Goal: Task Accomplishment & Management: Use online tool/utility

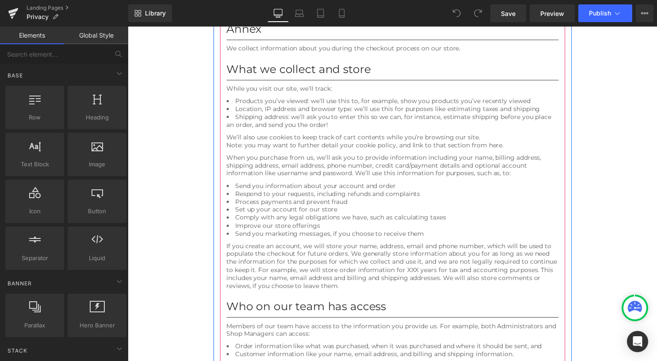
scroll to position [2698, 0]
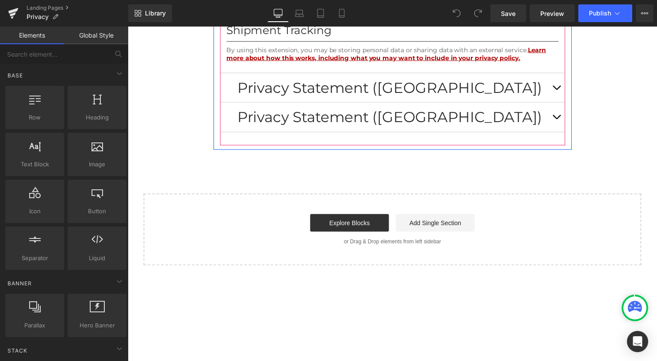
click at [555, 103] on button "button" at bounding box center [561, 87] width 18 height 29
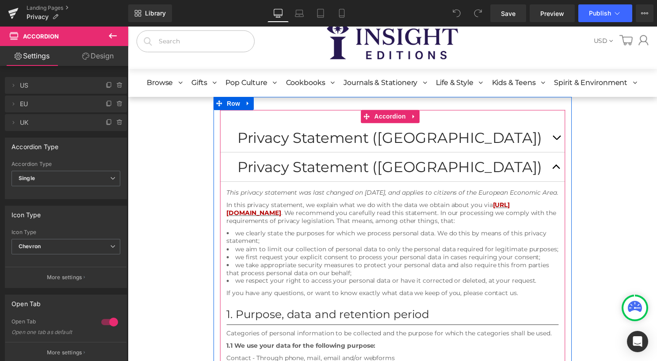
scroll to position [0, 0]
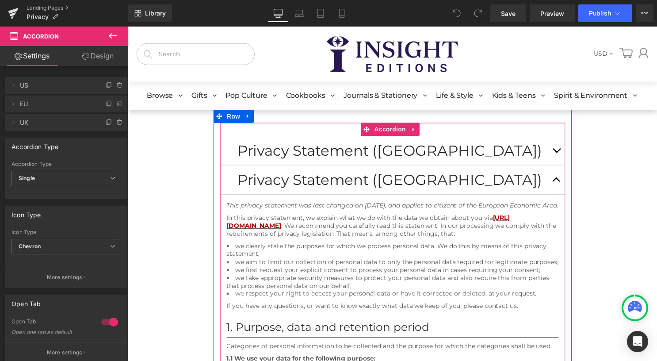
click at [554, 150] on button "button" at bounding box center [561, 151] width 18 height 29
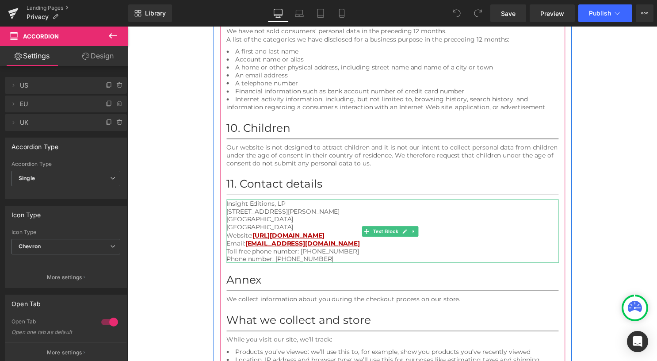
scroll to position [1990, 0]
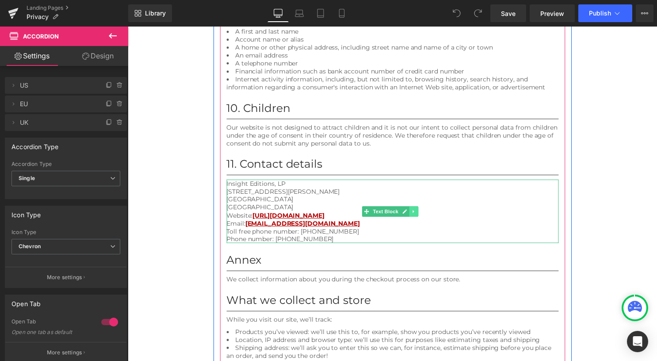
click at [416, 216] on icon at bounding box center [416, 213] width 5 height 5
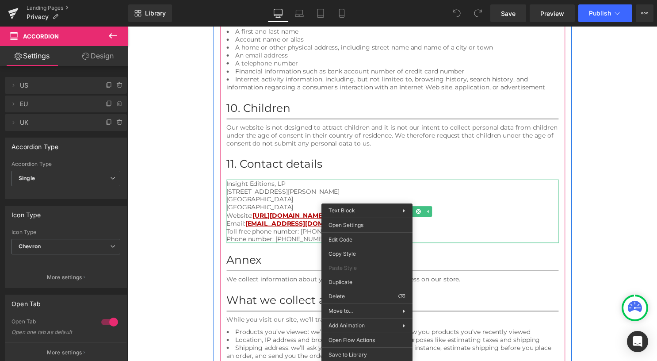
click at [310, 230] on div "Email: customerservice@insighteditions.com" at bounding box center [396, 226] width 336 height 8
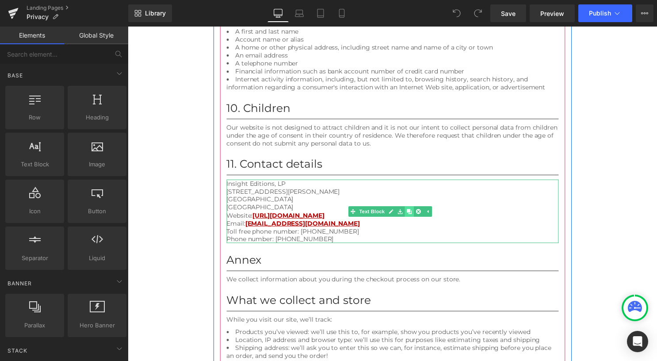
click at [411, 216] on icon at bounding box center [412, 213] width 5 height 5
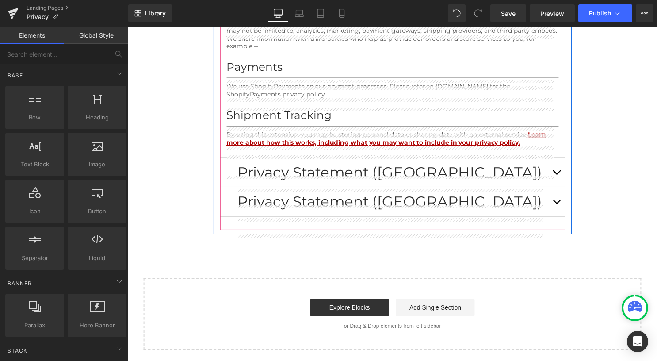
scroll to position [2812, 0]
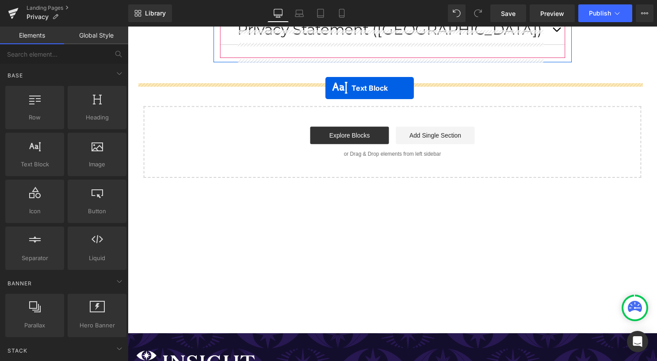
drag, startPoint x: 383, startPoint y: 184, endPoint x: 328, endPoint y: 88, distance: 110.0
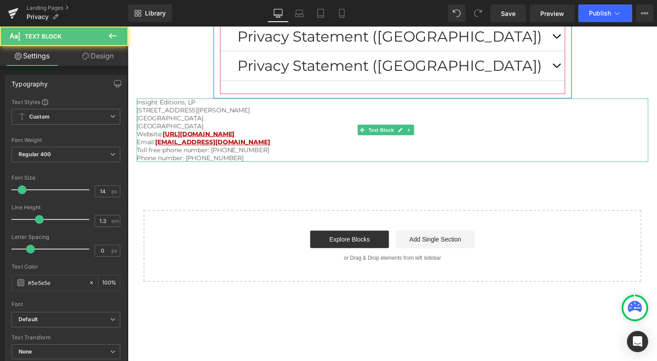
scroll to position [2741, 0]
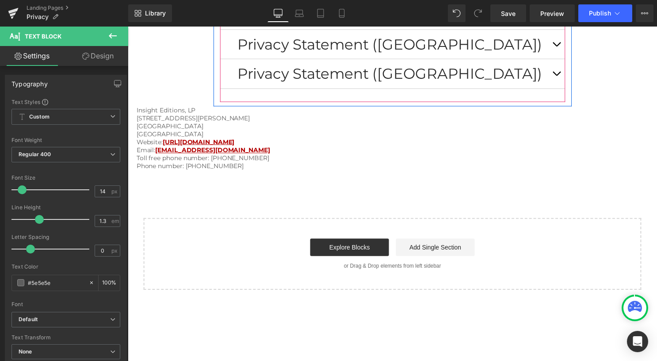
click at [552, 59] on button "button" at bounding box center [561, 44] width 18 height 29
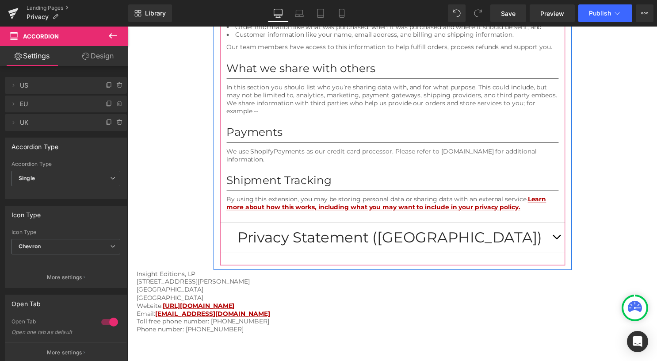
scroll to position [2415, 0]
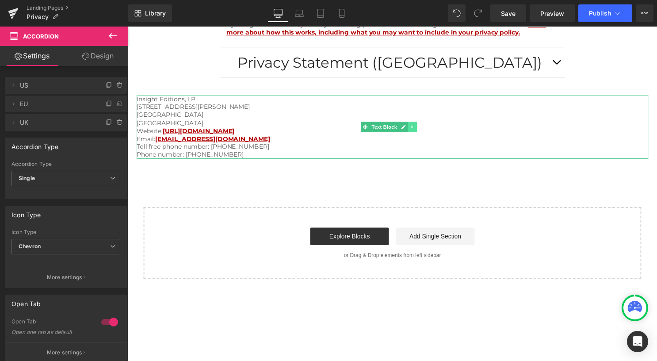
click at [417, 130] on icon at bounding box center [415, 127] width 5 height 5
click at [413, 133] on link at bounding box center [410, 127] width 9 height 11
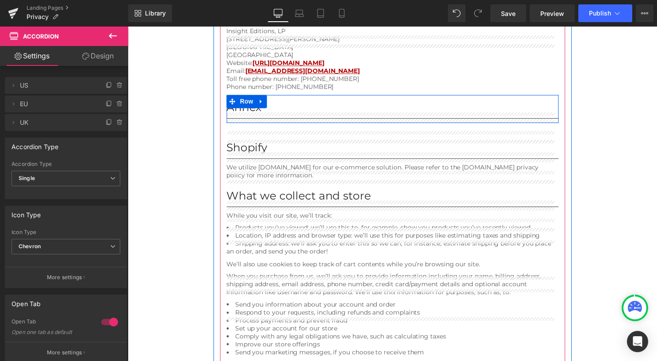
scroll to position [1751, 0]
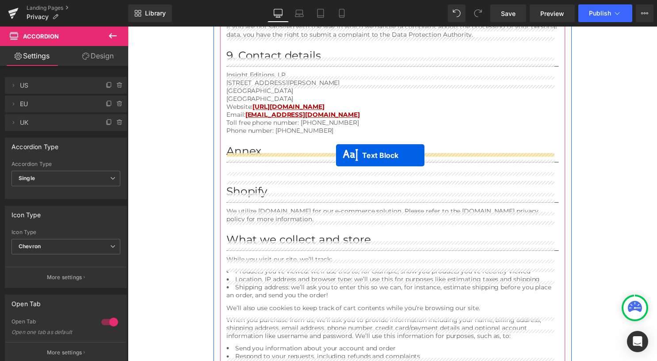
drag, startPoint x: 379, startPoint y: 149, endPoint x: 338, endPoint y: 157, distance: 41.4
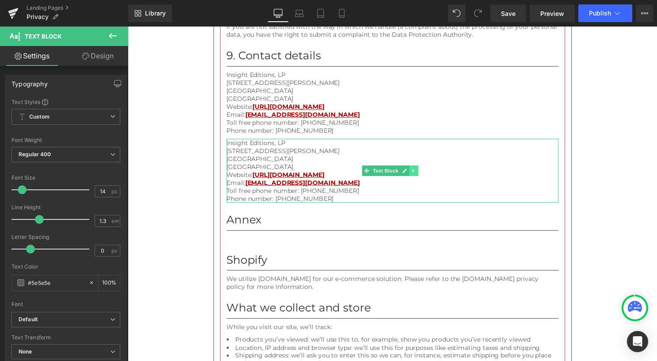
click at [415, 175] on icon at bounding box center [416, 171] width 5 height 5
click at [419, 175] on icon at bounding box center [421, 171] width 5 height 5
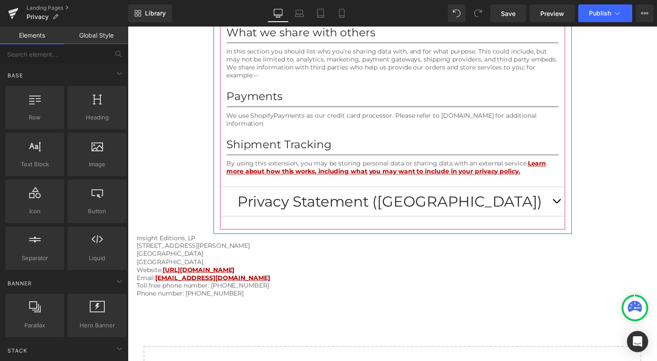
scroll to position [2326, 0]
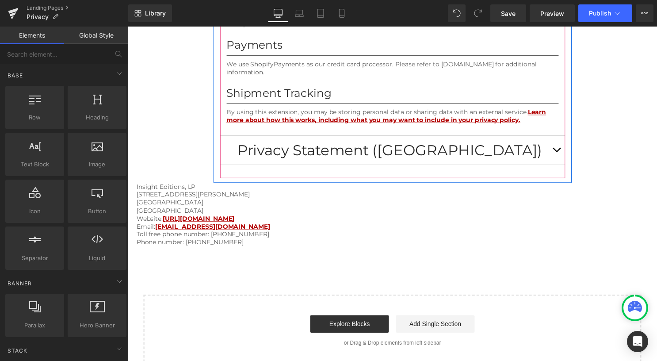
click at [559, 166] on button "button" at bounding box center [561, 151] width 18 height 29
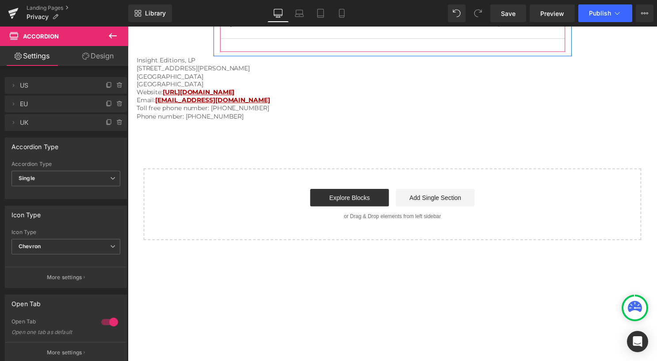
scroll to position [2603, 0]
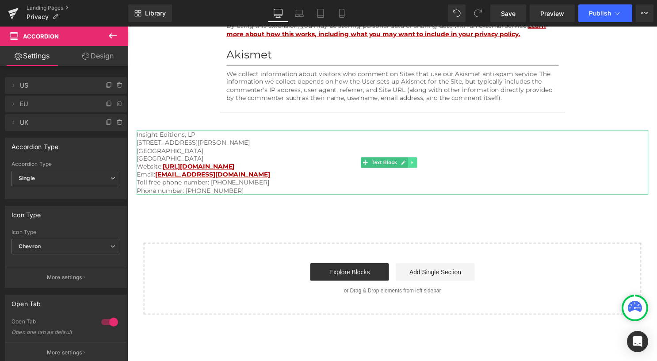
click at [416, 167] on icon at bounding box center [415, 163] width 5 height 5
click at [418, 169] on link at bounding box center [420, 164] width 9 height 11
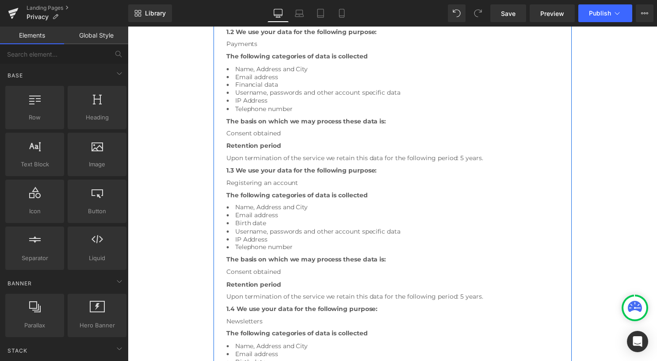
scroll to position [480, 0]
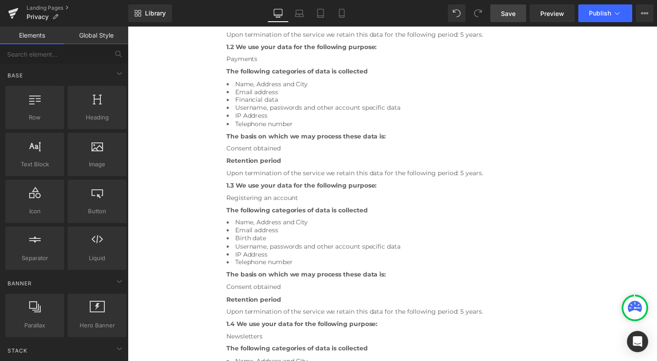
click at [508, 16] on span "Save" at bounding box center [508, 13] width 15 height 9
click at [595, 11] on span "Publish" at bounding box center [600, 13] width 22 height 7
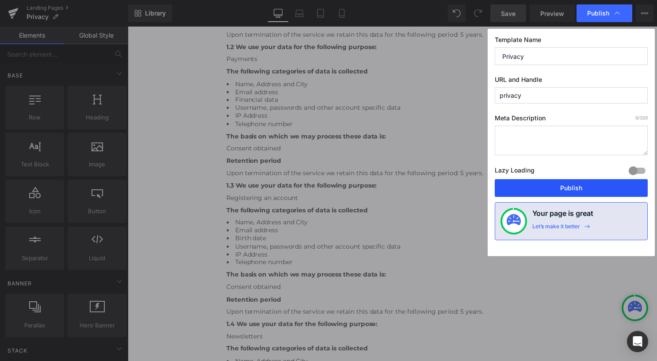
drag, startPoint x: 552, startPoint y: 187, endPoint x: 299, endPoint y: 189, distance: 253.8
click at [552, 187] on button "Publish" at bounding box center [571, 188] width 153 height 18
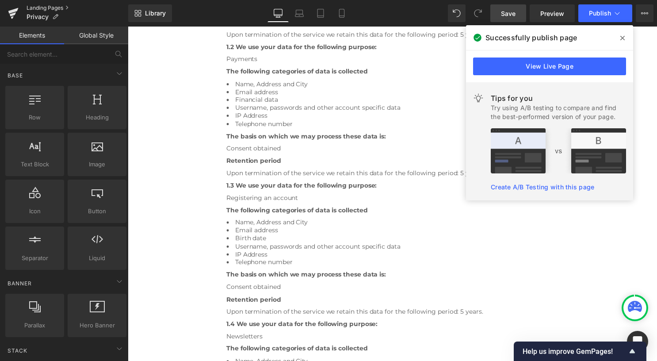
click at [59, 10] on link "Landing Pages" at bounding box center [78, 7] width 102 height 7
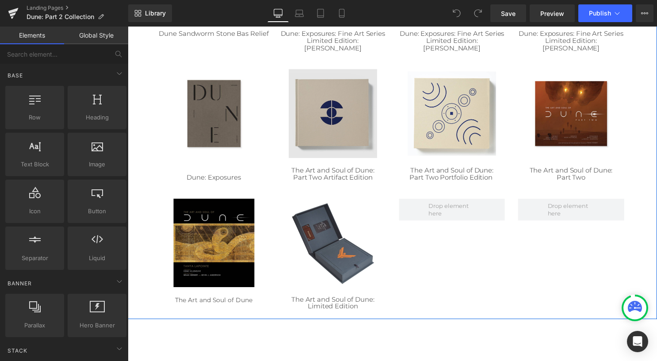
scroll to position [398, 0]
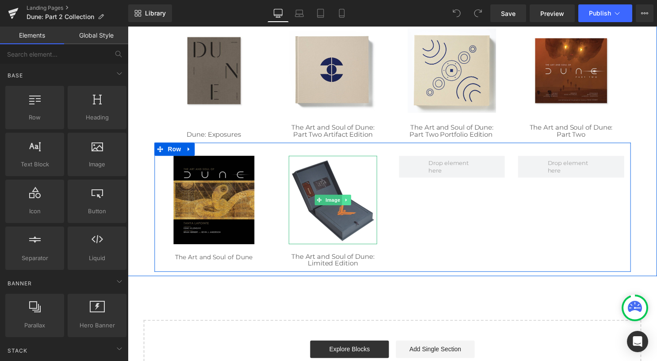
click at [346, 202] on icon at bounding box center [348, 201] width 5 height 5
click at [343, 205] on link at bounding box center [344, 201] width 9 height 11
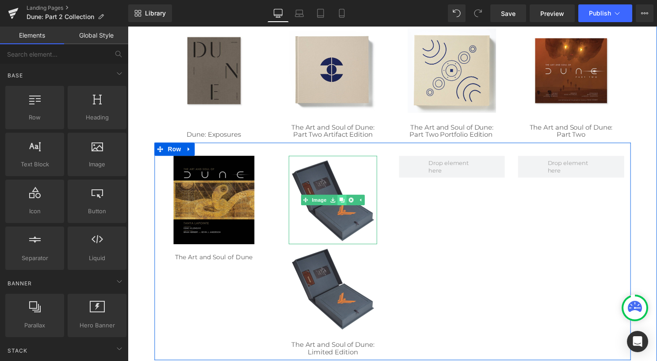
click at [343, 205] on link at bounding box center [344, 201] width 9 height 11
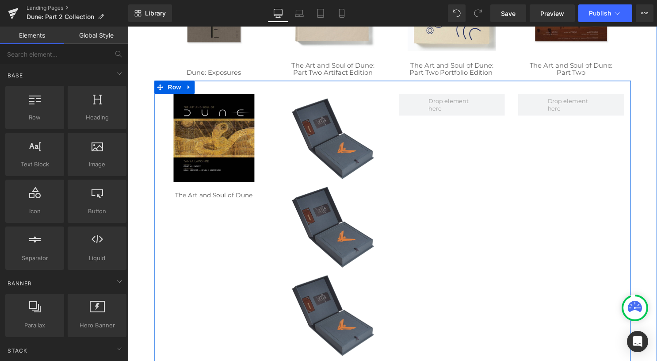
scroll to position [442, 0]
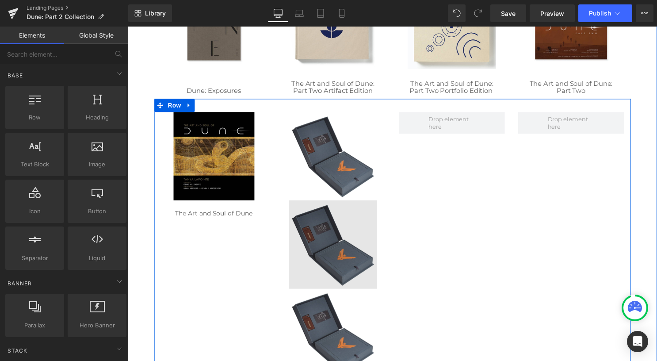
click at [361, 236] on img at bounding box center [335, 246] width 89 height 89
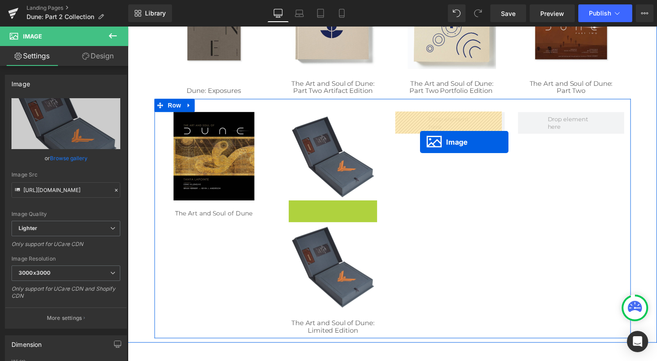
drag, startPoint x: 332, startPoint y: 247, endPoint x: 423, endPoint y: 143, distance: 137.9
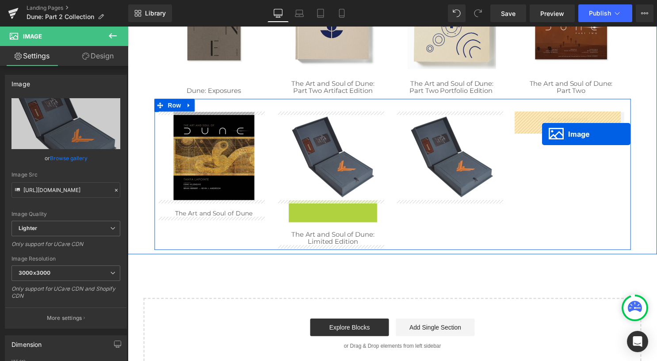
drag, startPoint x: 327, startPoint y: 248, endPoint x: 547, endPoint y: 135, distance: 246.8
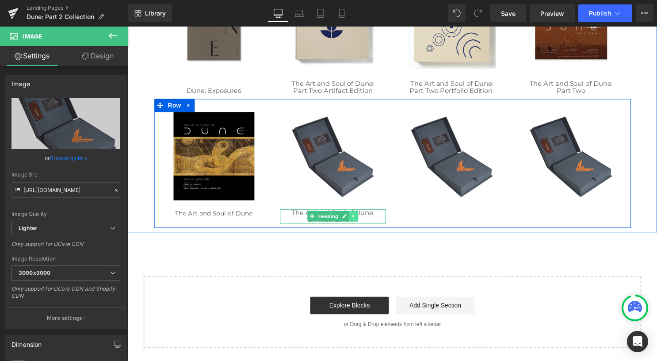
click at [354, 219] on icon at bounding box center [356, 217] width 5 height 5
click at [349, 219] on icon at bounding box center [351, 218] width 5 height 5
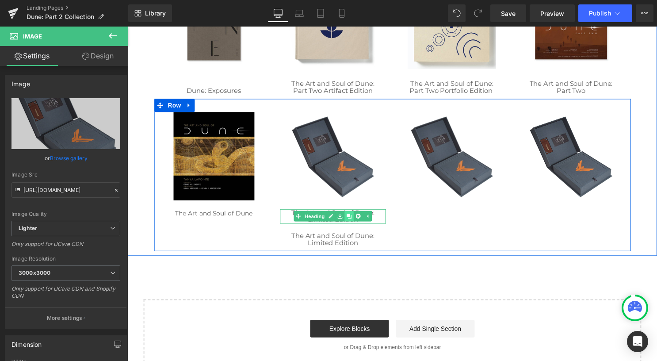
click at [349, 219] on icon at bounding box center [351, 218] width 5 height 5
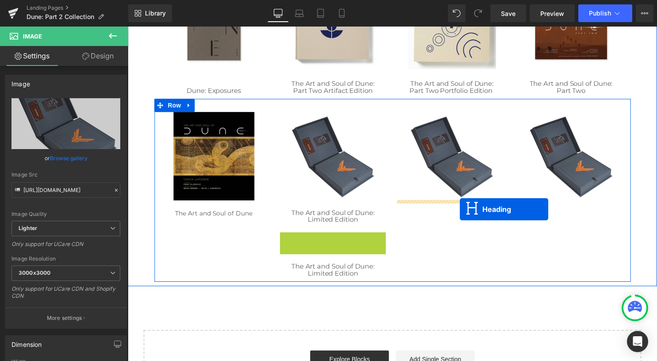
drag, startPoint x: 329, startPoint y: 242, endPoint x: 463, endPoint y: 211, distance: 138.0
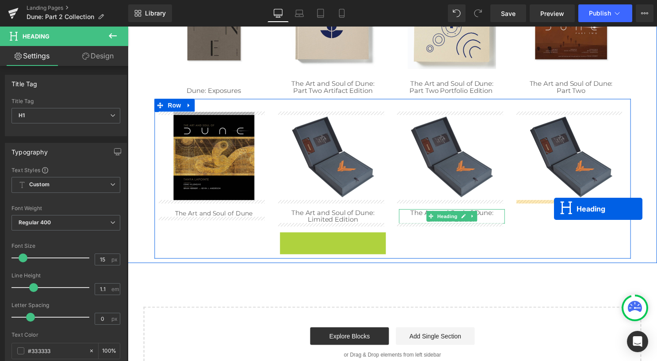
drag, startPoint x: 417, startPoint y: 227, endPoint x: 559, endPoint y: 211, distance: 142.5
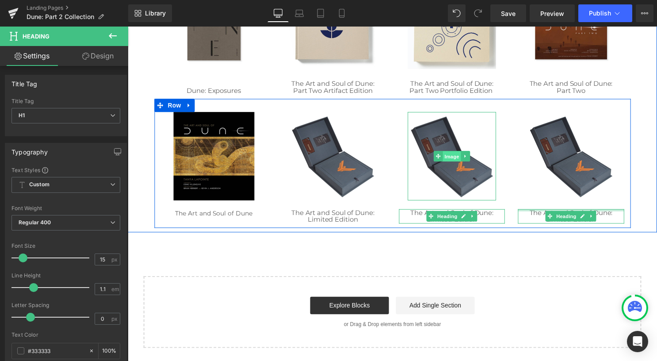
click at [446, 153] on span "Image" at bounding box center [455, 158] width 19 height 11
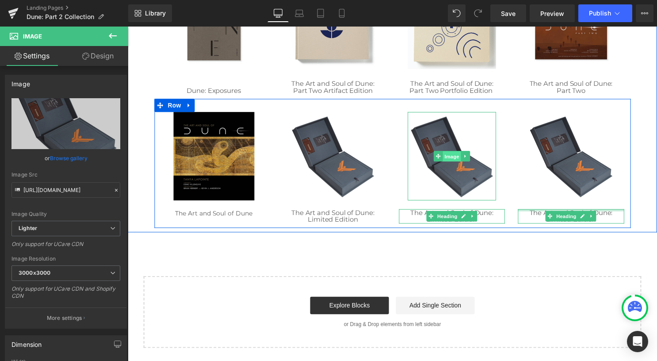
click at [446, 153] on span "Image" at bounding box center [455, 158] width 19 height 11
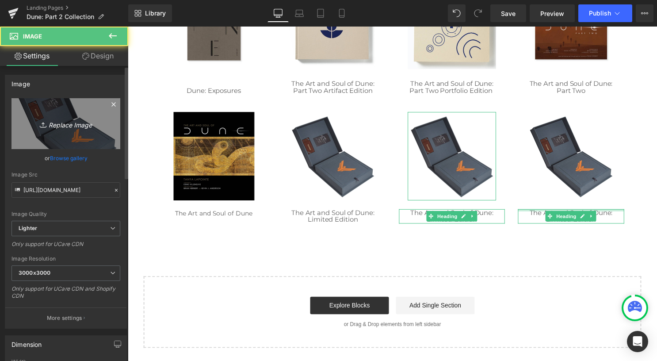
click at [69, 122] on icon "Replace Image" at bounding box center [66, 123] width 71 height 11
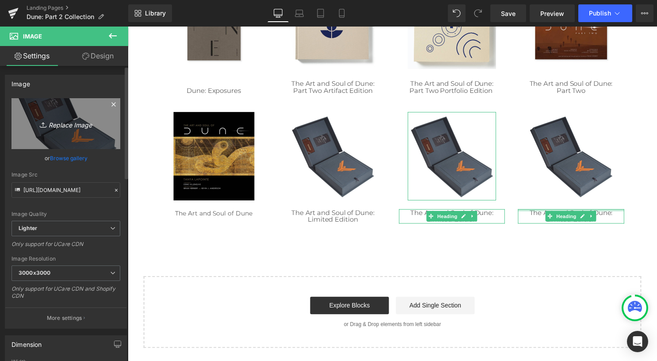
type input "C:\fakepath\Dune_2_Photography_CE_1_SQ.jpg"
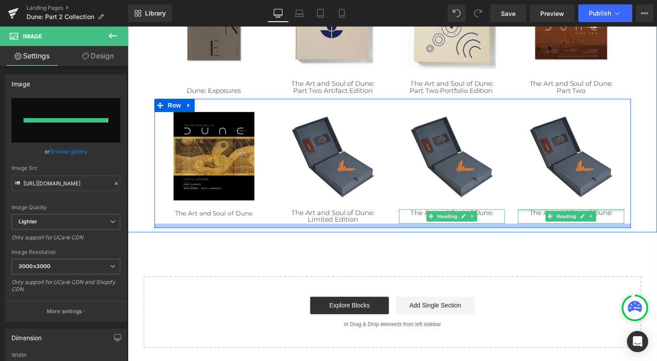
type input "https://ucarecdn.com/cdbe3965-2de7-4a56-90d0-eaea441191d6/-/format/auto/-/previ…"
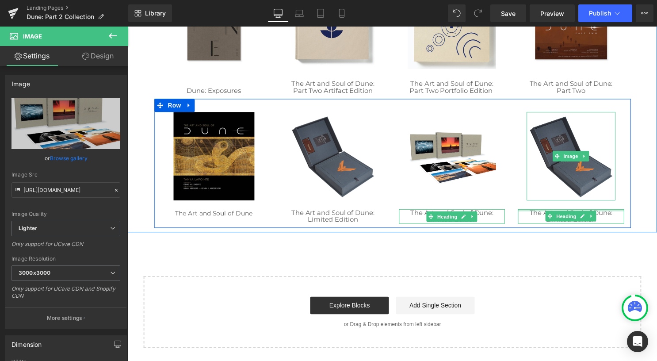
drag, startPoint x: 570, startPoint y: 153, endPoint x: 392, endPoint y: 156, distance: 177.8
click at [570, 153] on span "Image" at bounding box center [576, 157] width 19 height 11
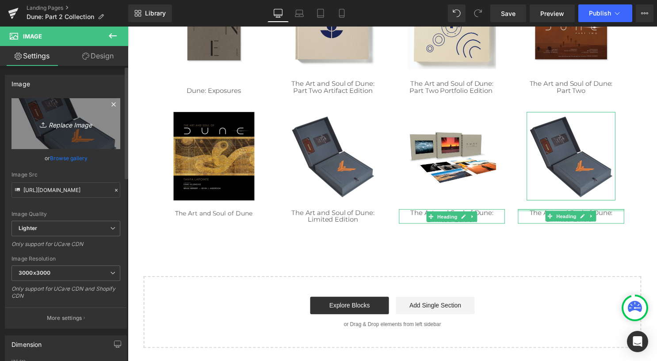
click at [72, 127] on icon "Replace Image" at bounding box center [66, 123] width 71 height 11
type input "C:\fakepath\IMG_9413.JPG"
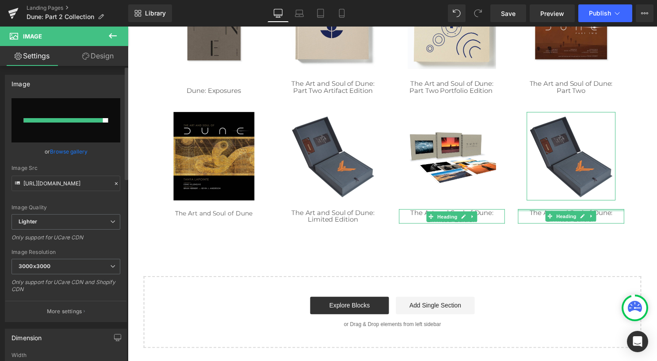
type input "[URL][DOMAIN_NAME]"
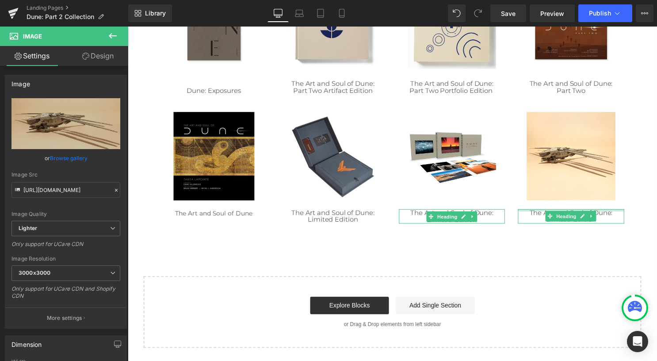
click at [589, 262] on div "Image Row Image Row Image Dune Sandworm Stone Bas Relief Heading Image Dune: Ex…" at bounding box center [395, 9] width 517 height 683
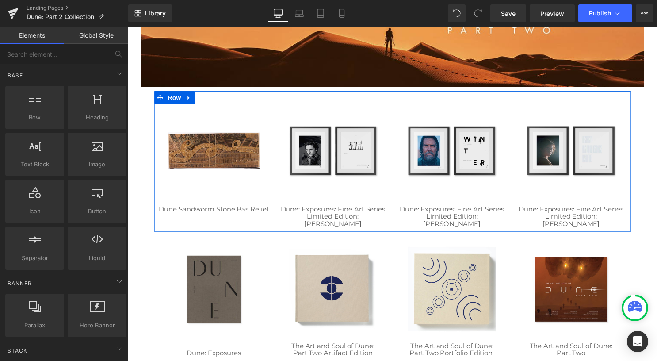
scroll to position [398, 0]
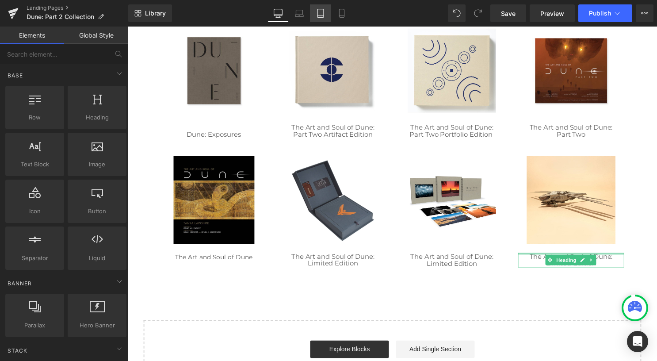
click at [325, 14] on icon at bounding box center [320, 13] width 9 height 9
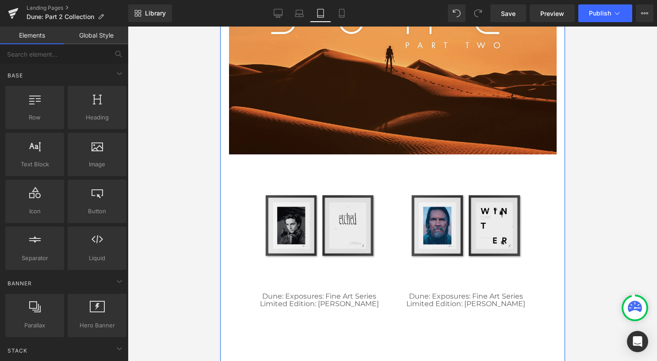
scroll to position [203, 0]
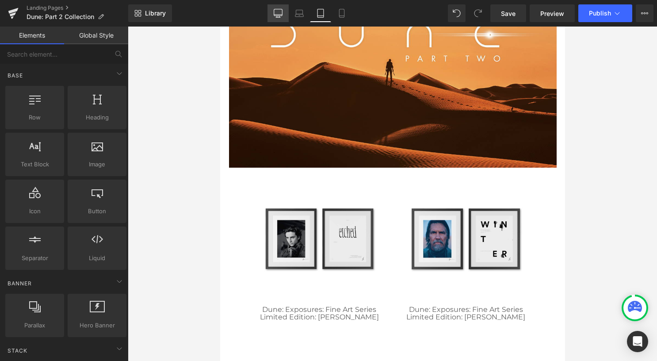
click at [285, 12] on link "Desktop" at bounding box center [278, 13] width 21 height 18
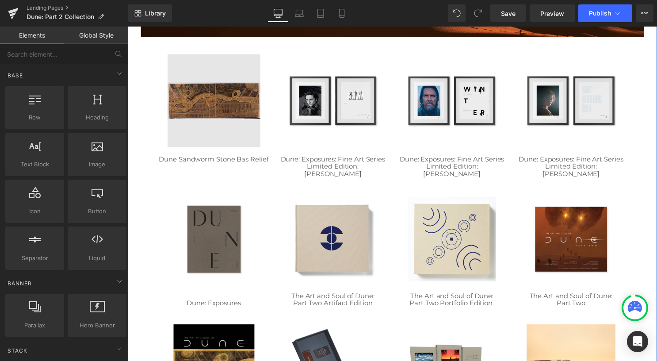
scroll to position [208, 0]
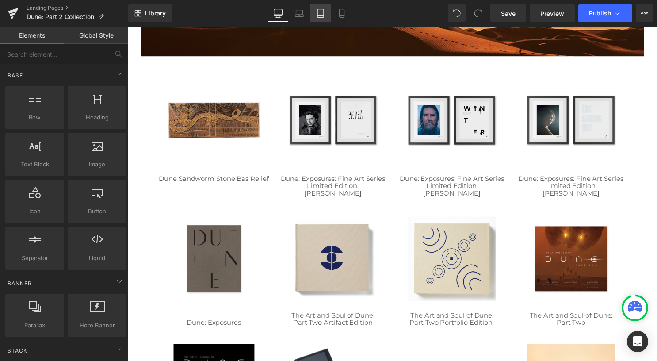
click at [316, 15] on link "Tablet" at bounding box center [320, 13] width 21 height 18
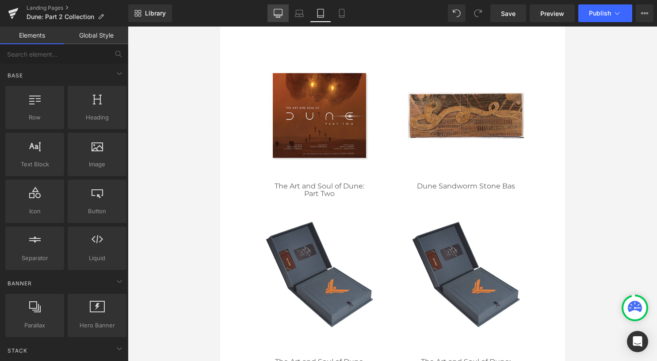
click at [282, 14] on icon at bounding box center [278, 13] width 9 height 9
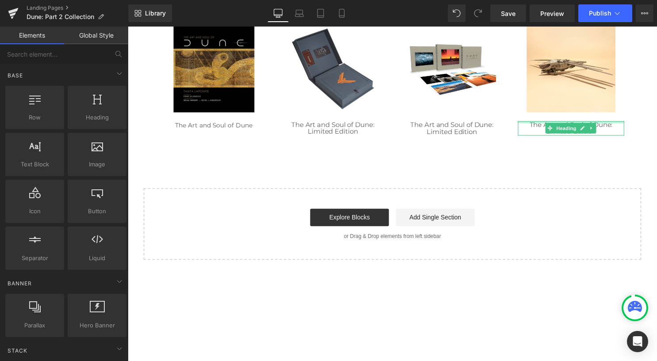
scroll to position [517, 0]
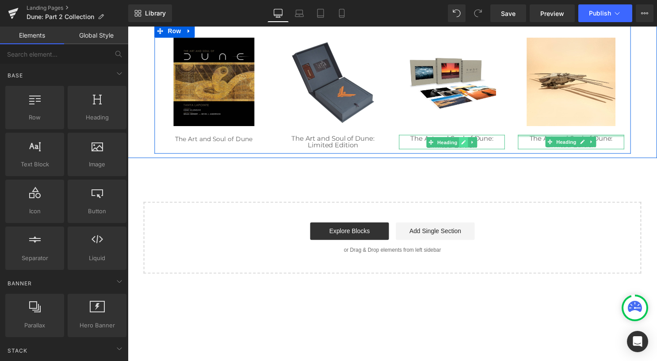
click at [465, 145] on icon at bounding box center [467, 143] width 5 height 5
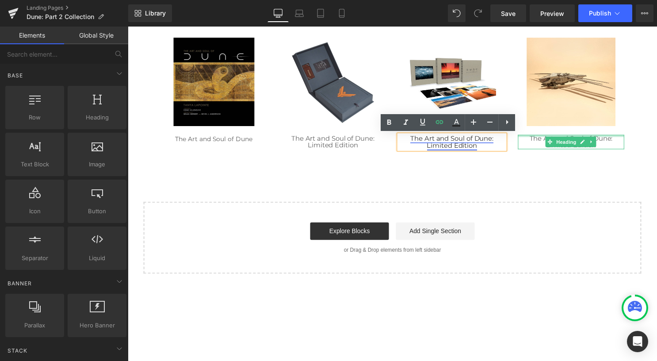
click at [475, 145] on link "The Art and Soul of Dune: Limited Edition" at bounding box center [455, 143] width 84 height 16
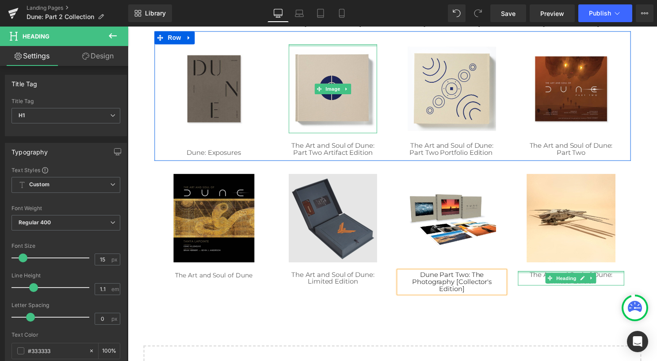
scroll to position [385, 0]
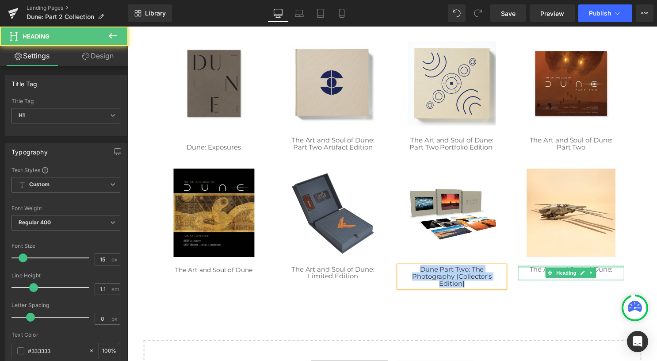
drag, startPoint x: 466, startPoint y: 288, endPoint x: 415, endPoint y: 272, distance: 53.7
click at [415, 272] on h1 "Dune Part Two: The Photography [Collector's Edition]" at bounding box center [455, 279] width 107 height 22
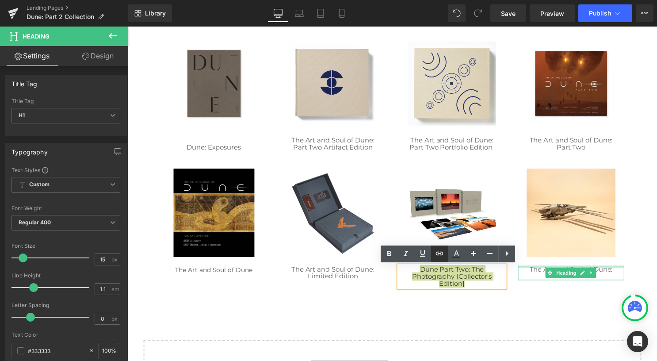
click at [441, 258] on icon at bounding box center [439, 253] width 11 height 11
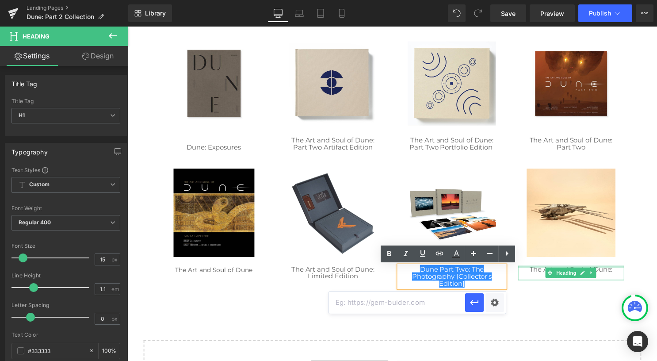
click at [425, 304] on input "text" at bounding box center [397, 302] width 136 height 22
paste input "[URL][DOMAIN_NAME]"
type input "[URL][DOMAIN_NAME]"
click at [470, 303] on icon "button" at bounding box center [474, 302] width 11 height 11
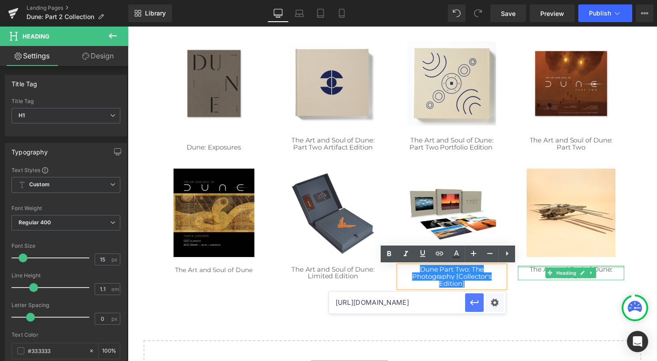
scroll to position [0, 0]
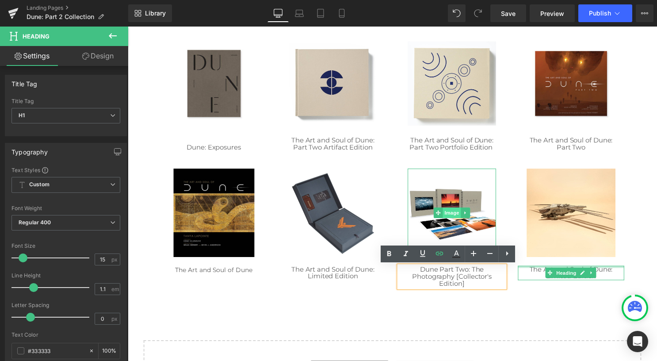
click at [449, 214] on span "Image" at bounding box center [455, 215] width 19 height 11
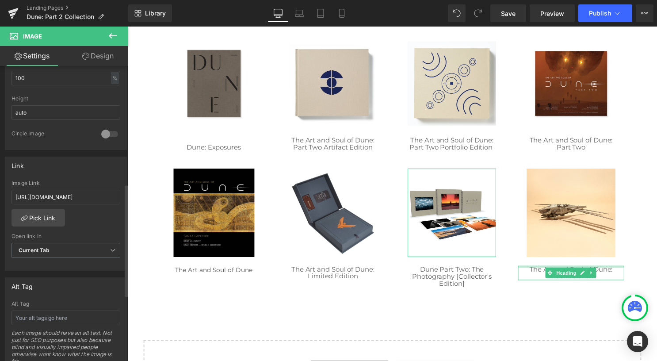
scroll to position [310, 0]
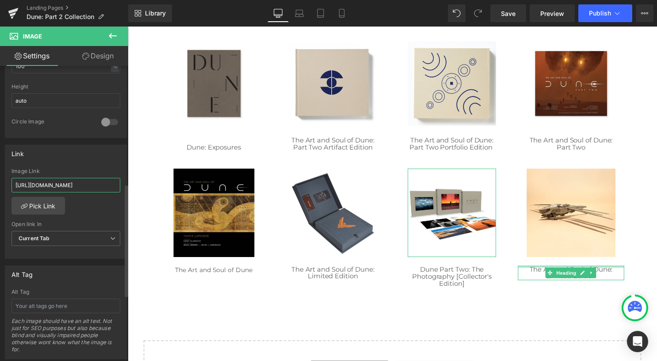
click at [84, 181] on input "[URL][DOMAIN_NAME]" at bounding box center [65, 185] width 109 height 15
paste input "webexclusives.insighteditions.com/store/products/collector-edition/dune-part-tw…"
type input "[URL][DOMAIN_NAME]"
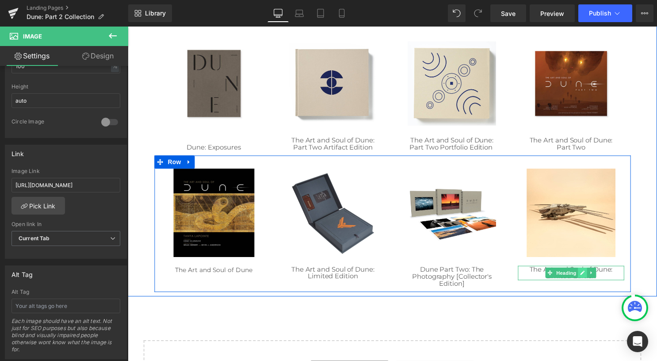
click at [586, 276] on icon at bounding box center [588, 275] width 5 height 5
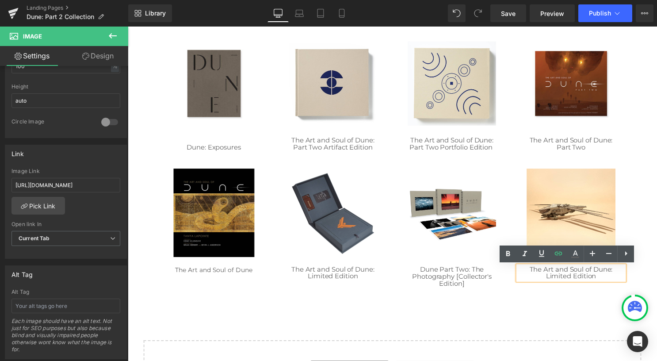
click at [603, 280] on h1 "The Art and Soul of Dune: Limited Edition" at bounding box center [575, 275] width 107 height 15
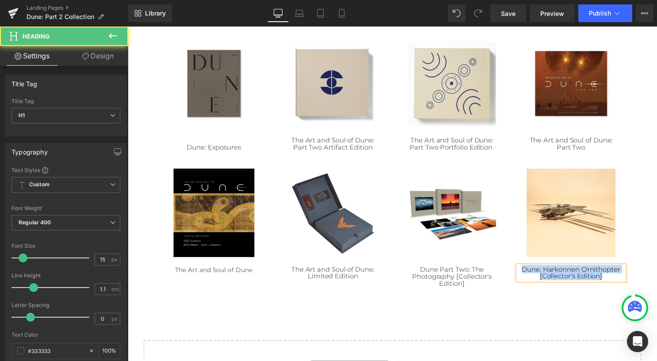
drag, startPoint x: 611, startPoint y: 280, endPoint x: 516, endPoint y: 270, distance: 95.2
click at [516, 270] on div "Image Dune: Harkonnen Ornithopter [Collector's Edition] Heading" at bounding box center [576, 226] width 120 height 113
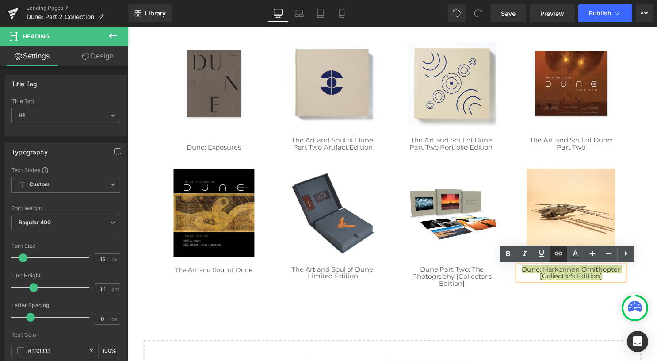
click at [562, 255] on icon at bounding box center [559, 254] width 8 height 4
click at [549, 295] on input "text" at bounding box center [517, 295] width 136 height 22
paste input "[URL][DOMAIN_NAME]"
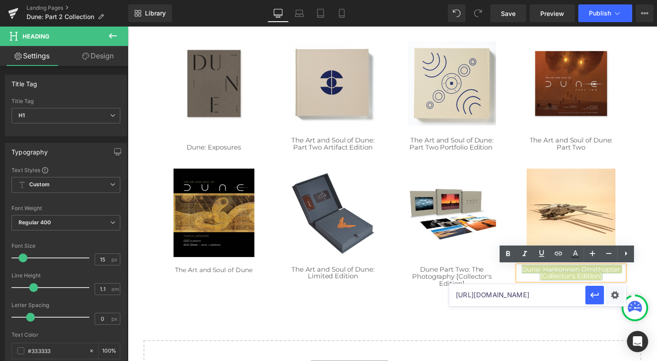
scroll to position [0, 179]
type input "[URL][DOMAIN_NAME]"
click at [593, 297] on icon "button" at bounding box center [594, 295] width 11 height 11
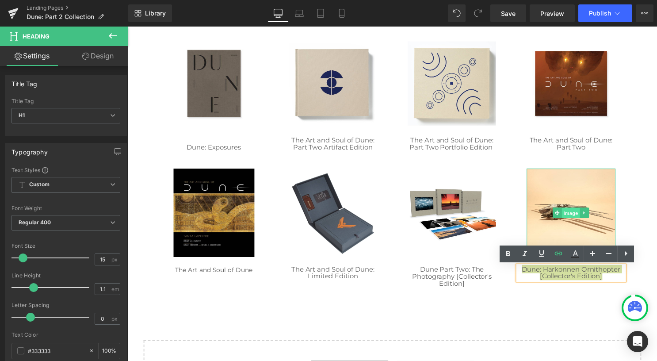
click at [572, 214] on span "Image" at bounding box center [576, 215] width 19 height 11
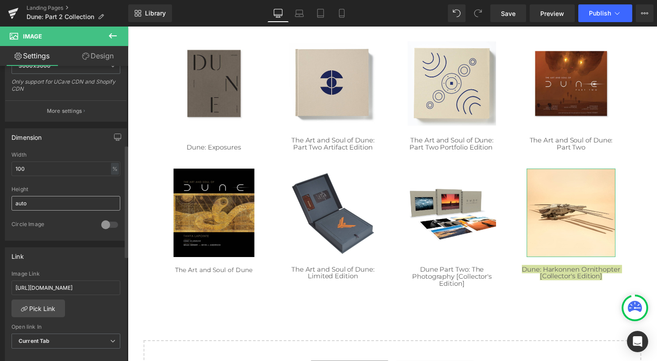
scroll to position [265, 0]
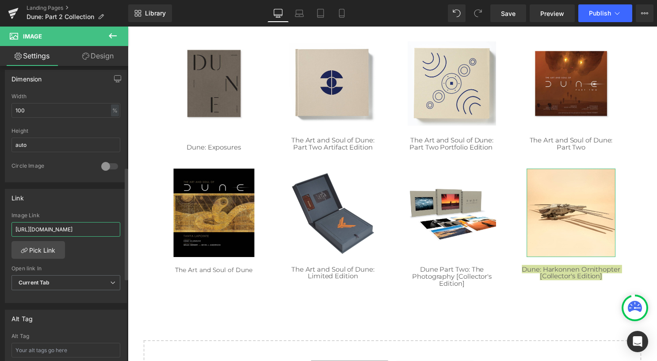
click at [73, 231] on input "[URL][DOMAIN_NAME]" at bounding box center [65, 229] width 109 height 15
paste input "webexclusives.insighteditions.com/store/products/collector-edition/dune-ornitho…"
type input "[URL][DOMAIN_NAME]"
drag, startPoint x: 505, startPoint y: 9, endPoint x: 312, endPoint y: 63, distance: 200.8
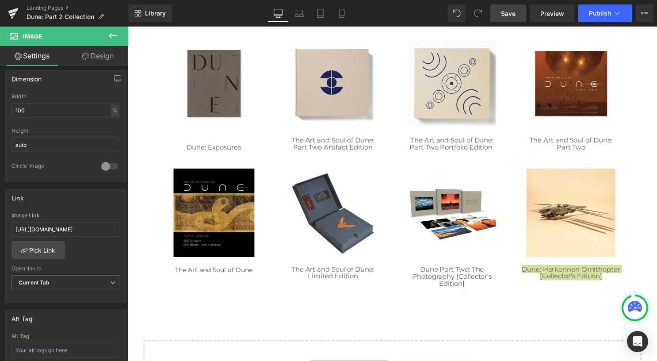
click at [505, 9] on span "Save" at bounding box center [508, 13] width 15 height 9
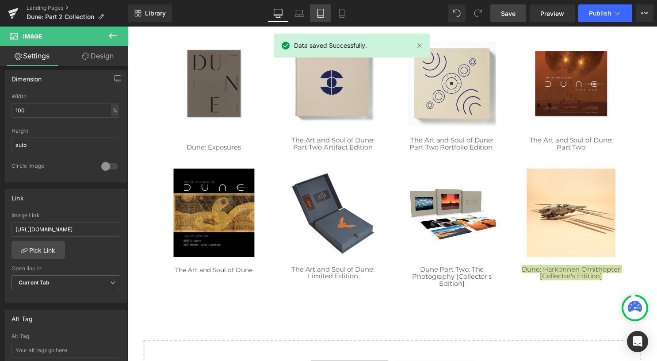
click at [318, 12] on icon at bounding box center [320, 13] width 9 height 9
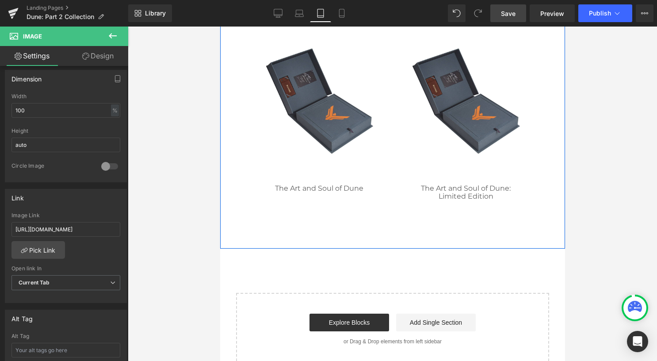
scroll to position [1017, 0]
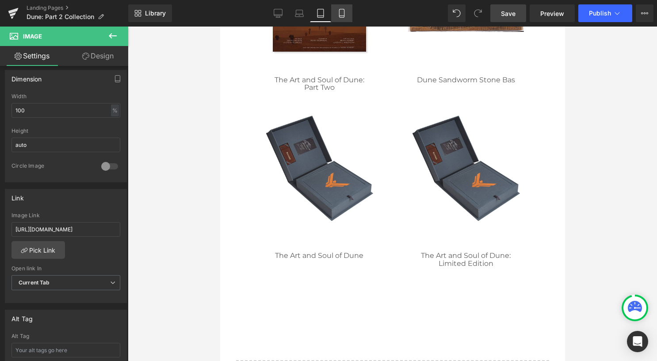
click at [341, 14] on icon at bounding box center [341, 13] width 9 height 9
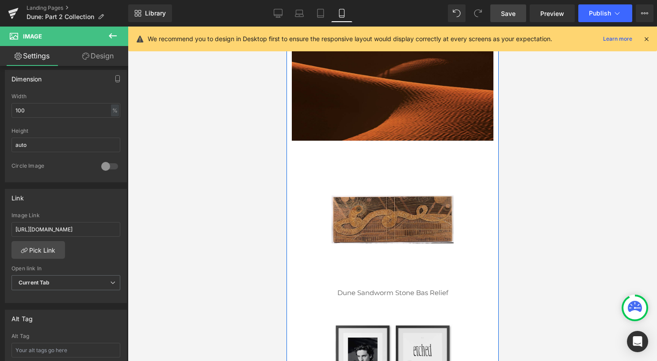
scroll to position [41, 0]
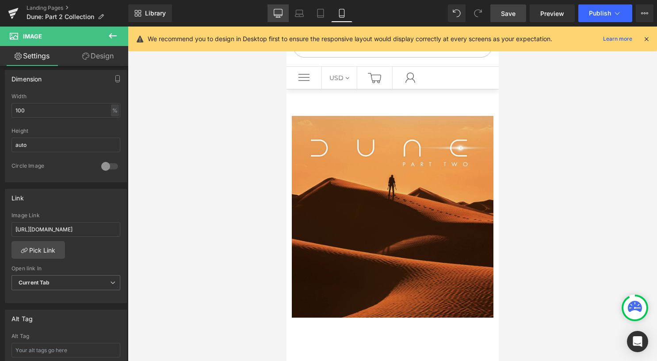
click at [276, 21] on link "Desktop" at bounding box center [278, 13] width 21 height 18
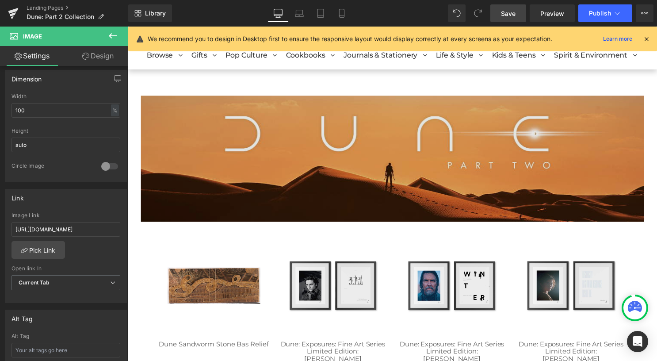
scroll to position [0, 0]
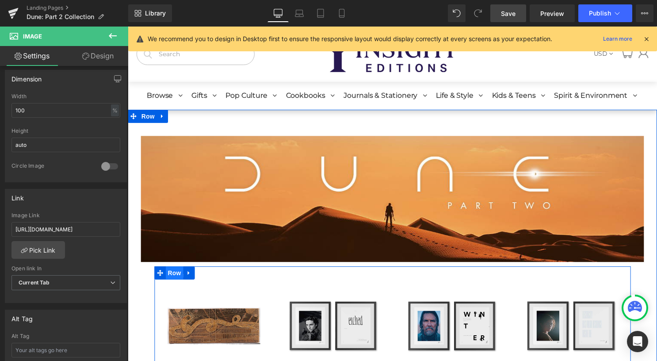
click at [167, 278] on span "Row" at bounding box center [175, 275] width 18 height 13
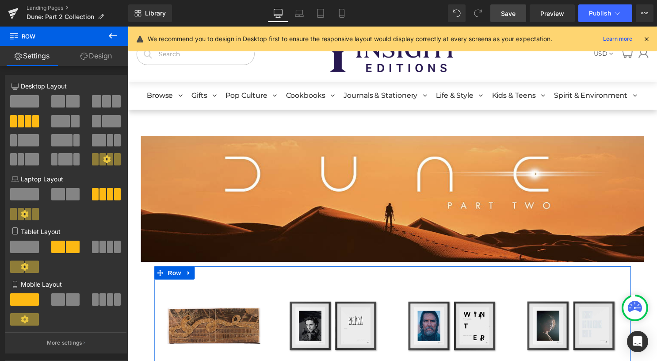
click at [91, 55] on link "Design" at bounding box center [96, 56] width 64 height 20
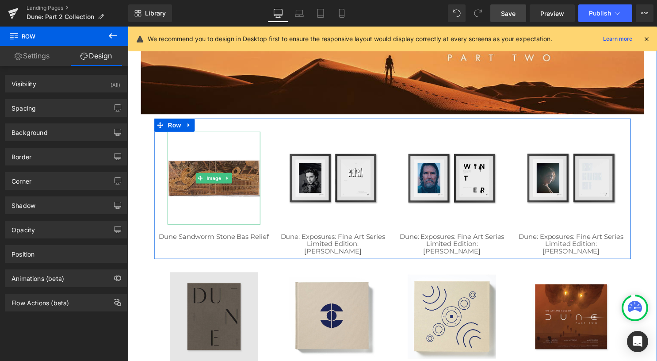
scroll to position [177, 0]
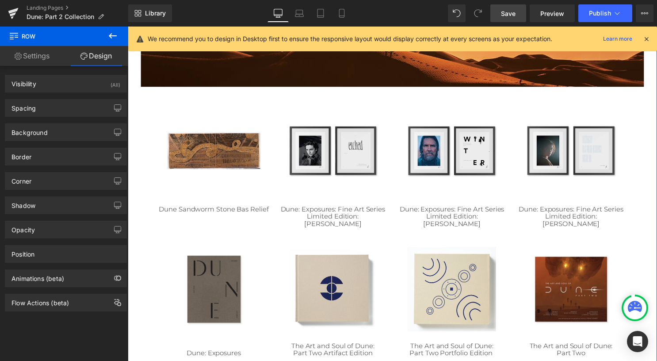
click at [176, 247] on div "Image Dune: Exposures Heading Image The Art and Soul of Dune: Part Two Artifact…" at bounding box center [396, 299] width 482 height 130
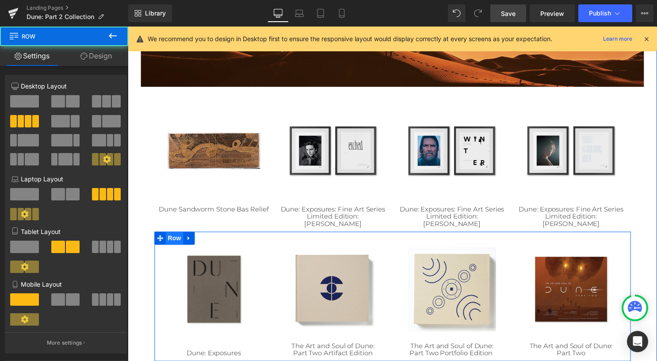
click at [167, 243] on span "Row" at bounding box center [175, 240] width 18 height 13
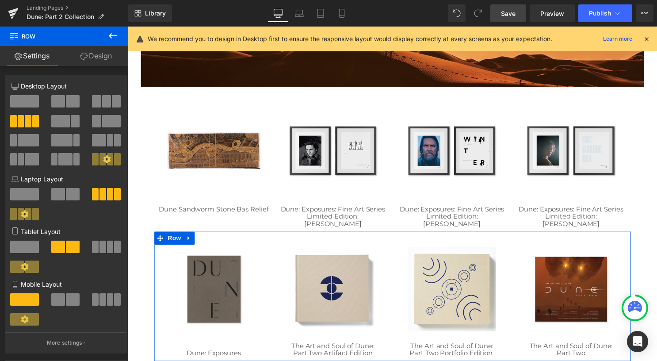
click at [96, 57] on link "Design" at bounding box center [96, 56] width 64 height 20
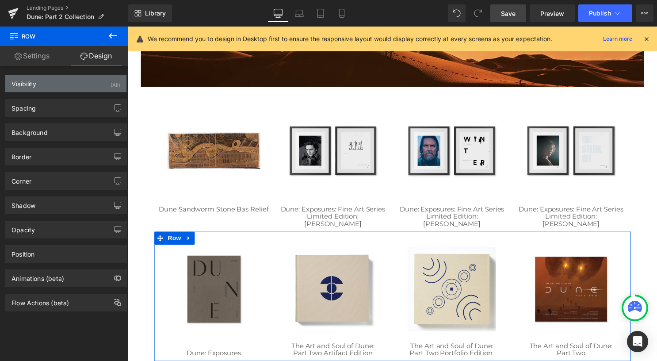
click at [86, 86] on div "Visibility (All)" at bounding box center [65, 83] width 121 height 17
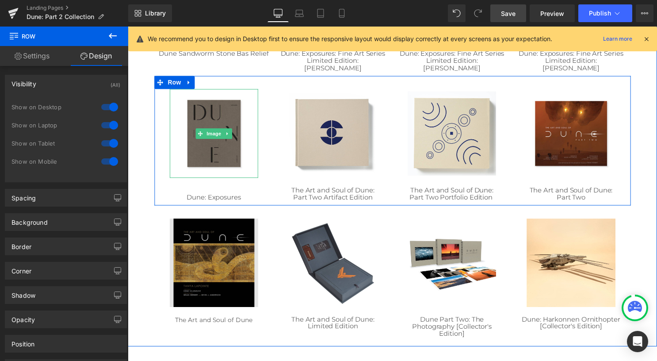
scroll to position [354, 0]
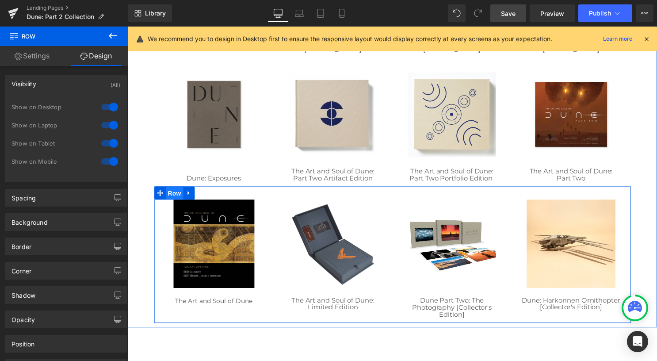
click at [173, 197] on span "Row" at bounding box center [175, 194] width 18 height 13
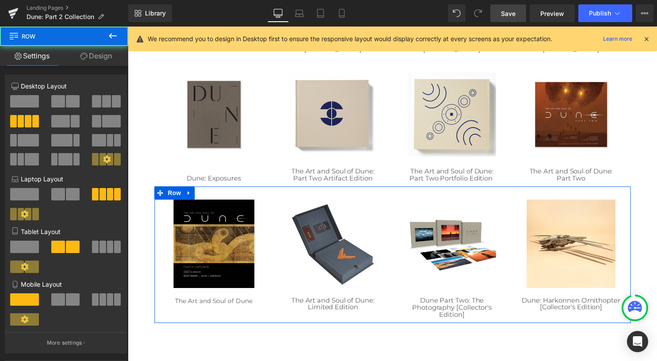
click at [104, 58] on link "Design" at bounding box center [96, 56] width 64 height 20
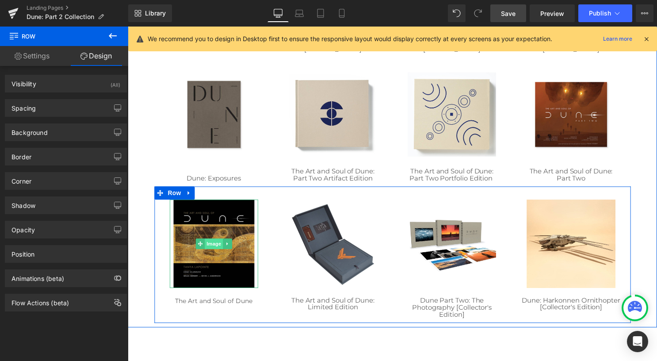
click at [211, 245] on span "Image" at bounding box center [215, 246] width 19 height 11
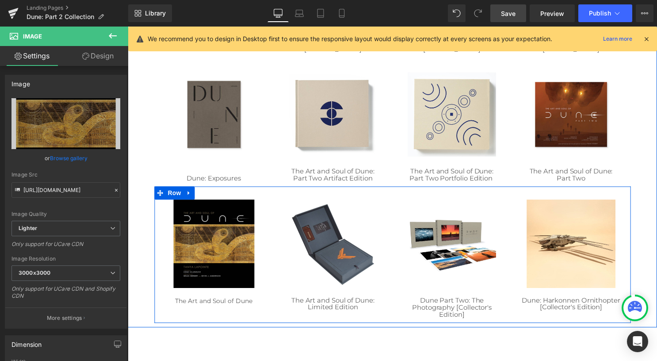
drag, startPoint x: 171, startPoint y: 196, endPoint x: 198, endPoint y: 195, distance: 27.0
click at [171, 196] on span "Row" at bounding box center [175, 194] width 18 height 13
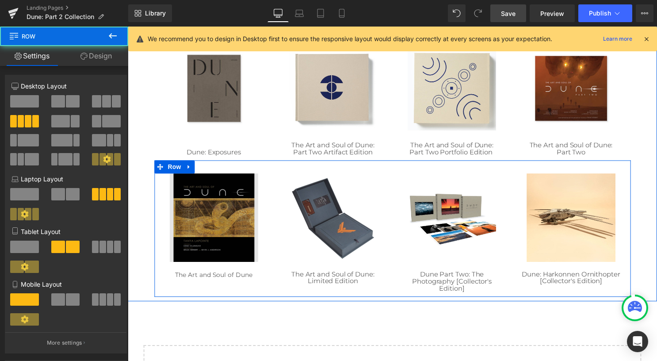
scroll to position [398, 0]
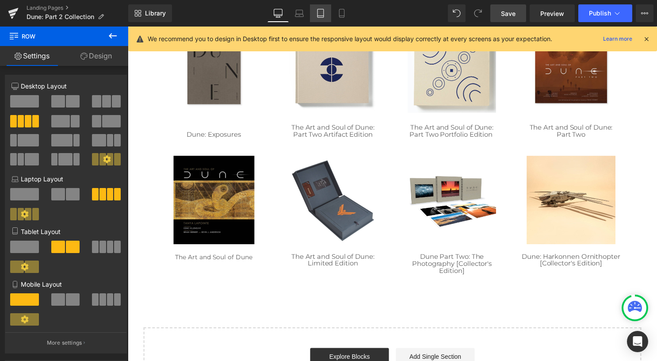
click at [317, 15] on icon at bounding box center [320, 13] width 9 height 9
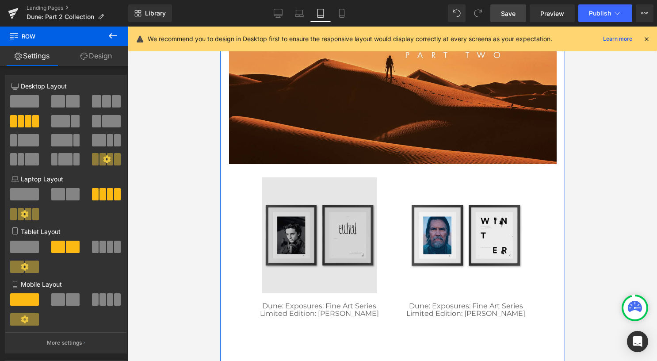
scroll to position [310, 0]
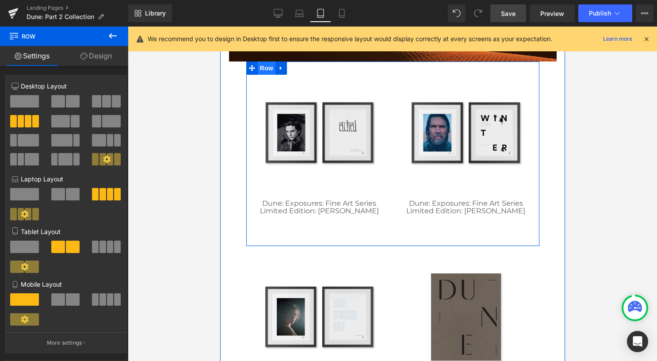
click at [257, 69] on span "Row" at bounding box center [266, 67] width 18 height 13
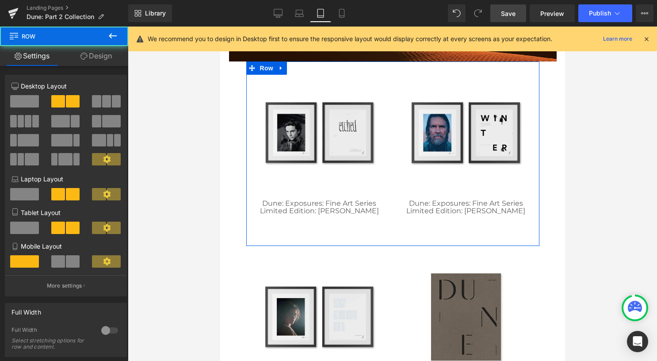
click at [107, 58] on link "Design" at bounding box center [96, 56] width 64 height 20
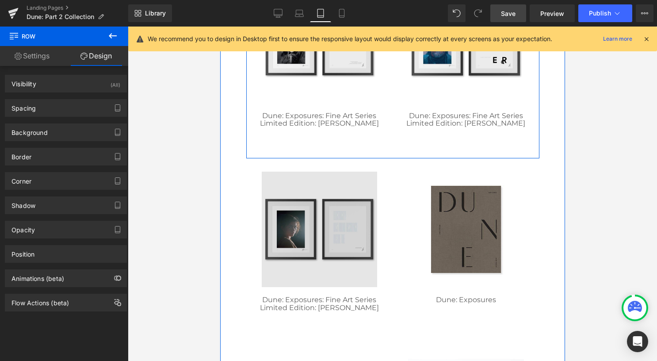
scroll to position [398, 0]
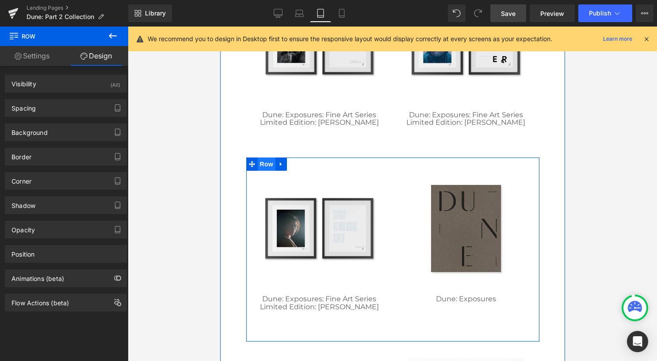
click at [257, 165] on span "Row" at bounding box center [266, 163] width 18 height 13
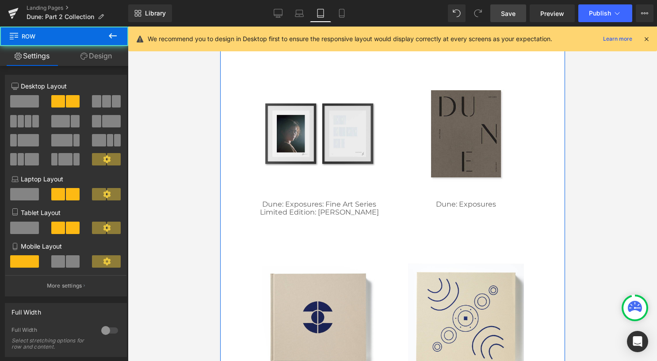
scroll to position [486, 0]
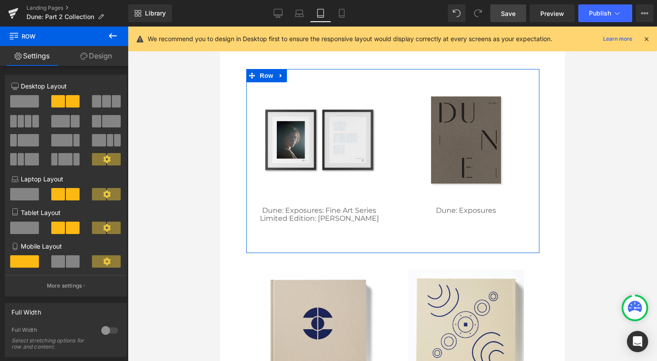
click at [109, 54] on link "Design" at bounding box center [96, 56] width 64 height 20
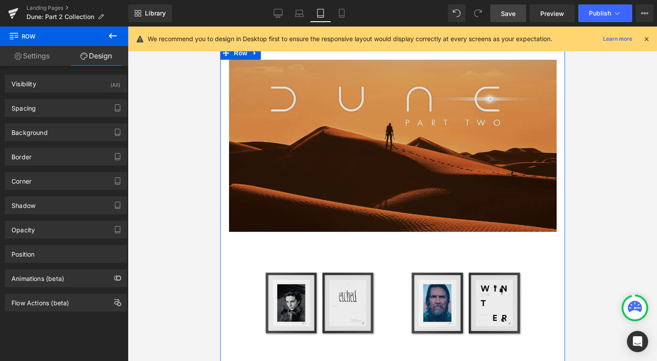
scroll to position [88, 0]
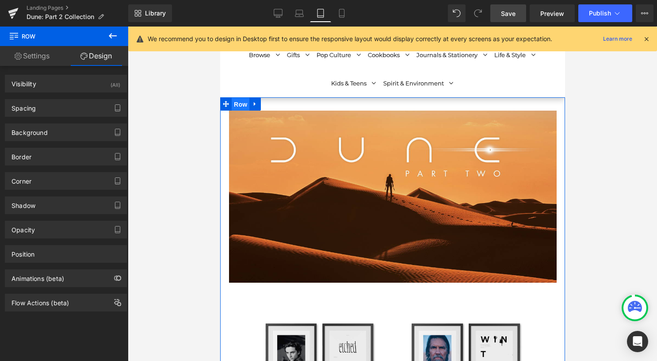
click at [237, 106] on span "Row" at bounding box center [240, 104] width 18 height 13
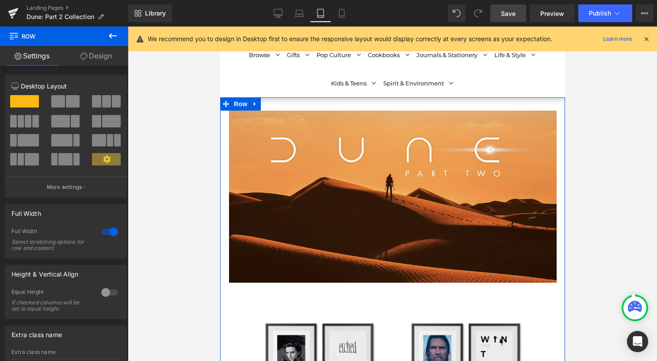
click at [108, 59] on link "Design" at bounding box center [96, 56] width 64 height 20
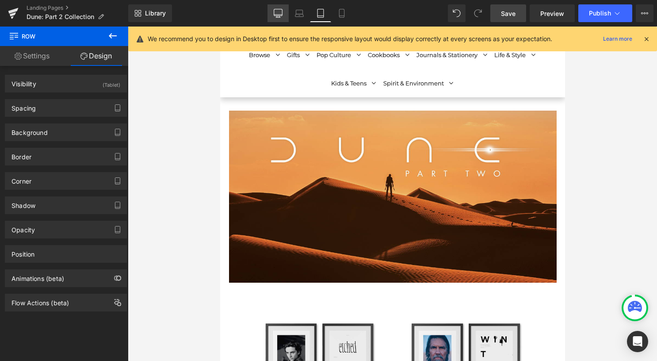
click at [277, 11] on icon at bounding box center [278, 13] width 9 height 9
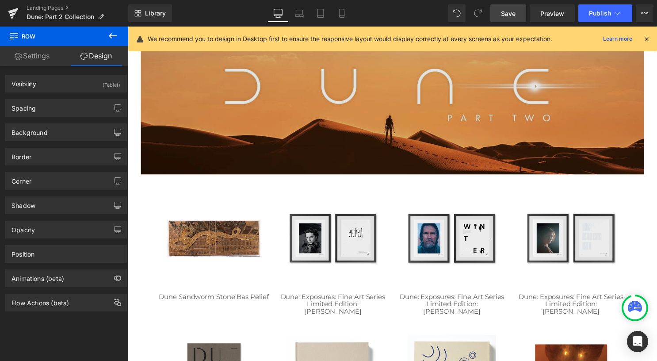
scroll to position [0, 0]
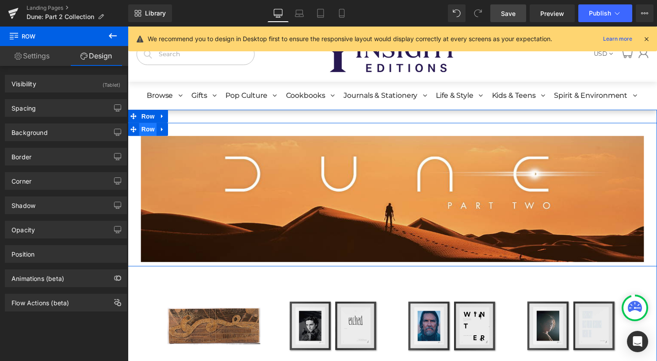
click at [144, 131] on span "Row" at bounding box center [148, 130] width 18 height 13
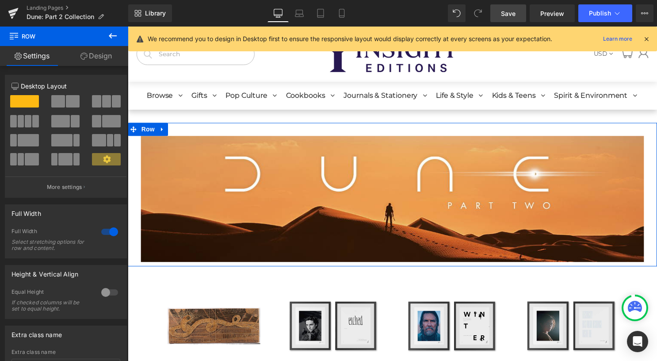
click at [92, 51] on link "Design" at bounding box center [96, 56] width 64 height 20
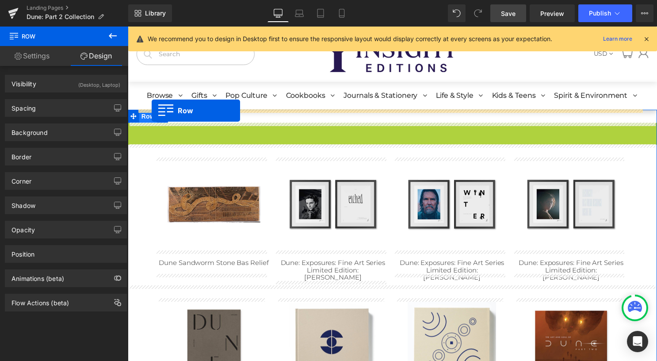
drag, startPoint x: 144, startPoint y: 132, endPoint x: 152, endPoint y: 111, distance: 22.4
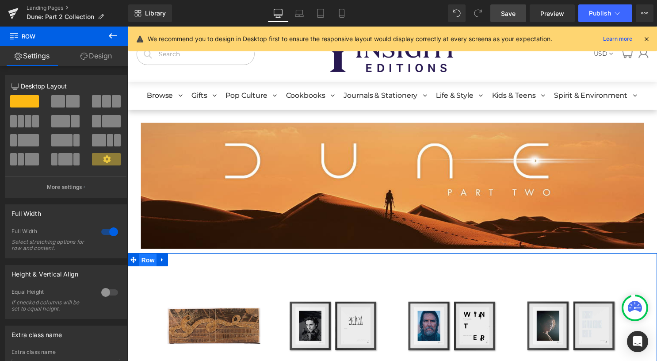
click at [145, 264] on span "Row" at bounding box center [148, 262] width 18 height 13
click at [100, 56] on link "Design" at bounding box center [96, 56] width 64 height 20
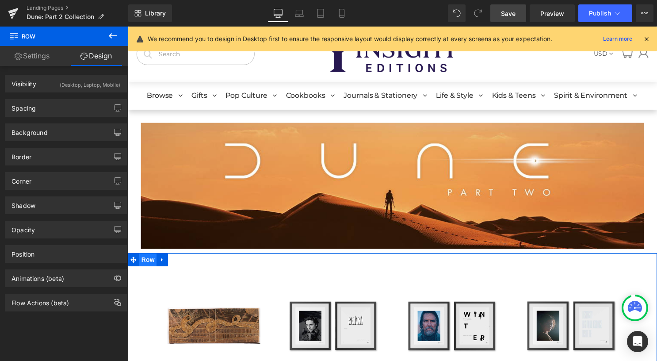
click at [150, 264] on span "Row" at bounding box center [148, 262] width 18 height 13
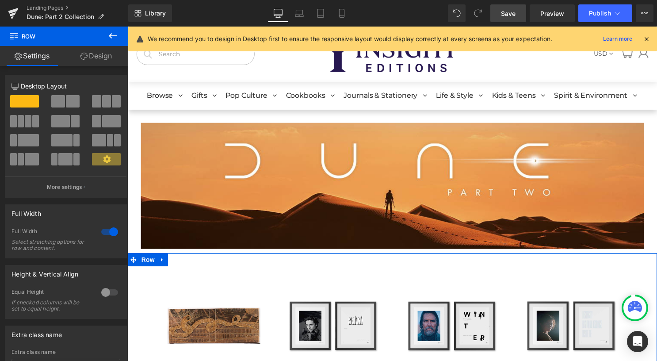
click at [108, 58] on link "Design" at bounding box center [96, 56] width 64 height 20
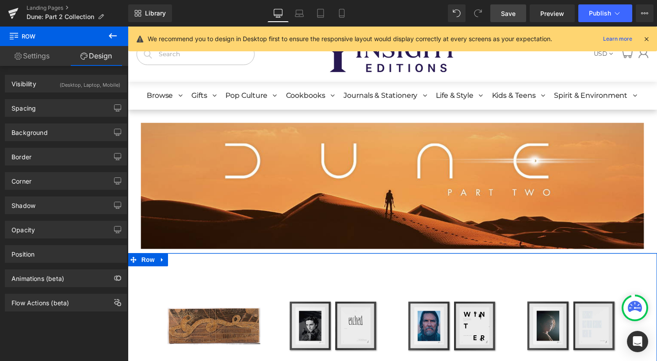
click at [91, 87] on div "(Desktop, Laptop, Mobile)" at bounding box center [90, 82] width 61 height 15
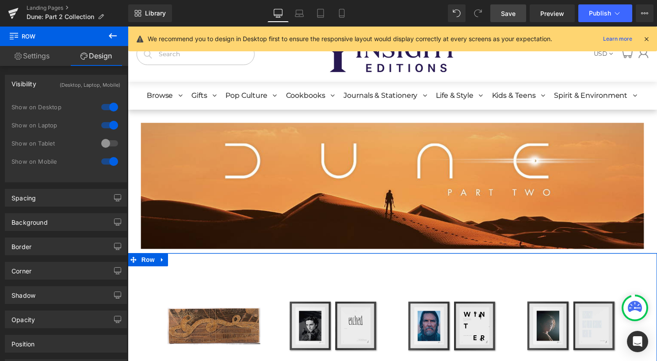
click at [106, 147] on div at bounding box center [109, 143] width 21 height 14
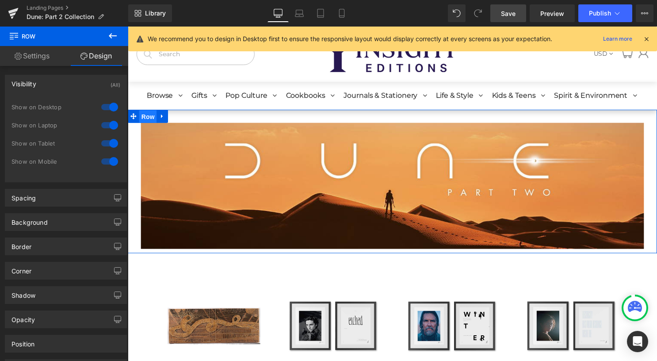
click at [146, 116] on span "Row" at bounding box center [148, 117] width 18 height 13
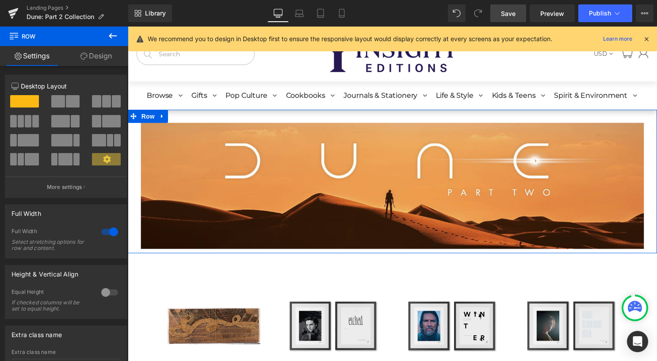
click at [110, 54] on link "Design" at bounding box center [96, 56] width 64 height 20
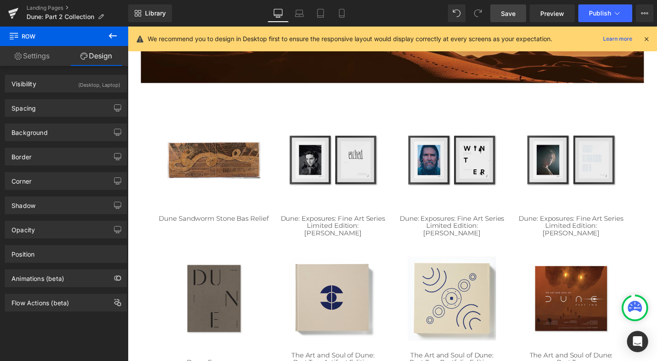
scroll to position [88, 0]
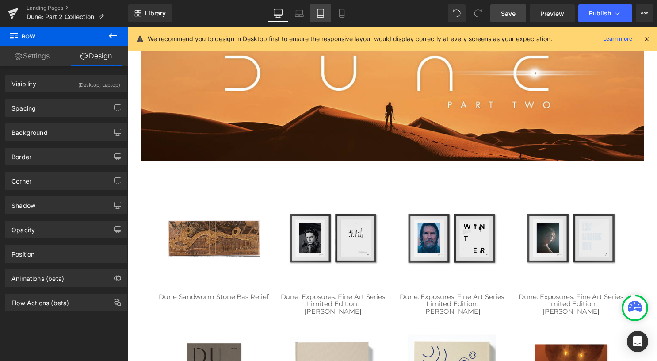
click at [323, 16] on icon at bounding box center [320, 13] width 9 height 9
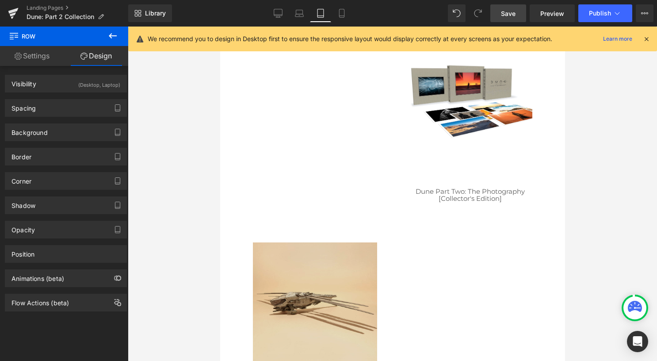
scroll to position [1106, 0]
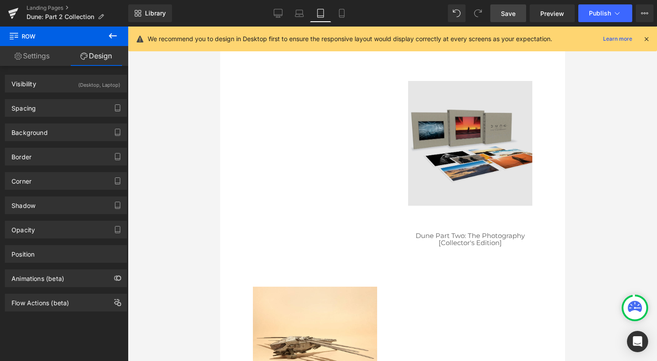
click at [297, 156] on div "Image The Art and Soul of Dune Heading Image The Art and Soul of Dune: Limited …" at bounding box center [392, 183] width 310 height 626
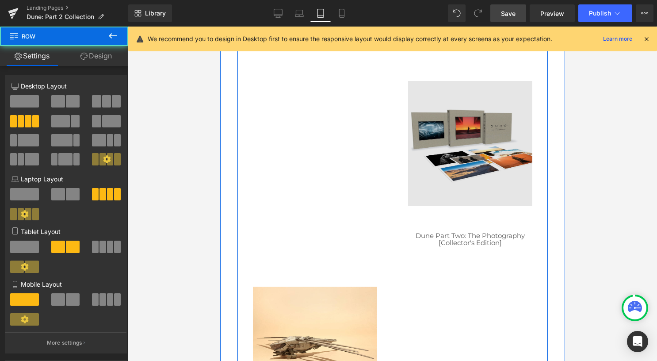
click at [466, 161] on img at bounding box center [470, 143] width 124 height 124
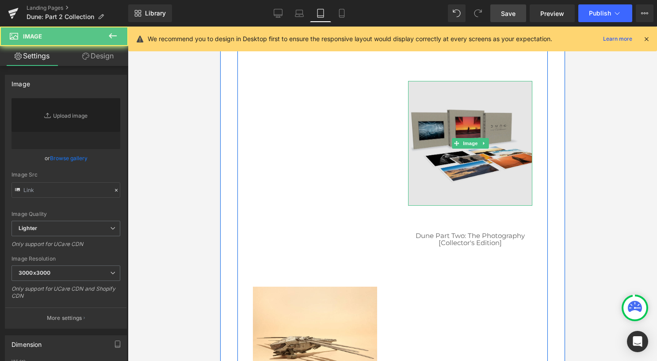
type input "[URL][DOMAIN_NAME]"
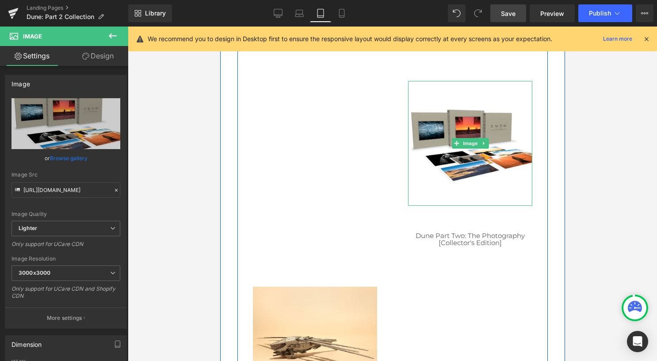
scroll to position [1017, 0]
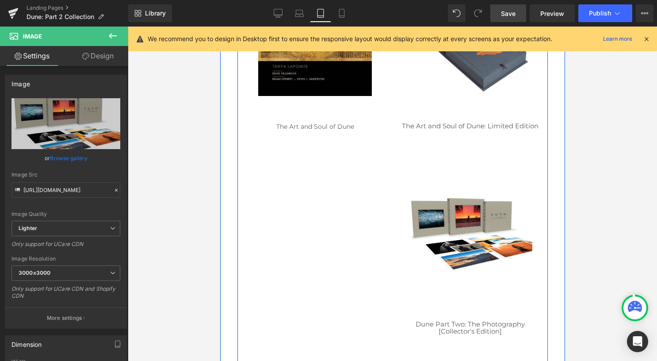
click at [363, 151] on div "Image The Art and Soul of Dune Heading" at bounding box center [314, 71] width 155 height 199
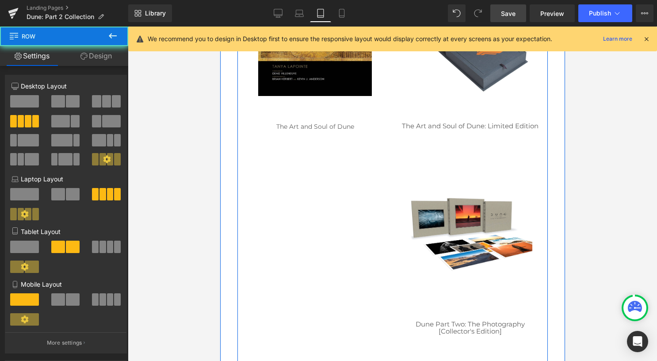
click at [340, 191] on div "Image The Art and Soul of Dune Heading Image The Art and Soul of Dune: Limited …" at bounding box center [392, 271] width 310 height 626
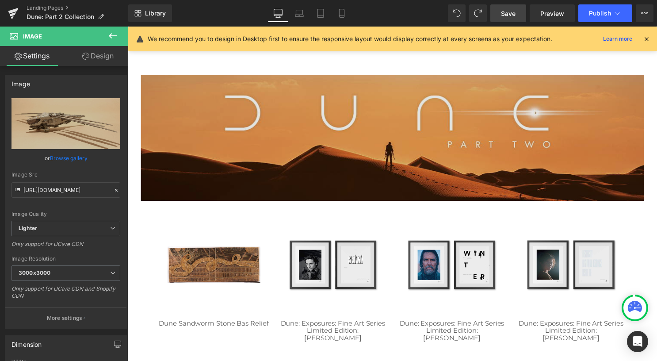
scroll to position [0, 0]
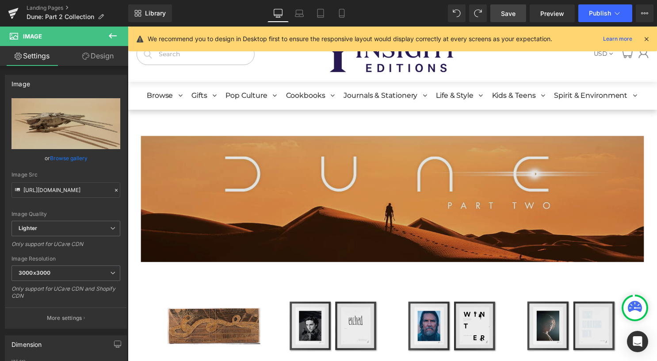
click at [252, 159] on img at bounding box center [395, 200] width 509 height 127
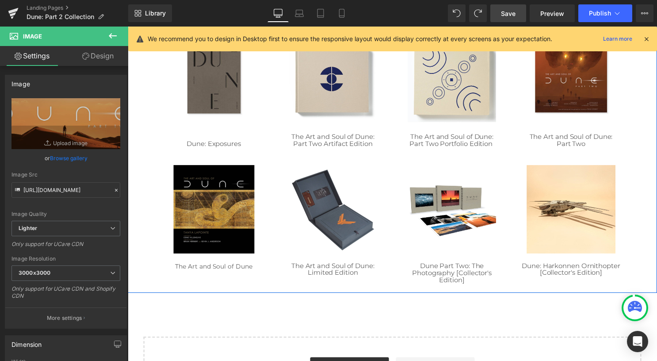
scroll to position [442, 0]
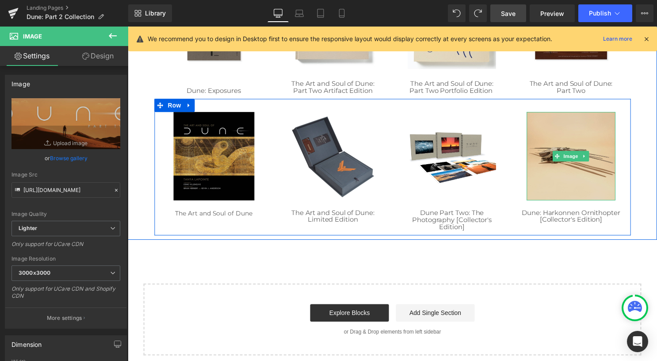
click at [561, 182] on img at bounding box center [575, 157] width 89 height 89
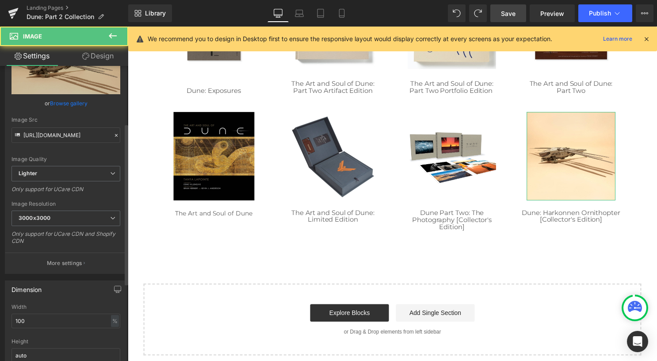
scroll to position [177, 0]
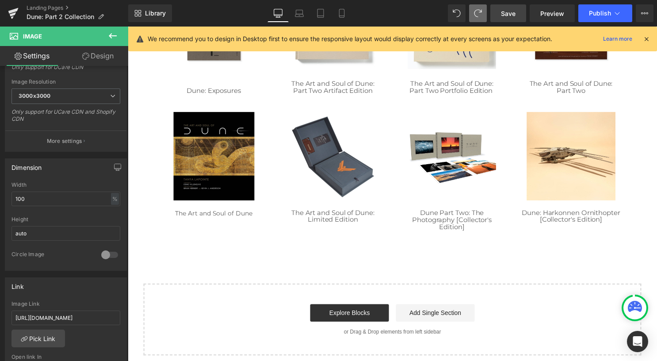
type input "[URL][DOMAIN_NAME]"
click at [511, 18] on link "Save" at bounding box center [508, 13] width 36 height 18
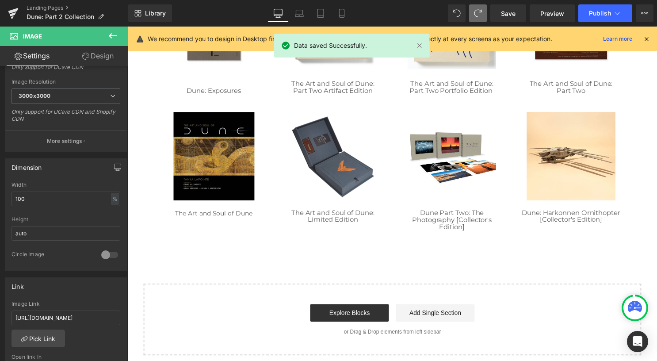
click at [643, 38] on icon at bounding box center [647, 39] width 8 height 8
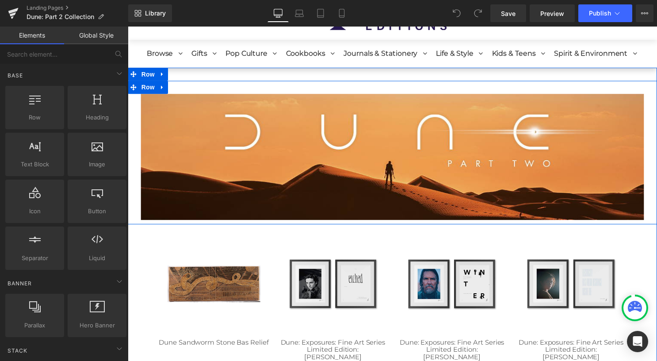
scroll to position [88, 0]
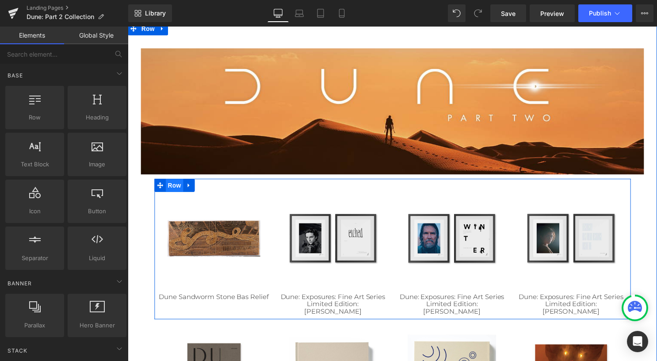
click at [171, 184] on span "Row" at bounding box center [175, 186] width 18 height 13
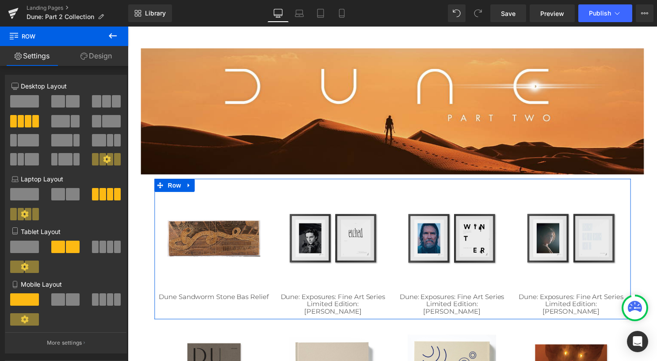
click at [109, 55] on link "Design" at bounding box center [96, 56] width 64 height 20
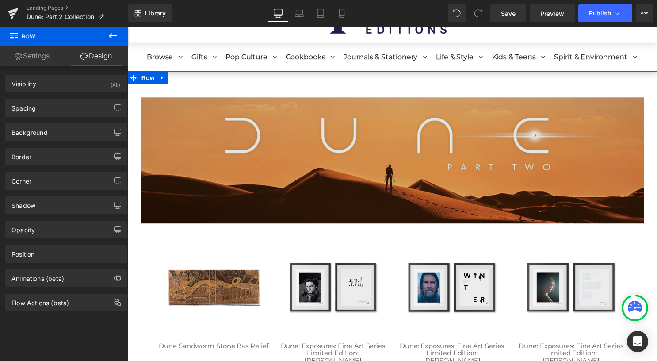
scroll to position [0, 0]
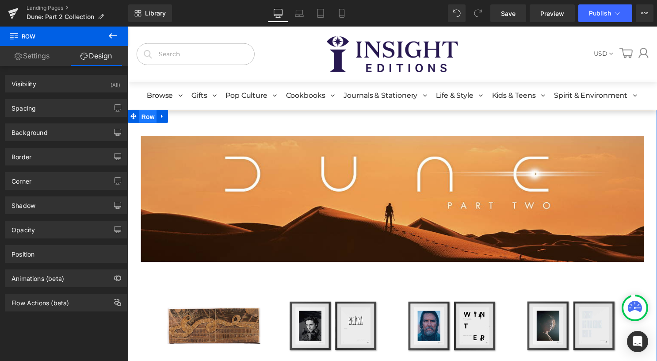
click at [144, 118] on span "Row" at bounding box center [148, 117] width 18 height 13
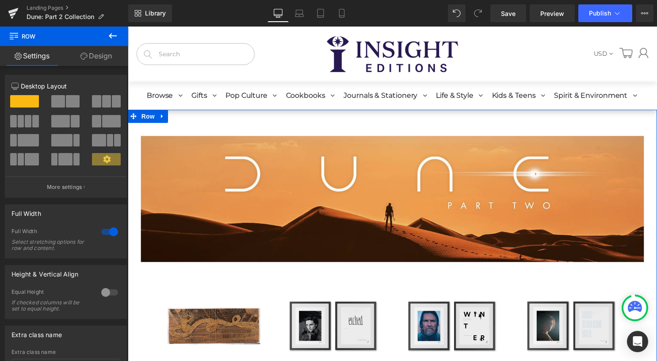
click at [113, 50] on link "Design" at bounding box center [96, 56] width 64 height 20
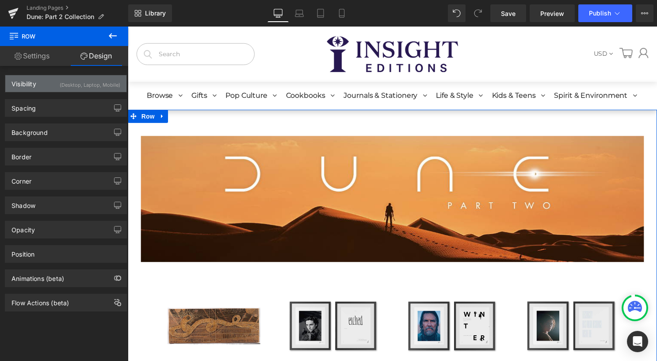
click at [96, 88] on div "(Desktop, Laptop, Mobile)" at bounding box center [90, 82] width 61 height 15
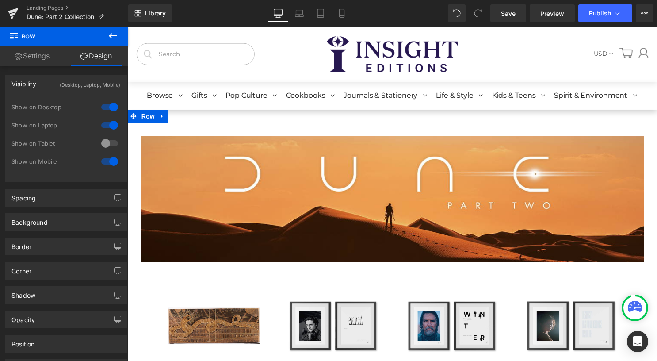
click at [101, 144] on div at bounding box center [109, 143] width 21 height 14
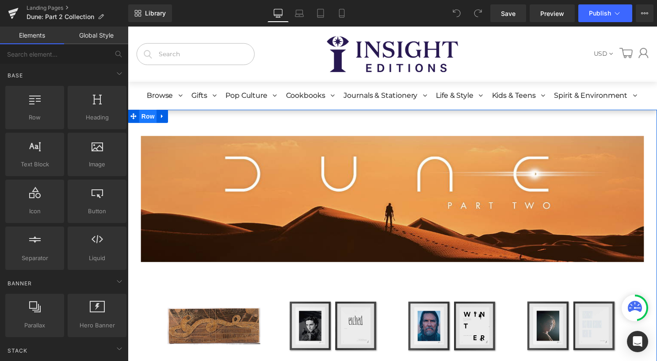
click at [144, 120] on span "Row" at bounding box center [148, 117] width 18 height 13
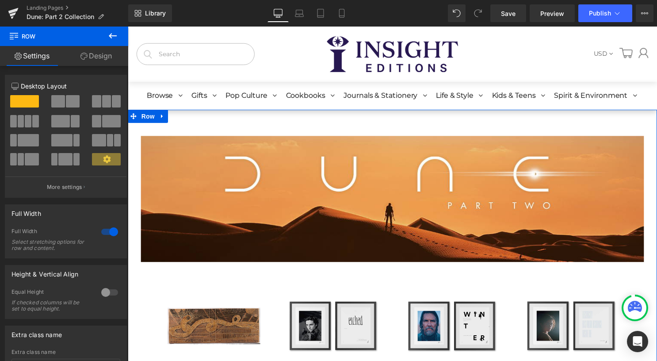
click at [97, 55] on link "Design" at bounding box center [96, 56] width 64 height 20
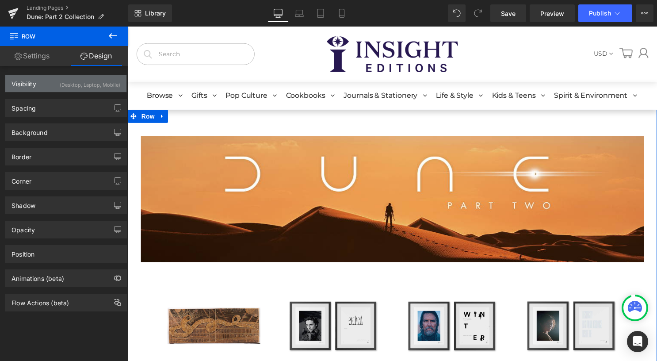
click at [91, 88] on div "(Desktop, Laptop, Mobile)" at bounding box center [90, 82] width 61 height 15
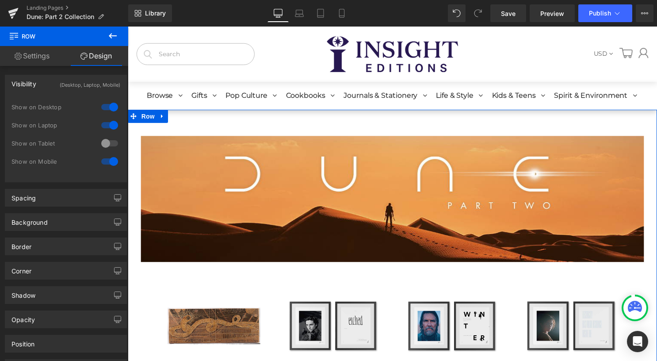
click at [106, 143] on div at bounding box center [109, 143] width 21 height 14
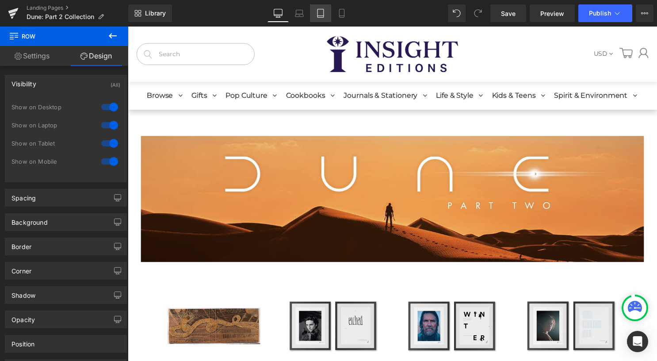
click at [318, 17] on link "Tablet" at bounding box center [320, 13] width 21 height 18
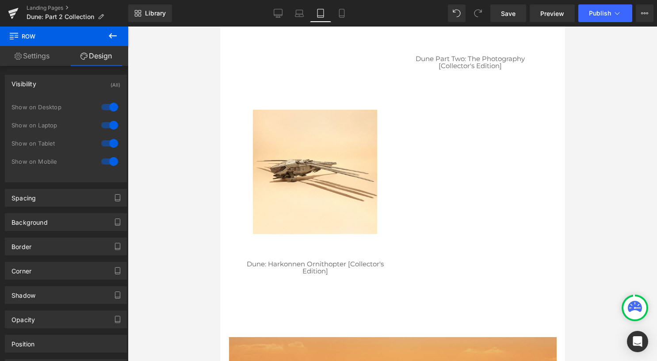
click at [437, 159] on div "Image The Art and Soul of Dune Heading Image The Art and Soul of Dune: Limited …" at bounding box center [392, 6] width 310 height 626
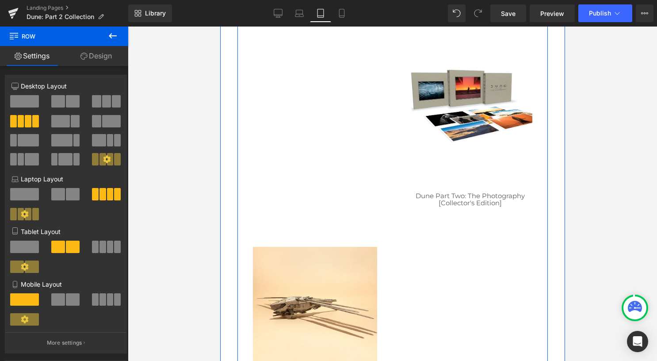
scroll to position [1106, 0]
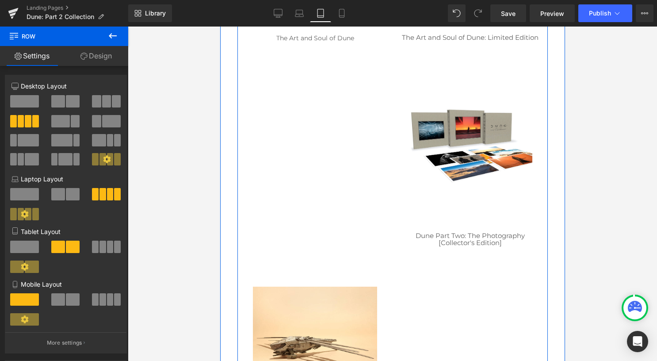
click at [375, 156] on div "Image The Art and Soul of Dune Heading Image The Art and Soul of Dune: Limited …" at bounding box center [392, 183] width 310 height 626
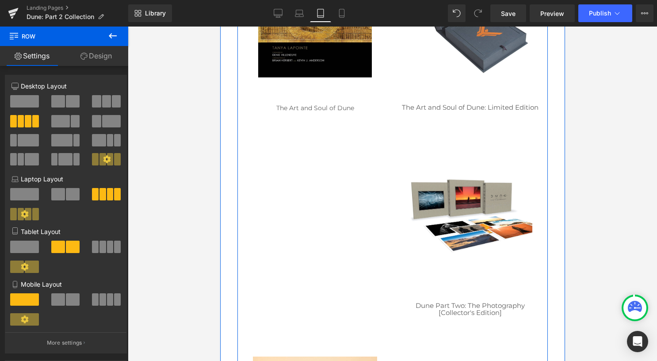
scroll to position [1017, 0]
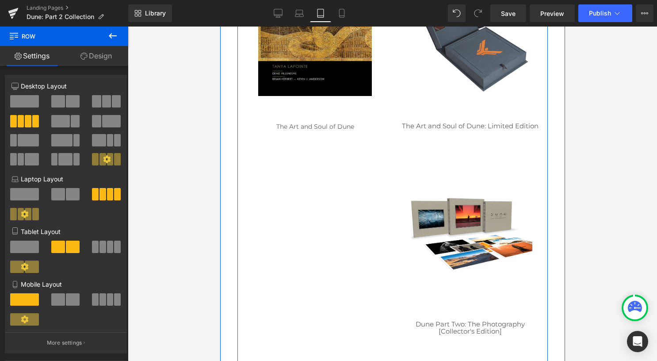
click at [332, 172] on div "Image The Art and Soul of Dune Heading Image The Art and Soul of Dune: Limited …" at bounding box center [392, 271] width 310 height 626
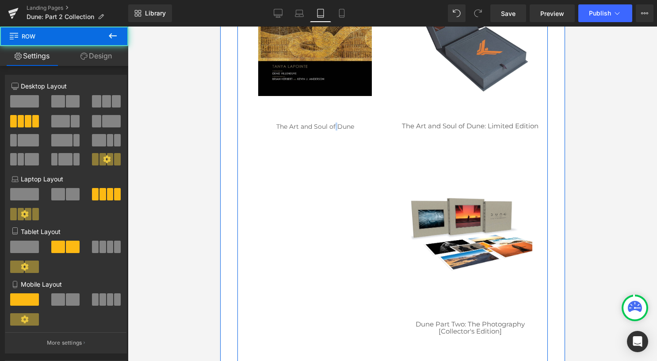
click at [332, 172] on div "Image The Art and Soul of Dune Heading Image The Art and Soul of Dune: Limited …" at bounding box center [392, 271] width 310 height 626
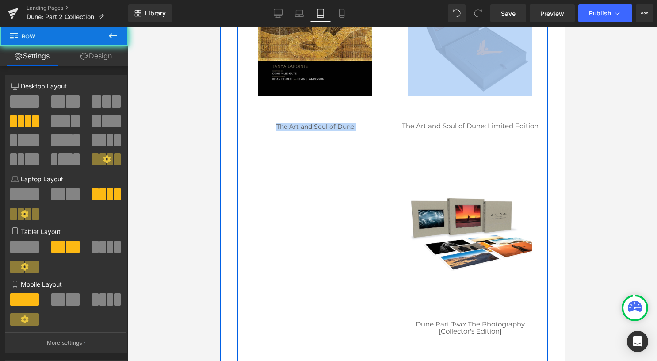
click at [332, 172] on div "Image The Art and Soul of Dune Heading Image The Art and Soul of Dune: Limited …" at bounding box center [392, 271] width 310 height 626
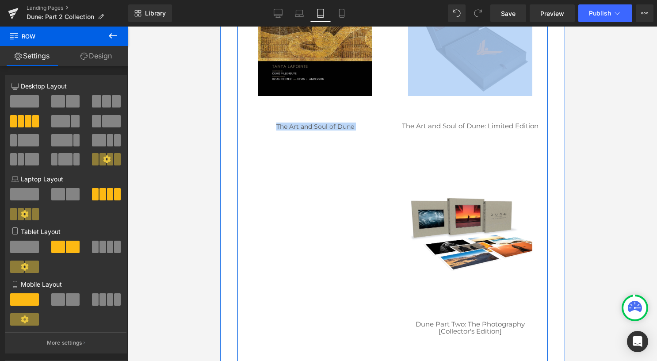
drag, startPoint x: 332, startPoint y: 172, endPoint x: 294, endPoint y: 185, distance: 40.3
click at [294, 185] on div "Image The Art and Soul of Dune Heading Image The Art and Soul of Dune: Limited …" at bounding box center [392, 271] width 310 height 626
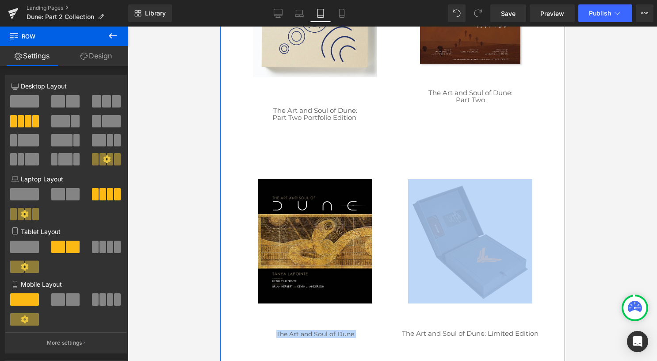
scroll to position [796, 0]
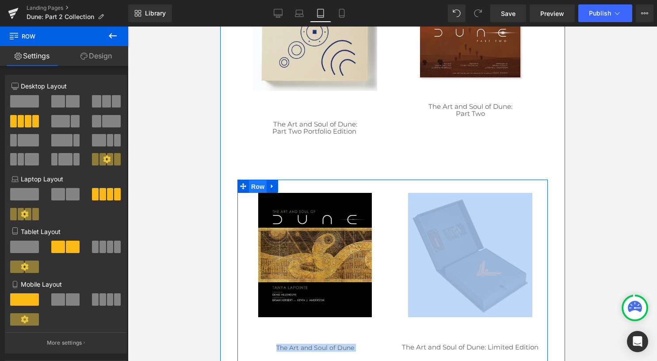
click at [250, 190] on span "Row" at bounding box center [258, 186] width 18 height 13
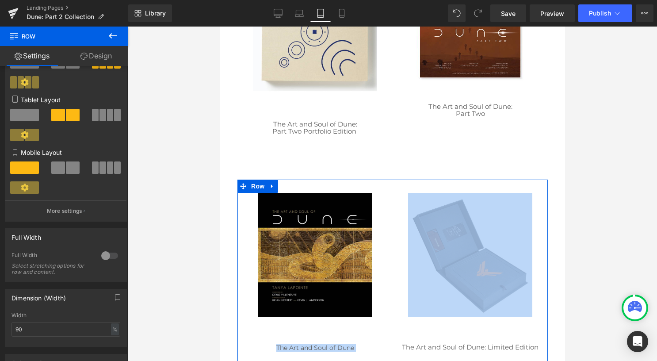
scroll to position [133, 0]
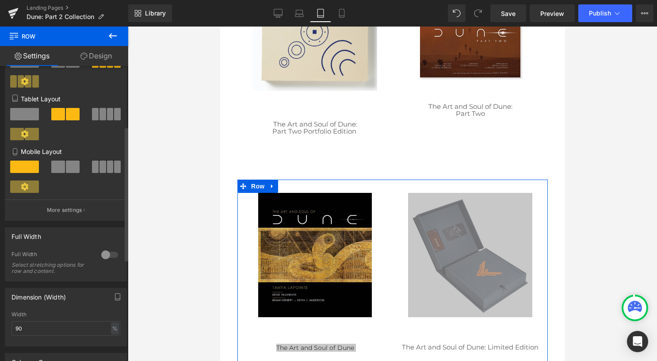
click at [100, 118] on span at bounding box center [103, 114] width 7 height 12
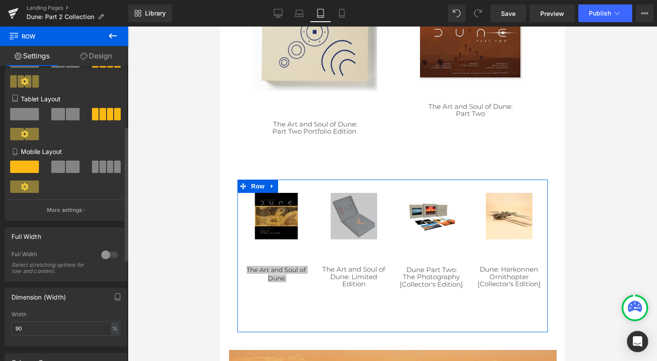
click at [66, 119] on span at bounding box center [73, 114] width 14 height 12
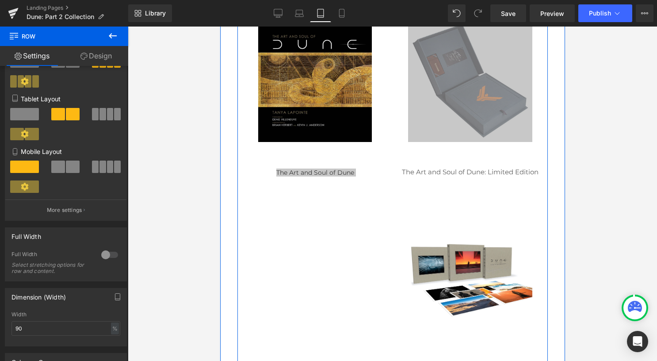
scroll to position [1017, 0]
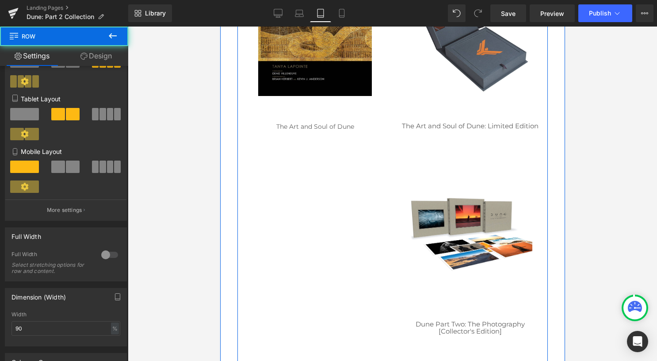
click at [345, 244] on div "Image The Art and Soul of Dune Heading Image The Art and Soul of Dune: Limited …" at bounding box center [392, 271] width 310 height 626
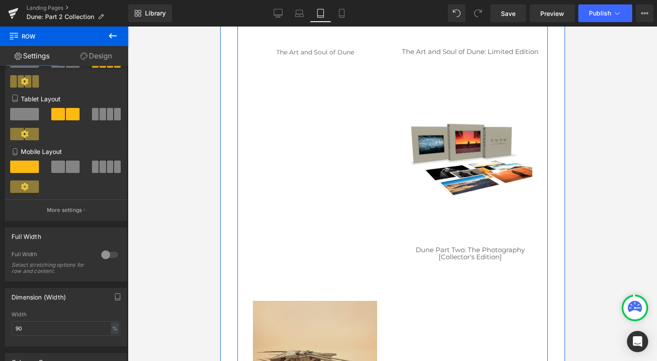
scroll to position [1194, 0]
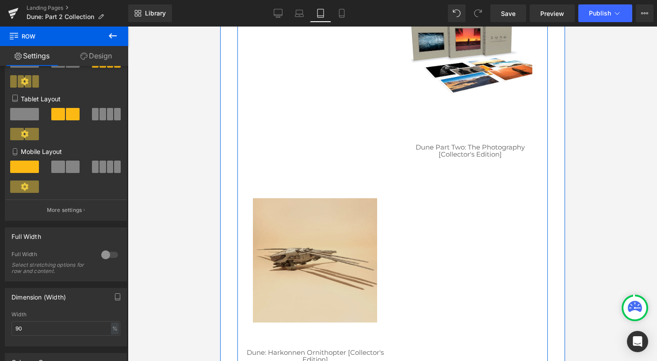
click at [320, 253] on img at bounding box center [315, 260] width 124 height 124
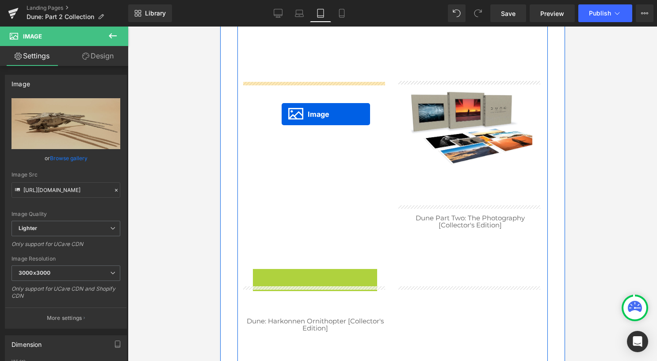
scroll to position [1106, 0]
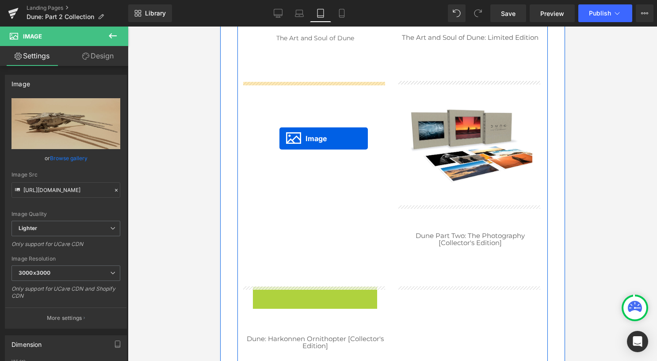
drag, startPoint x: 315, startPoint y: 258, endPoint x: 279, endPoint y: 138, distance: 125.1
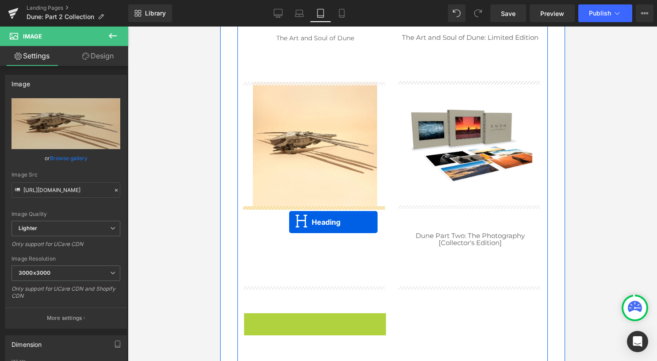
drag, startPoint x: 306, startPoint y: 320, endPoint x: 289, endPoint y: 222, distance: 99.7
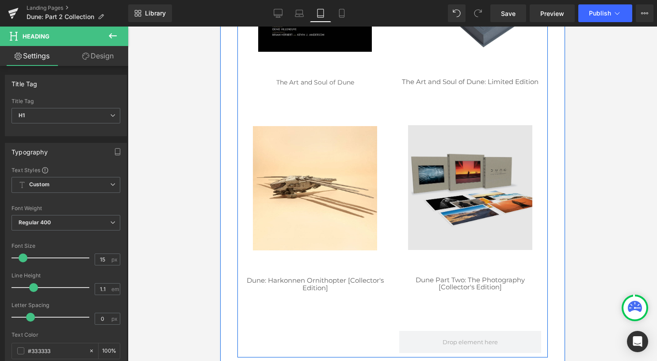
scroll to position [1017, 0]
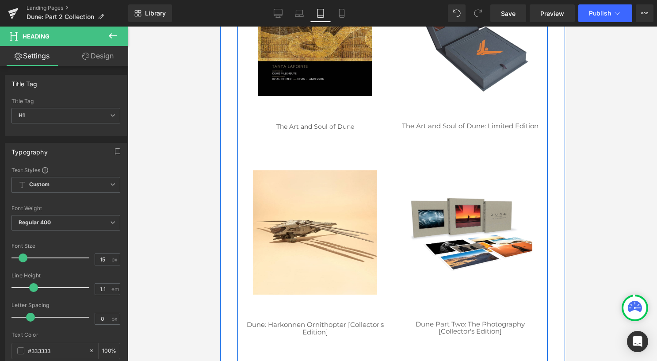
click at [467, 152] on div "Image The Art and Soul of Dune: Limited Edition Heading" at bounding box center [469, 71] width 155 height 198
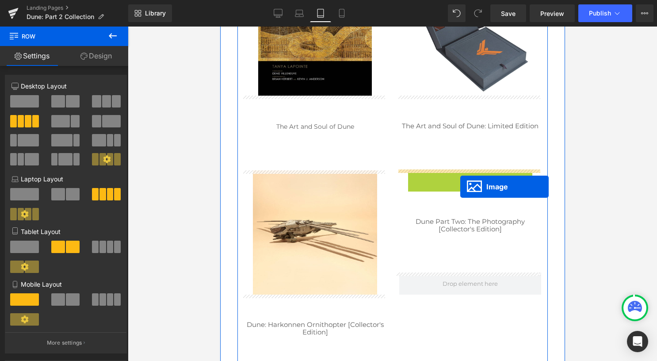
drag, startPoint x: 466, startPoint y: 228, endPoint x: 460, endPoint y: 187, distance: 41.5
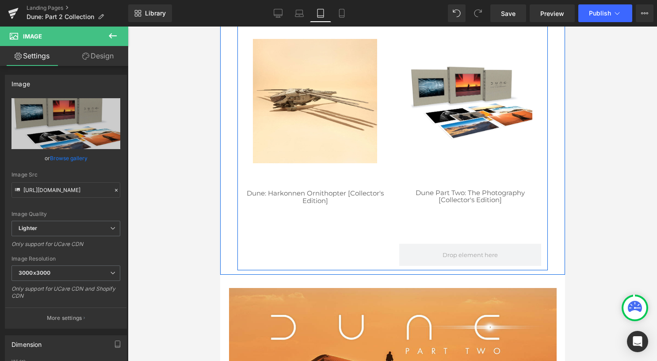
scroll to position [1150, 0]
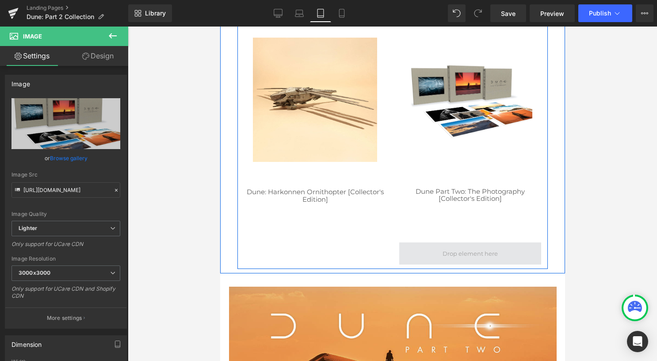
click at [441, 255] on span at bounding box center [469, 253] width 61 height 12
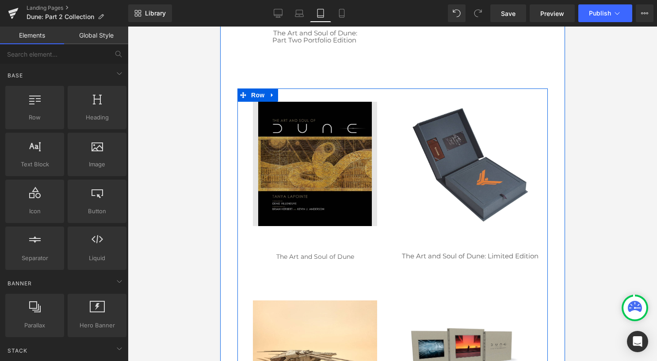
scroll to position [884, 0]
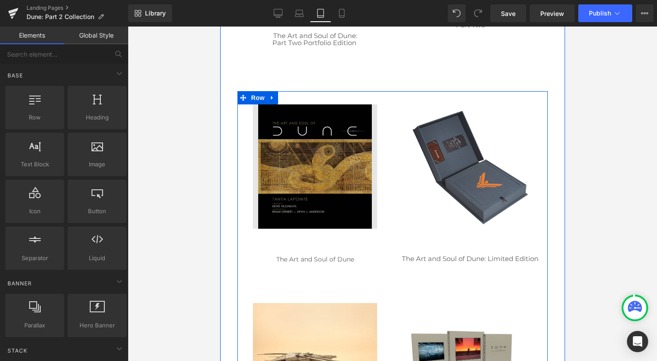
click at [334, 178] on img at bounding box center [315, 166] width 124 height 124
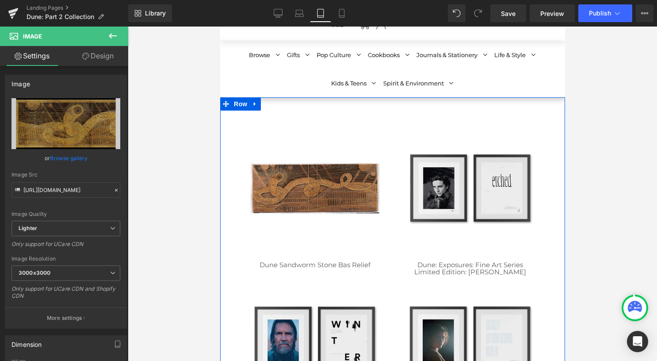
scroll to position [0, 0]
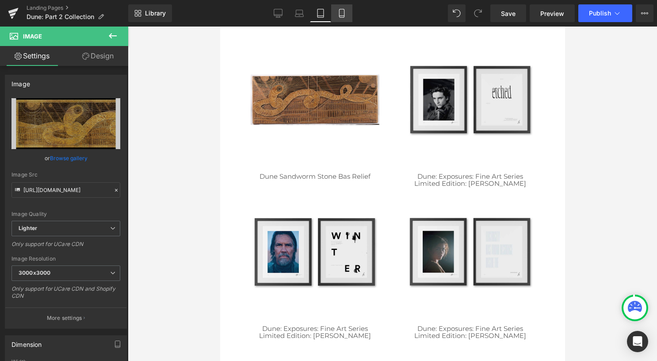
click at [344, 16] on icon at bounding box center [341, 13] width 5 height 8
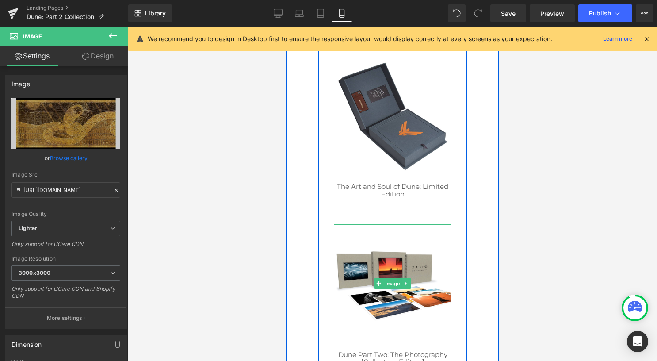
scroll to position [1813, 0]
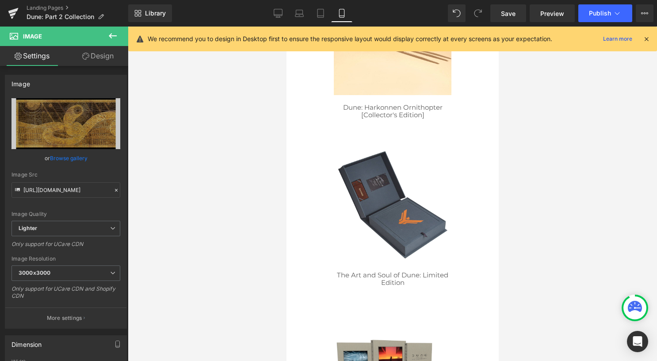
click at [279, 22] on div "Library Mobile Desktop Laptop Tablet Mobile Save Preview Publish Scheduled View…" at bounding box center [392, 13] width 529 height 27
click at [277, 17] on icon at bounding box center [278, 17] width 3 height 2
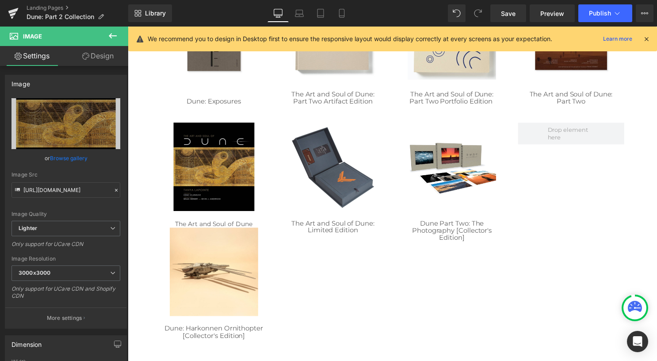
scroll to position [415, 0]
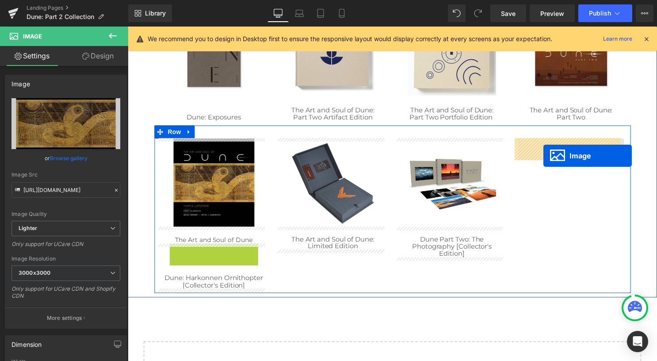
drag, startPoint x: 211, startPoint y: 290, endPoint x: 547, endPoint y: 157, distance: 361.5
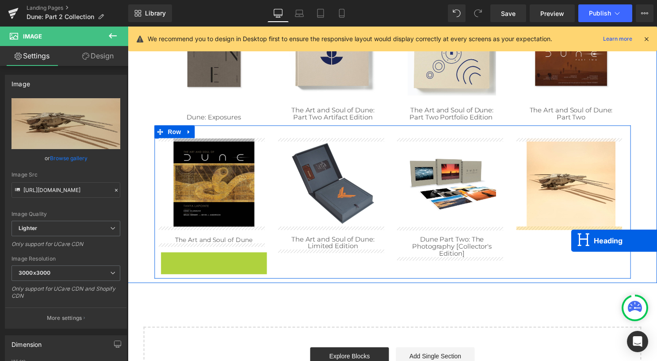
drag, startPoint x: 209, startPoint y: 262, endPoint x: 576, endPoint y: 243, distance: 367.5
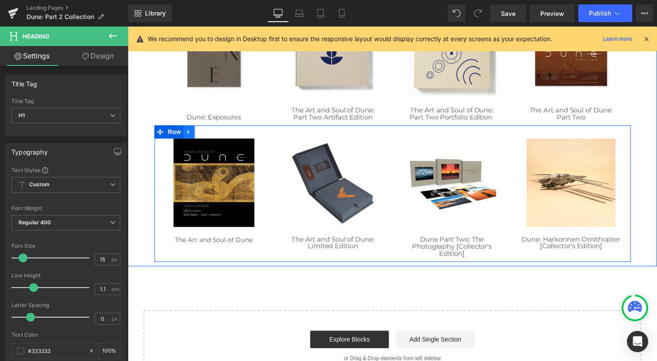
click at [188, 136] on link at bounding box center [189, 132] width 11 height 13
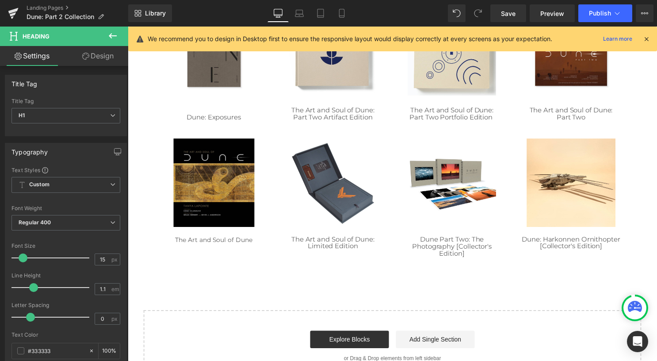
click at [114, 34] on icon at bounding box center [112, 36] width 11 height 11
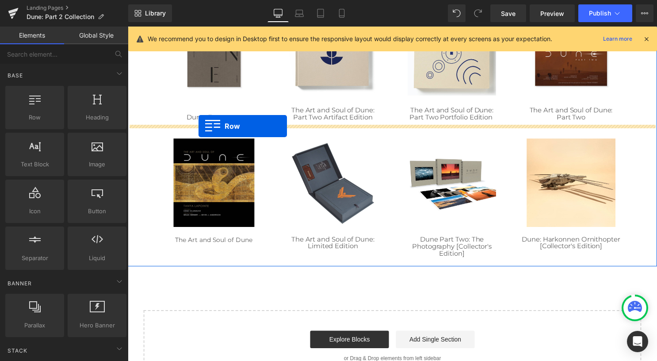
drag, startPoint x: 171, startPoint y: 142, endPoint x: 199, endPoint y: 127, distance: 31.8
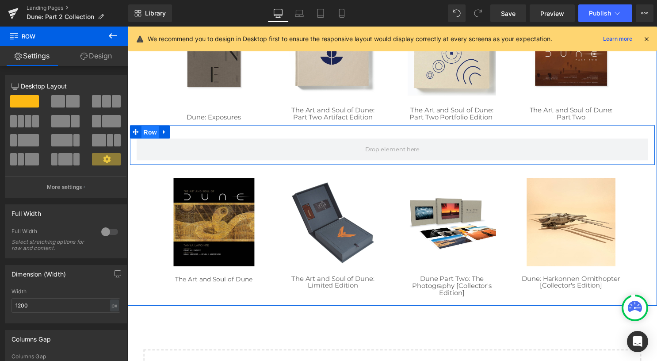
drag, startPoint x: 144, startPoint y: 134, endPoint x: 249, endPoint y: 161, distance: 108.7
click at [144, 134] on span "Row" at bounding box center [151, 133] width 18 height 13
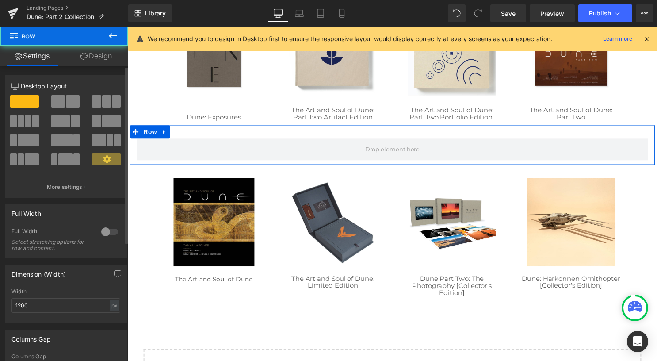
click at [23, 125] on span at bounding box center [21, 121] width 7 height 12
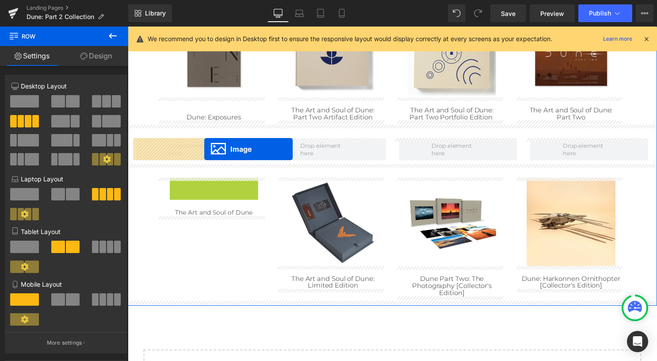
drag, startPoint x: 211, startPoint y: 224, endPoint x: 205, endPoint y: 150, distance: 74.1
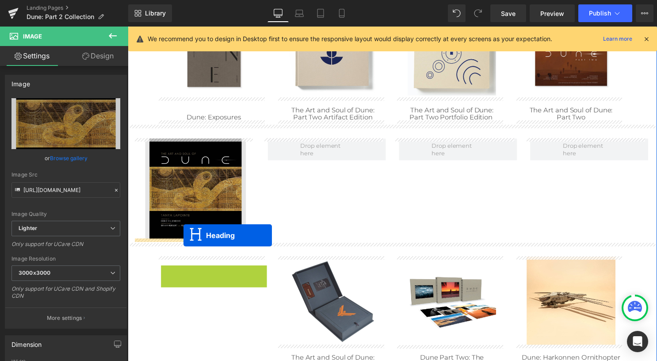
drag, startPoint x: 207, startPoint y: 273, endPoint x: 184, endPoint y: 237, distance: 42.4
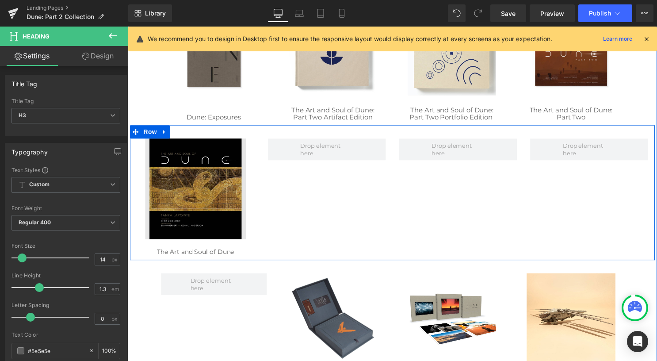
drag, startPoint x: 147, startPoint y: 133, endPoint x: 162, endPoint y: 195, distance: 63.2
click at [147, 133] on span "Row" at bounding box center [151, 132] width 18 height 13
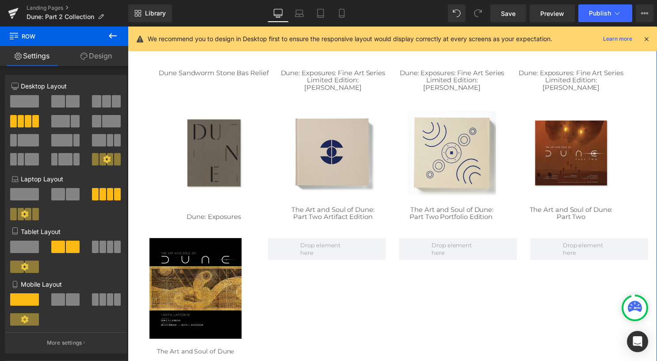
scroll to position [283, 0]
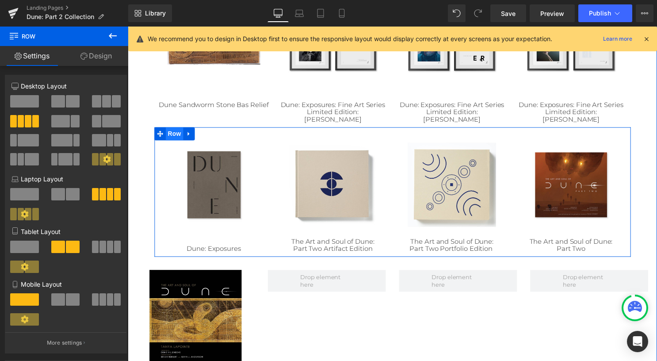
click at [173, 137] on span "Row" at bounding box center [175, 134] width 18 height 13
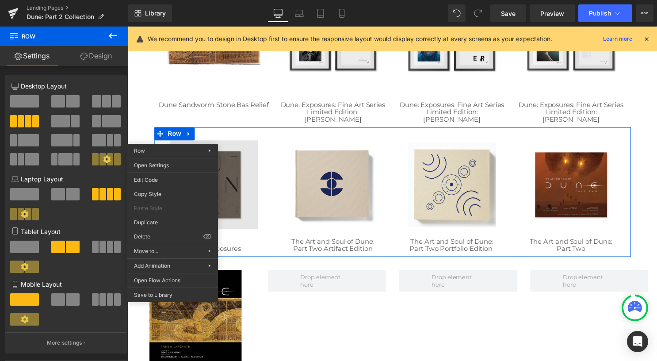
drag, startPoint x: 302, startPoint y: 216, endPoint x: 175, endPoint y: 191, distance: 129.8
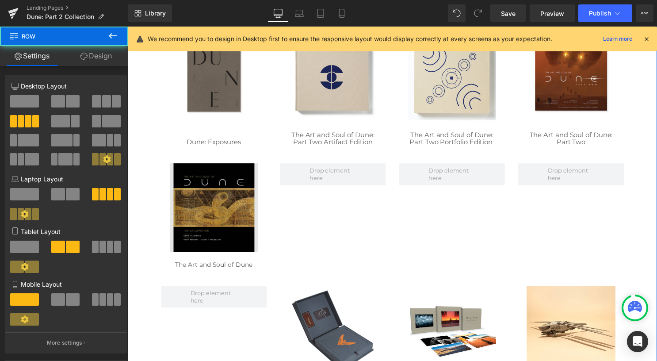
scroll to position [415, 0]
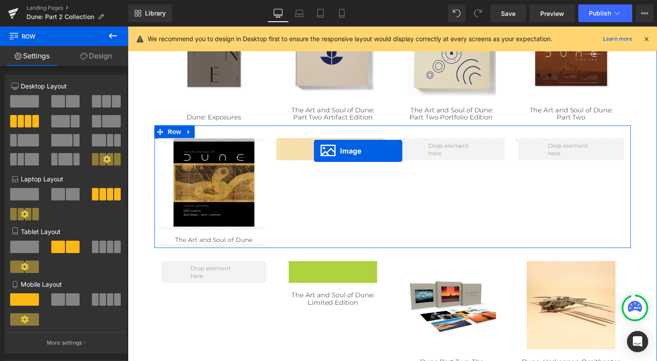
drag, startPoint x: 330, startPoint y: 310, endPoint x: 316, endPoint y: 152, distance: 158.5
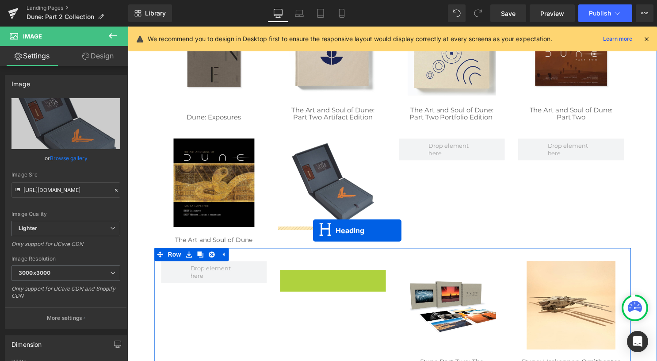
drag, startPoint x: 324, startPoint y: 280, endPoint x: 315, endPoint y: 232, distance: 48.9
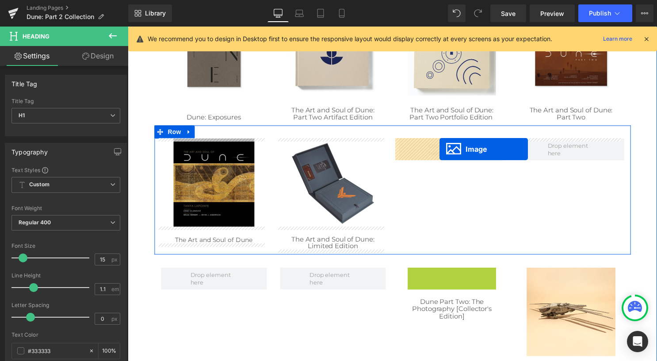
drag, startPoint x: 448, startPoint y: 313, endPoint x: 443, endPoint y: 150, distance: 163.2
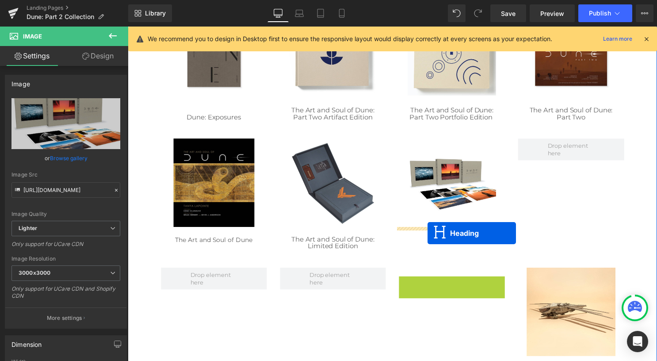
drag, startPoint x: 446, startPoint y: 291, endPoint x: 431, endPoint y: 235, distance: 57.4
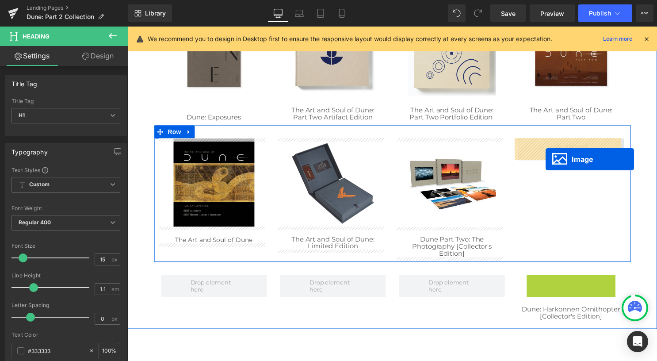
drag, startPoint x: 566, startPoint y: 323, endPoint x: 550, endPoint y: 160, distance: 163.5
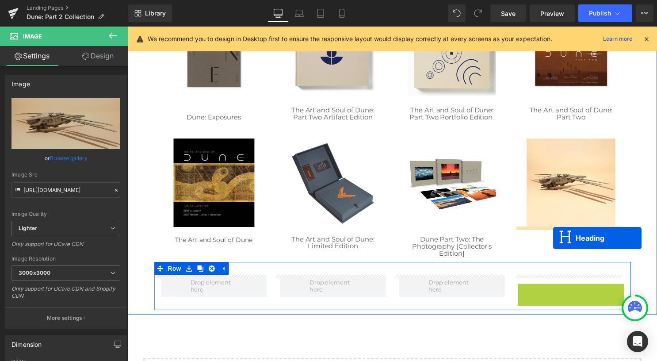
drag, startPoint x: 564, startPoint y: 293, endPoint x: 558, endPoint y: 240, distance: 53.0
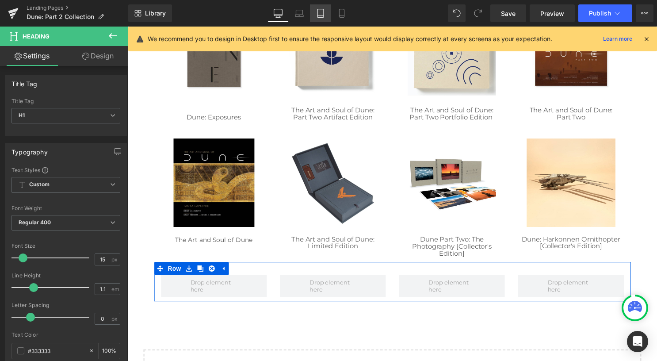
click at [319, 14] on icon at bounding box center [320, 13] width 9 height 9
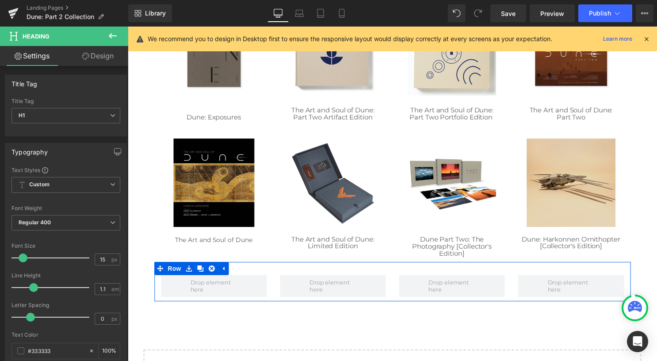
type input "100"
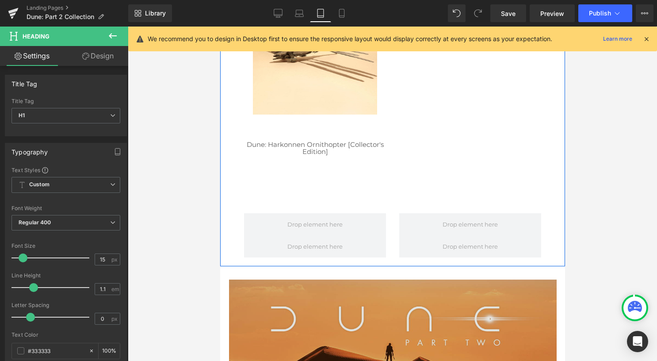
scroll to position [1482, 0]
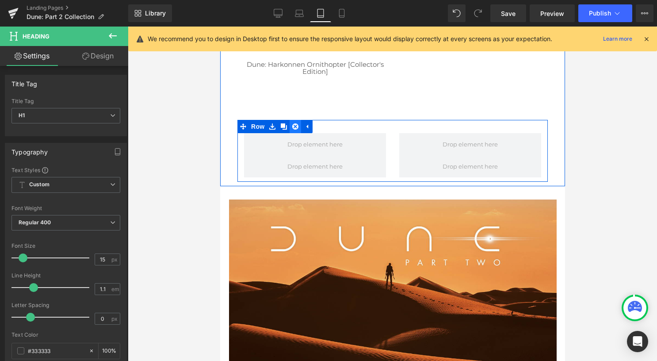
click at [292, 128] on icon at bounding box center [295, 126] width 6 height 6
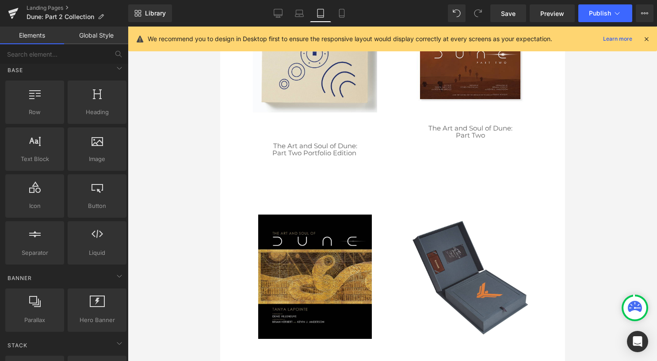
scroll to position [0, 0]
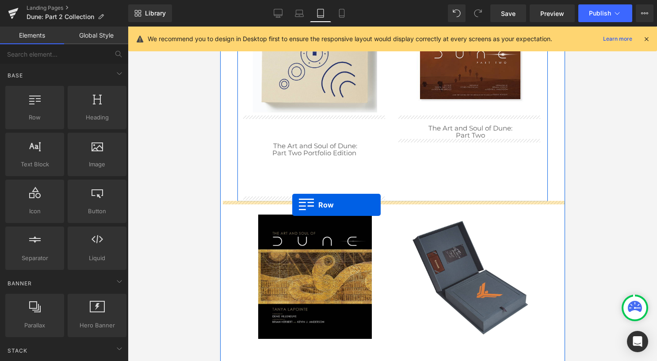
drag, startPoint x: 257, startPoint y: 140, endPoint x: 291, endPoint y: 205, distance: 73.6
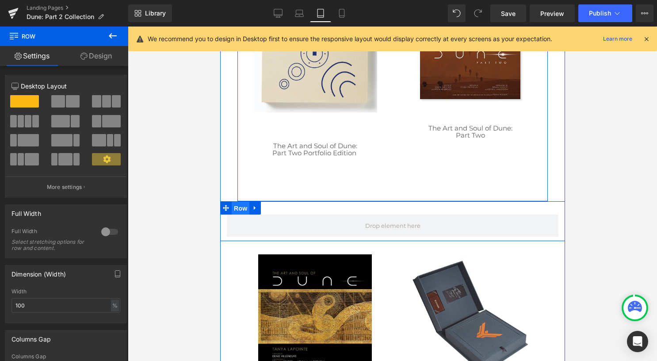
drag, startPoint x: 235, startPoint y: 210, endPoint x: 344, endPoint y: 193, distance: 110.1
click at [235, 210] on span "Row" at bounding box center [240, 208] width 18 height 13
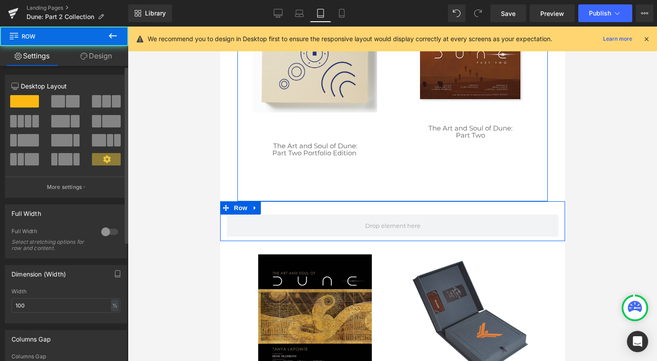
click at [30, 122] on span at bounding box center [28, 121] width 7 height 12
type input "1200"
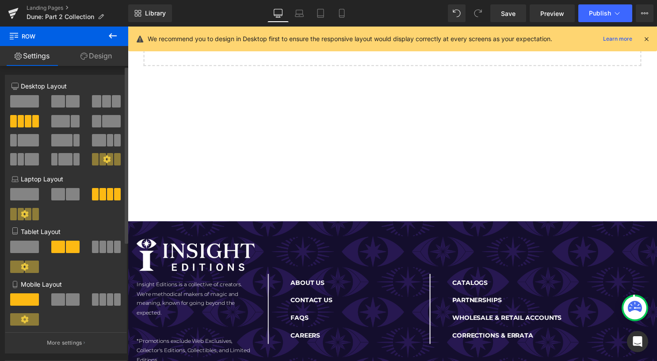
scroll to position [341, 0]
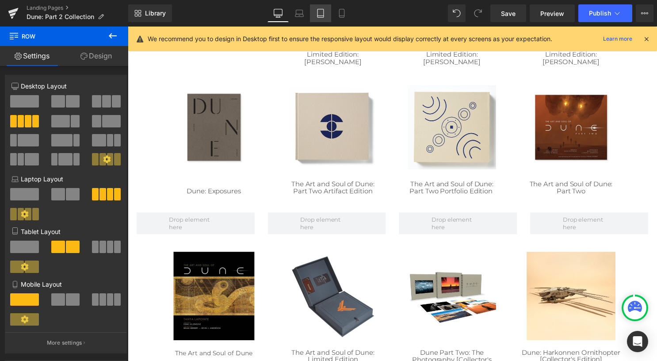
click at [320, 13] on icon at bounding box center [320, 13] width 9 height 9
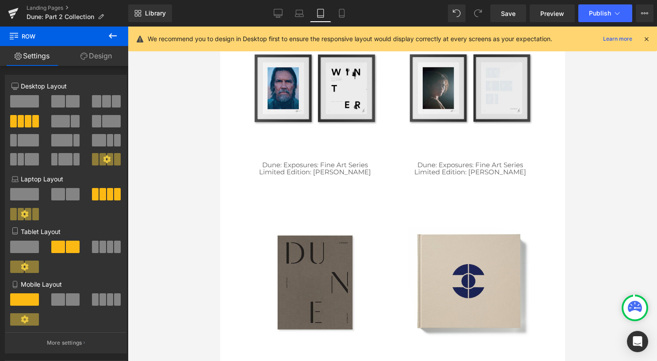
scroll to position [774, 0]
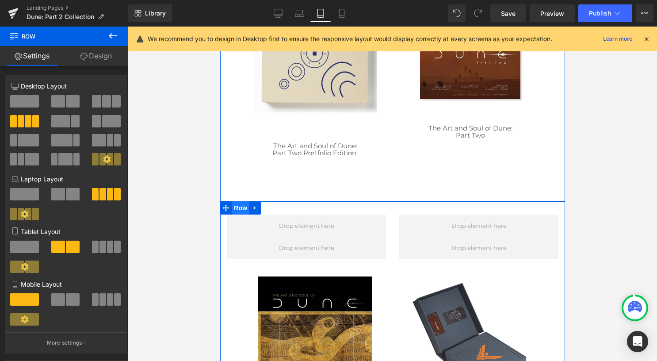
click at [236, 209] on span "Row" at bounding box center [240, 207] width 18 height 13
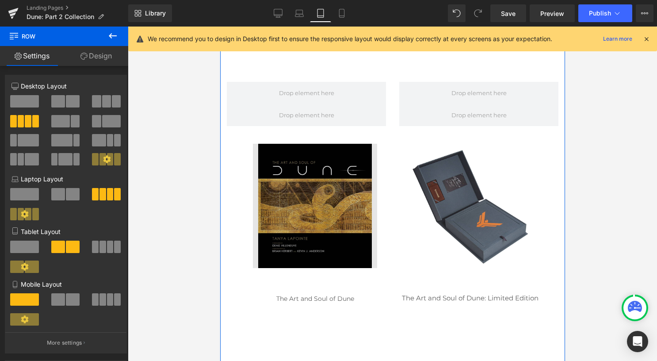
scroll to position [863, 0]
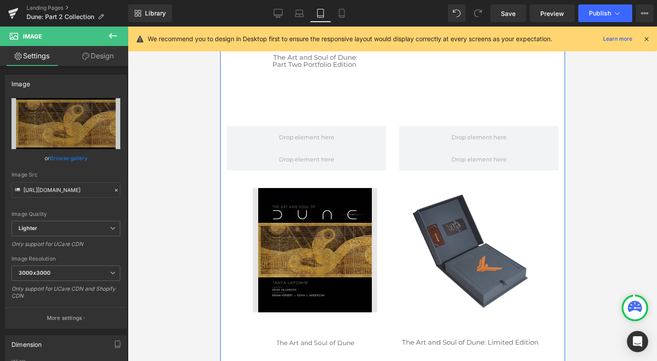
drag, startPoint x: 308, startPoint y: 201, endPoint x: 297, endPoint y: 214, distance: 16.6
click at [297, 210] on img at bounding box center [315, 250] width 124 height 124
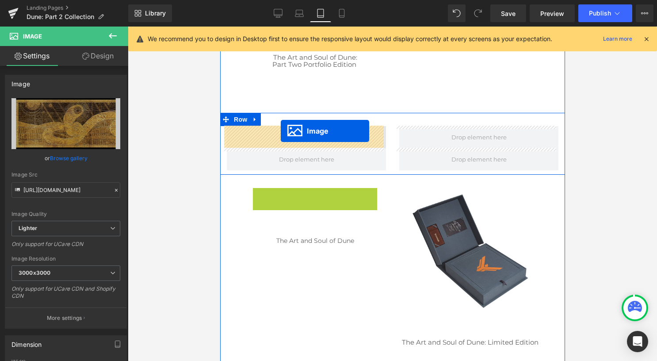
drag, startPoint x: 310, startPoint y: 253, endPoint x: 280, endPoint y: 131, distance: 125.3
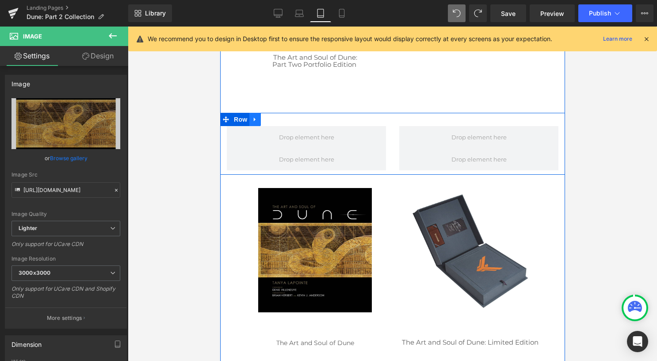
click at [253, 119] on icon at bounding box center [254, 120] width 2 height 4
click at [275, 121] on icon at bounding box center [278, 119] width 6 height 6
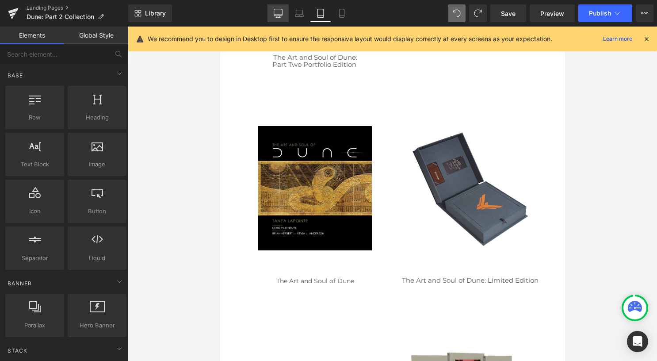
click at [278, 15] on icon at bounding box center [278, 12] width 8 height 7
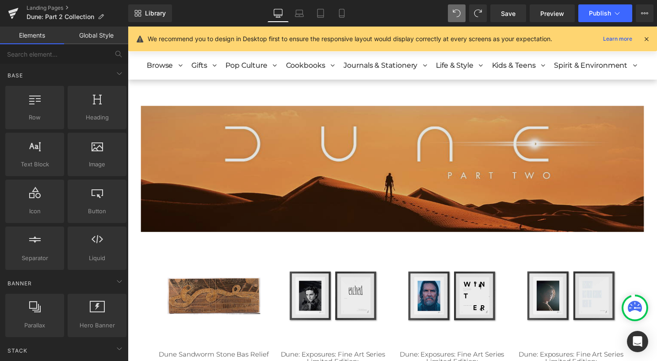
scroll to position [44, 0]
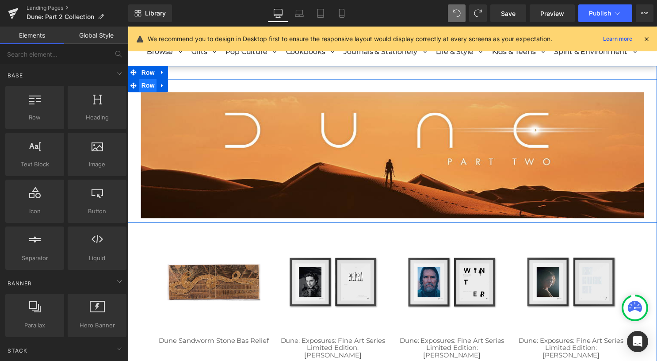
click at [144, 87] on span "Row" at bounding box center [148, 86] width 18 height 13
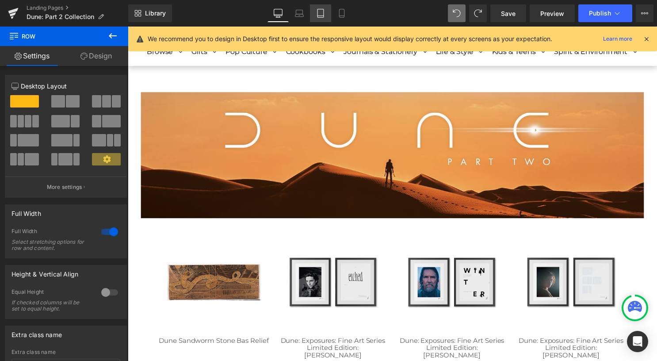
click at [316, 10] on link "Tablet" at bounding box center [320, 13] width 21 height 18
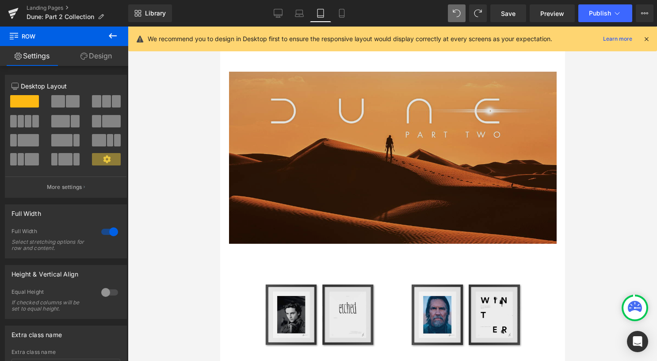
click at [299, 125] on img at bounding box center [393, 158] width 328 height 172
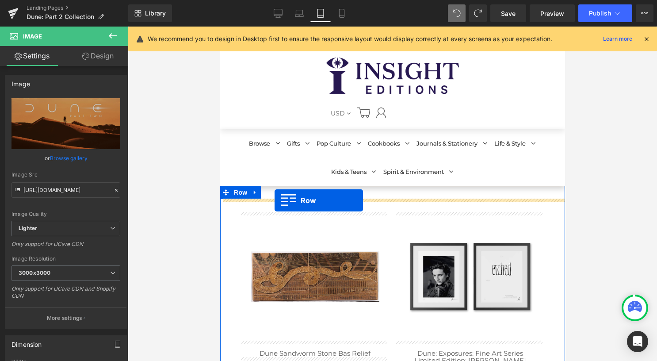
drag, startPoint x: 239, startPoint y: 110, endPoint x: 274, endPoint y: 200, distance: 97.3
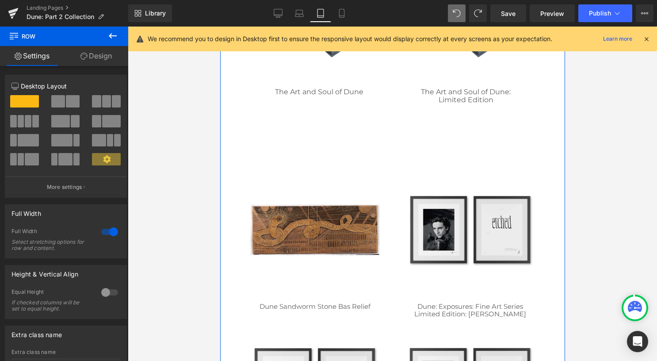
scroll to position [1194, 0]
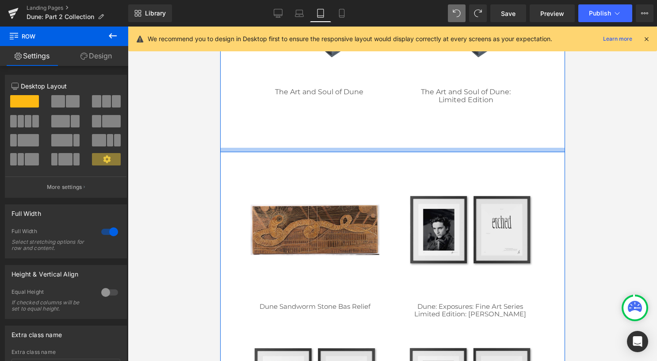
click at [235, 149] on div at bounding box center [392, 150] width 345 height 4
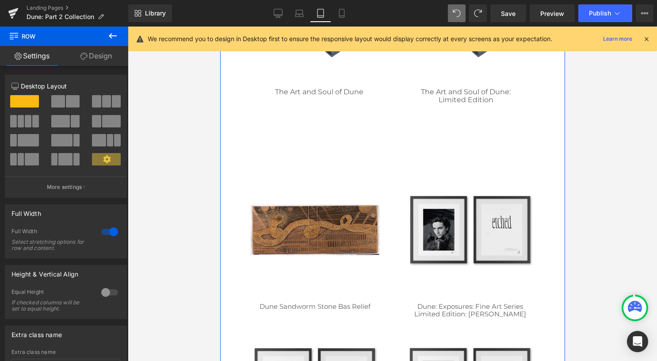
click at [233, 157] on div "Image Row Image Row Image Image Dune: Exposures: Fine Art Series Limited Editio…" at bounding box center [392, 280] width 345 height 2550
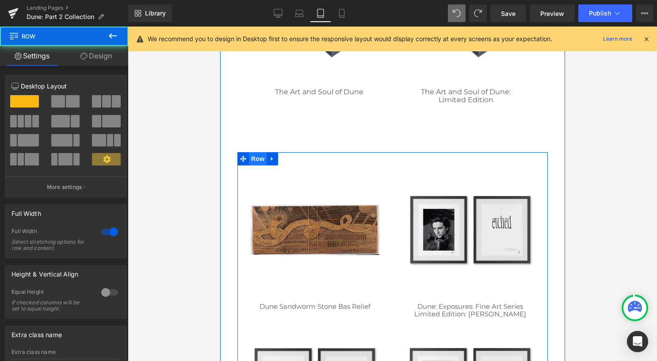
click at [251, 159] on span "Row" at bounding box center [258, 158] width 18 height 13
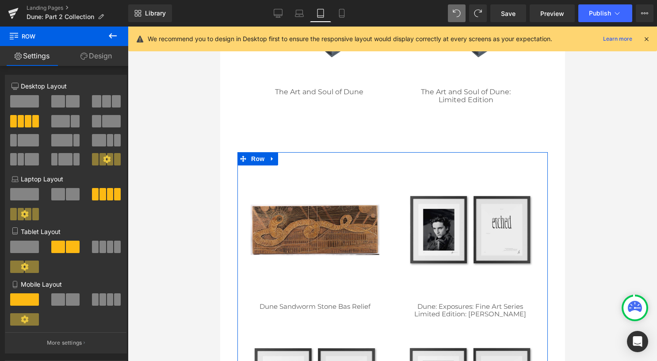
click at [108, 64] on link "Design" at bounding box center [96, 56] width 64 height 20
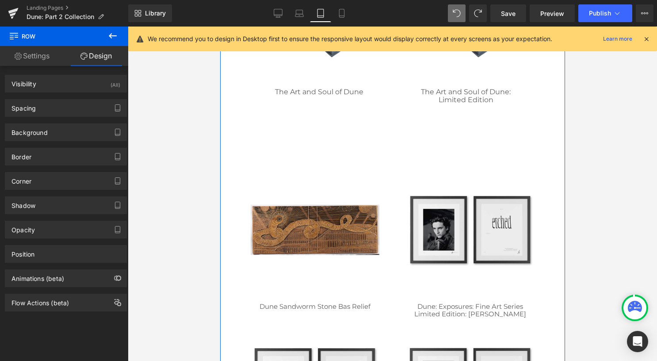
click at [229, 168] on div "Image Row Image Row Image Image Dune: Exposures: Fine Art Series Limited Editio…" at bounding box center [392, 280] width 345 height 2550
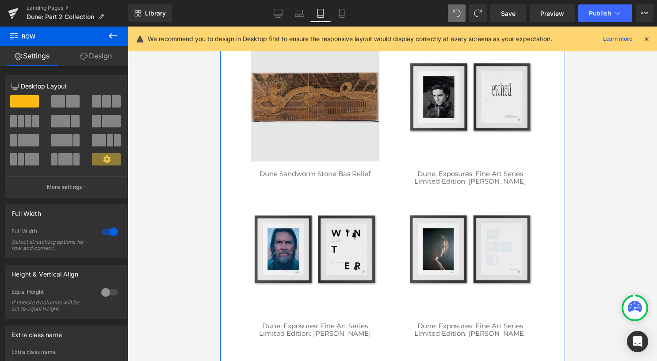
scroll to position [1238, 0]
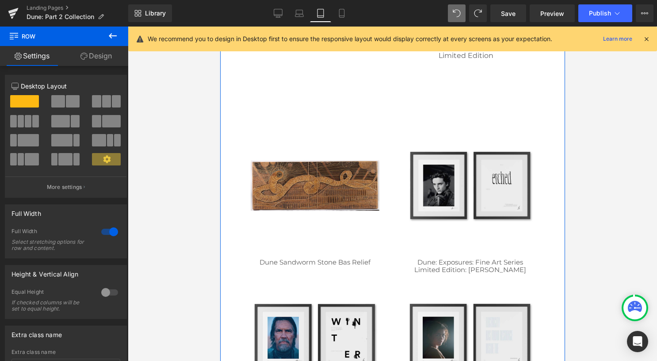
click at [239, 114] on div "Image Dune Sandworm Stone Bas Relief Heading Image Dune: Exposures: Fine Art Se…" at bounding box center [392, 282] width 310 height 348
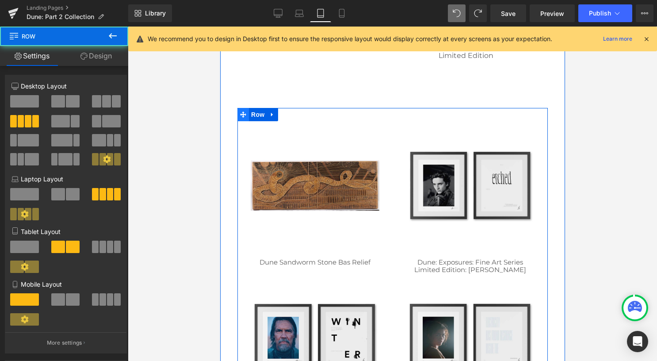
click at [240, 119] on span at bounding box center [242, 114] width 11 height 13
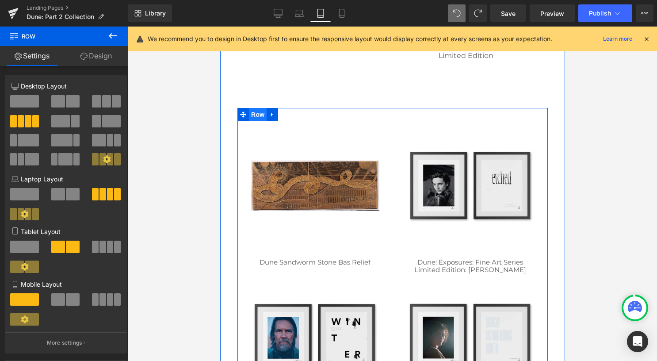
click at [249, 115] on span "Row" at bounding box center [258, 114] width 18 height 13
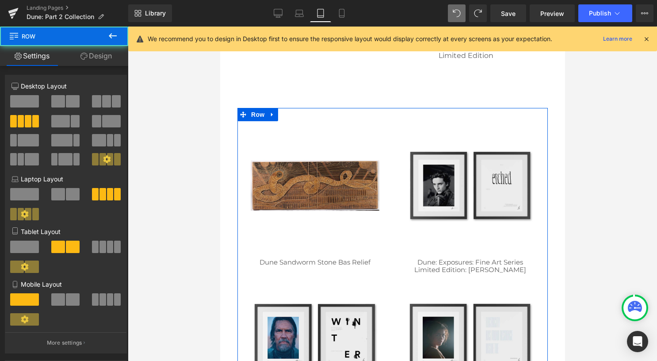
click at [100, 60] on link "Design" at bounding box center [96, 56] width 64 height 20
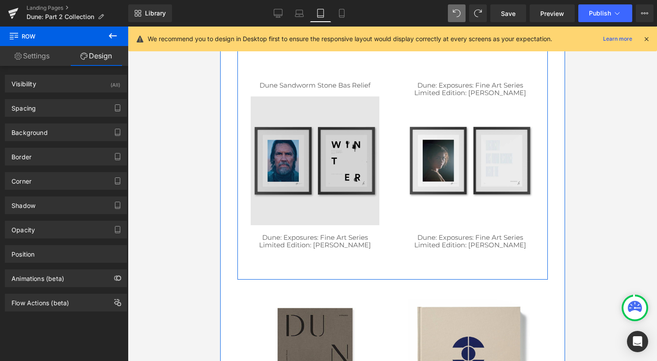
scroll to position [1592, 0]
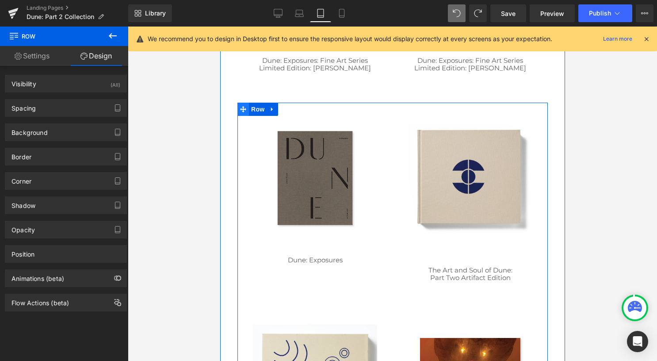
click at [244, 114] on span at bounding box center [242, 109] width 11 height 13
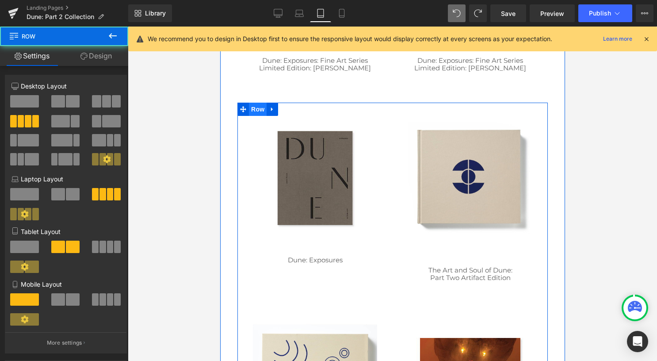
click at [251, 111] on span "Row" at bounding box center [258, 109] width 18 height 13
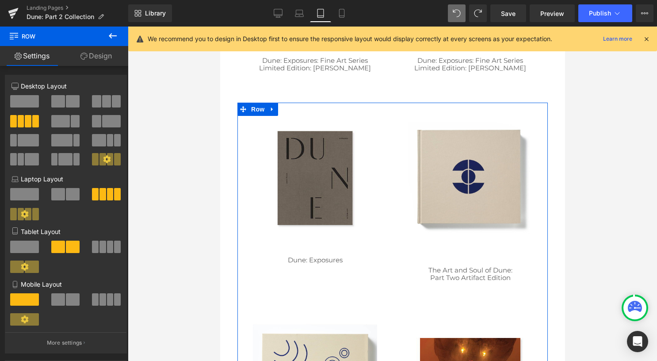
click at [109, 61] on link "Design" at bounding box center [96, 56] width 64 height 20
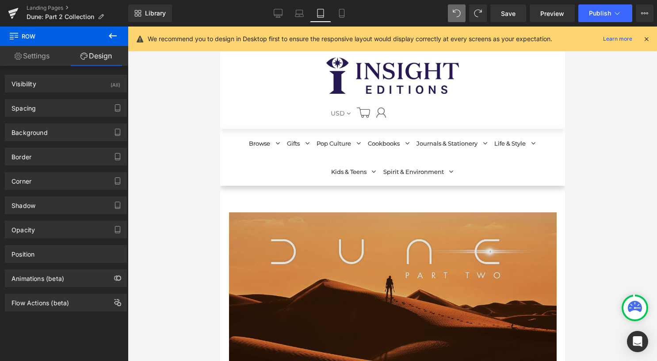
scroll to position [88, 0]
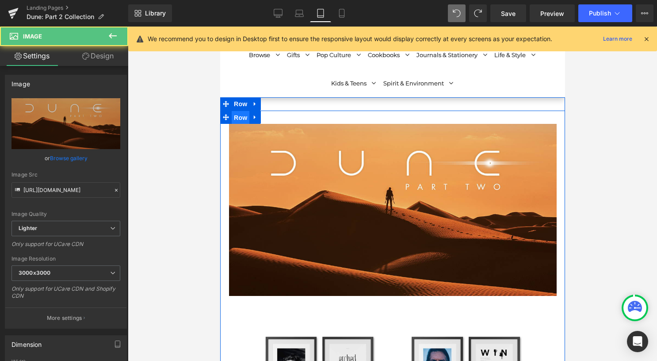
click at [243, 119] on span "Row" at bounding box center [240, 117] width 18 height 13
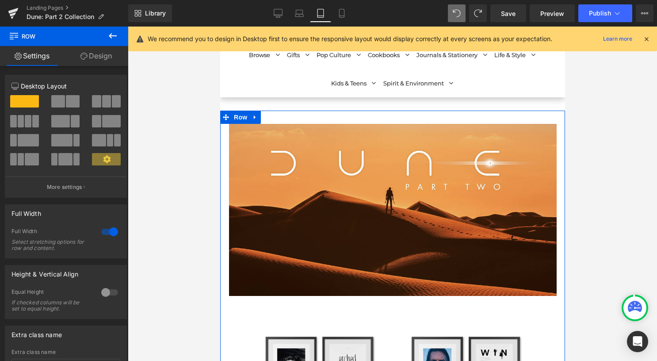
click at [92, 56] on link "Design" at bounding box center [96, 56] width 64 height 20
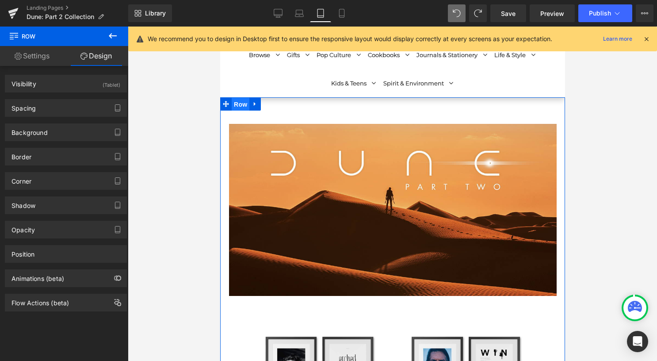
click at [234, 107] on span "Row" at bounding box center [240, 104] width 18 height 13
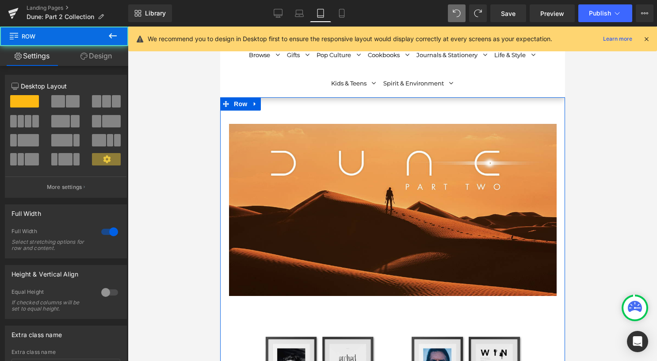
click at [104, 60] on link "Design" at bounding box center [96, 56] width 64 height 20
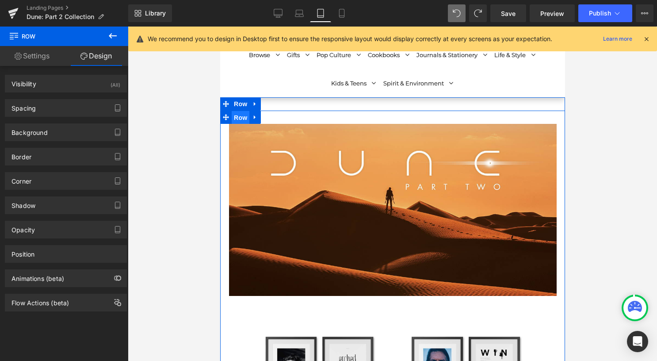
click at [240, 116] on span "Row" at bounding box center [240, 117] width 18 height 13
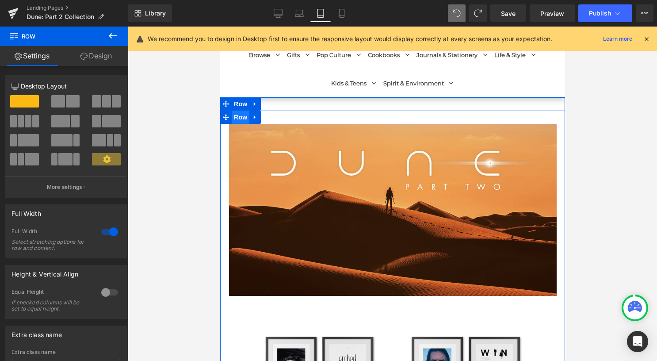
click at [237, 118] on span "Row" at bounding box center [240, 117] width 18 height 13
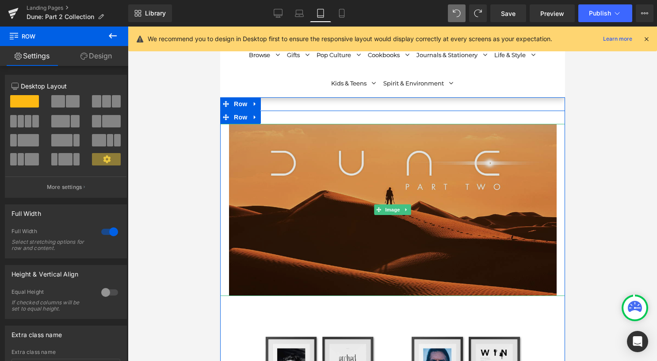
click at [289, 226] on img at bounding box center [393, 210] width 328 height 172
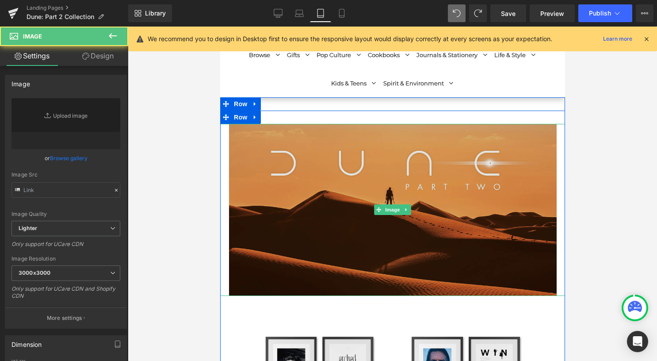
type input "[URL][DOMAIN_NAME]"
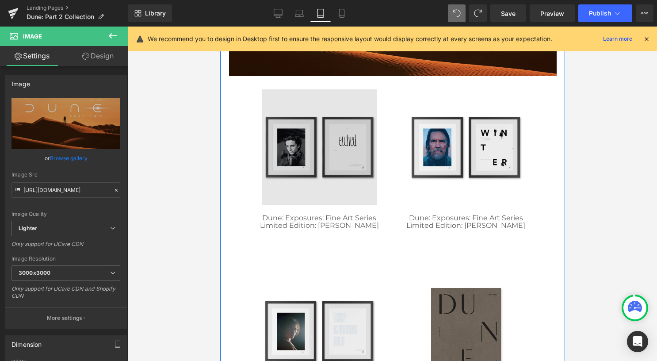
scroll to position [310, 0]
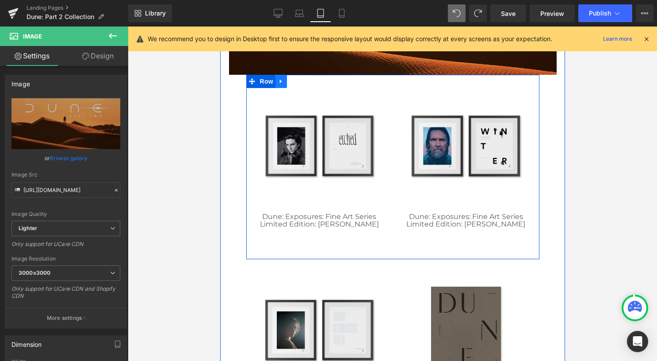
click at [279, 80] on link at bounding box center [280, 81] width 11 height 13
click at [301, 83] on icon at bounding box center [304, 81] width 6 height 6
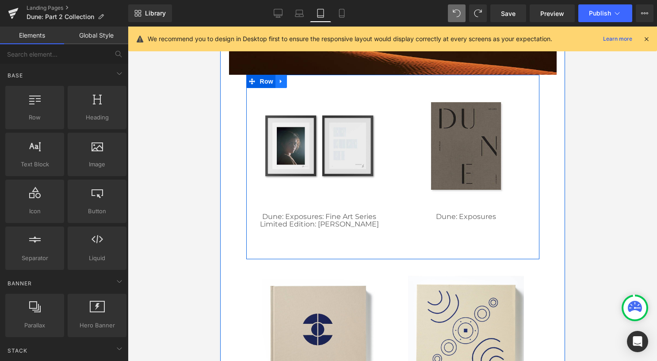
click at [278, 82] on icon at bounding box center [281, 81] width 6 height 7
click at [301, 83] on icon at bounding box center [304, 81] width 6 height 6
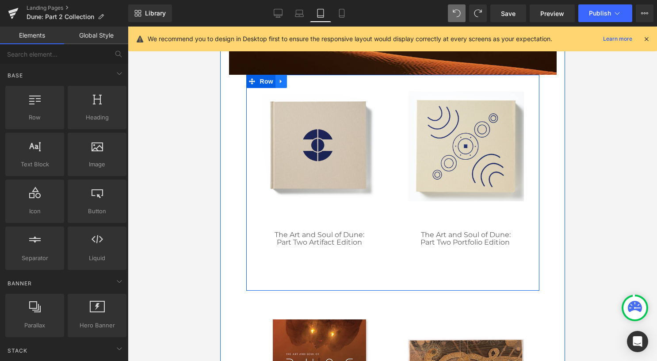
click at [279, 83] on icon at bounding box center [281, 81] width 6 height 7
click at [301, 83] on icon at bounding box center [304, 81] width 6 height 6
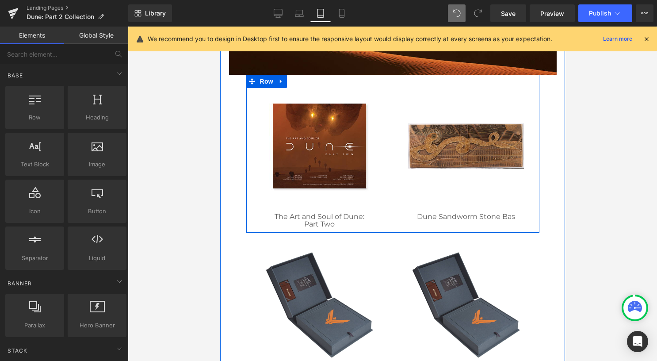
drag, startPoint x: 276, startPoint y: 83, endPoint x: 281, endPoint y: 83, distance: 4.9
click at [278, 83] on icon at bounding box center [281, 81] width 6 height 7
click at [301, 84] on icon at bounding box center [304, 81] width 6 height 6
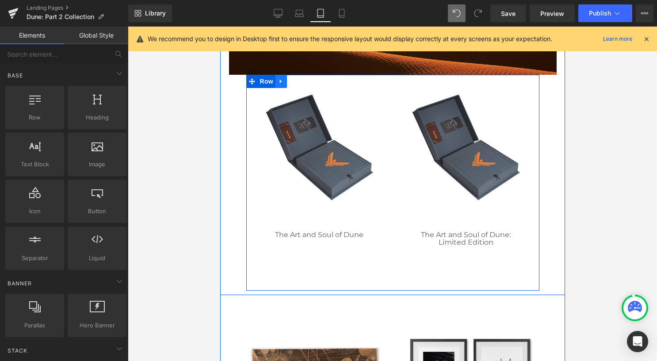
click at [278, 84] on icon at bounding box center [281, 81] width 6 height 7
click at [301, 84] on icon at bounding box center [304, 81] width 6 height 6
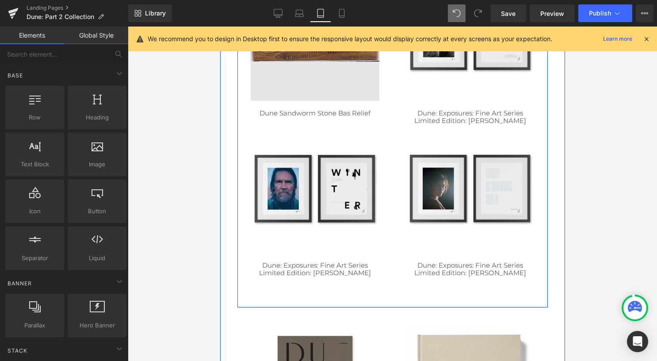
scroll to position [442, 0]
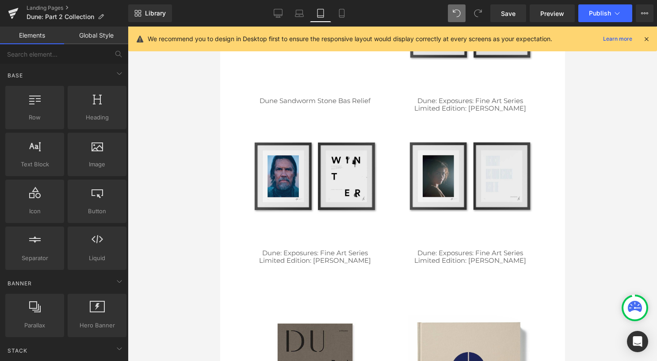
drag, startPoint x: 342, startPoint y: 14, endPoint x: 343, endPoint y: 29, distance: 15.1
click at [342, 14] on icon at bounding box center [341, 13] width 9 height 9
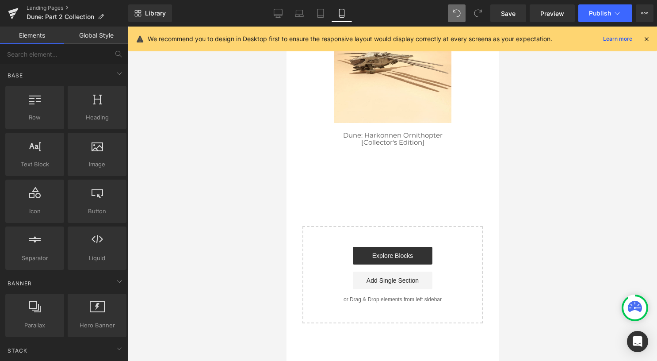
scroll to position [2123, 0]
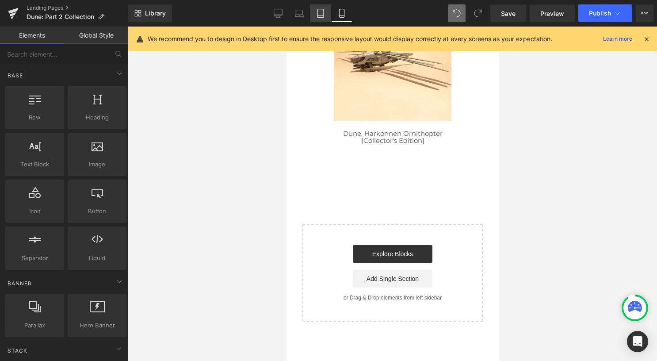
click at [321, 13] on icon at bounding box center [320, 13] width 9 height 9
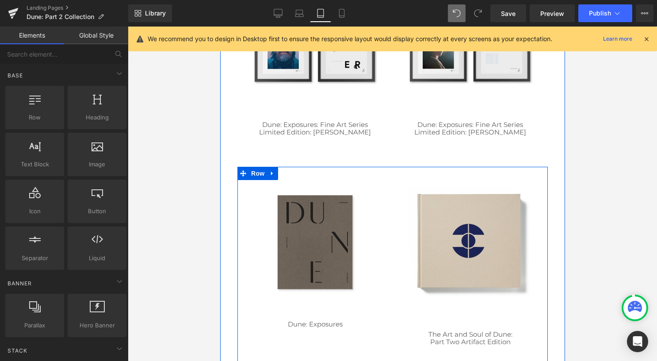
scroll to position [531, 0]
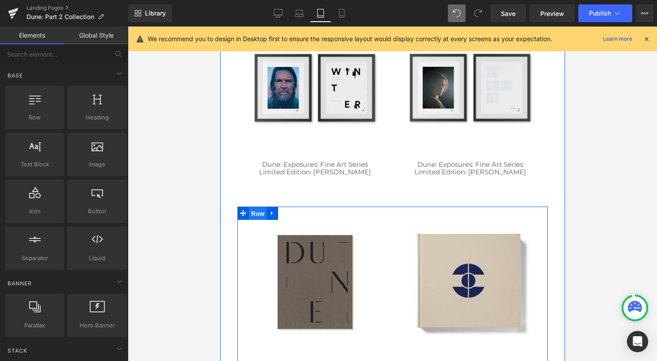
click at [256, 213] on span "Row" at bounding box center [258, 213] width 18 height 13
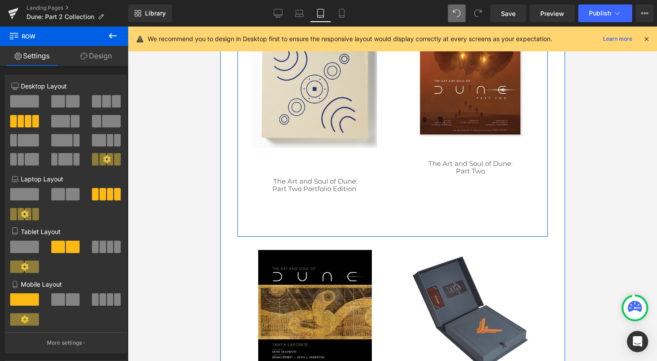
scroll to position [929, 0]
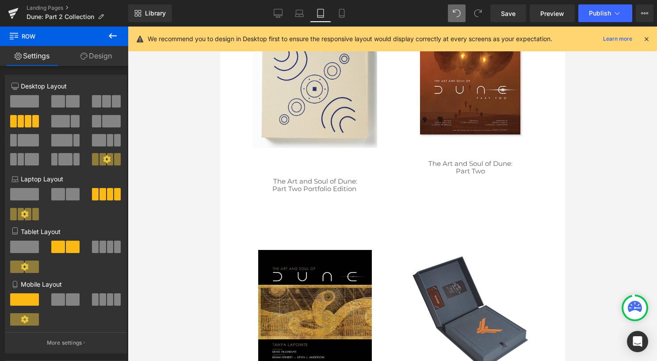
click at [115, 39] on icon at bounding box center [112, 36] width 11 height 11
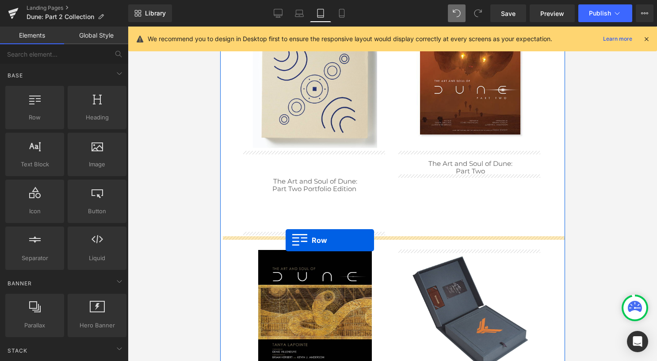
drag, startPoint x: 268, startPoint y: 142, endPoint x: 285, endPoint y: 240, distance: 99.2
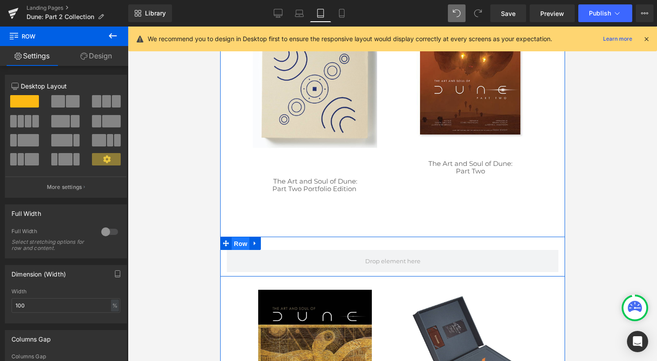
click at [233, 243] on span "Row" at bounding box center [240, 243] width 18 height 13
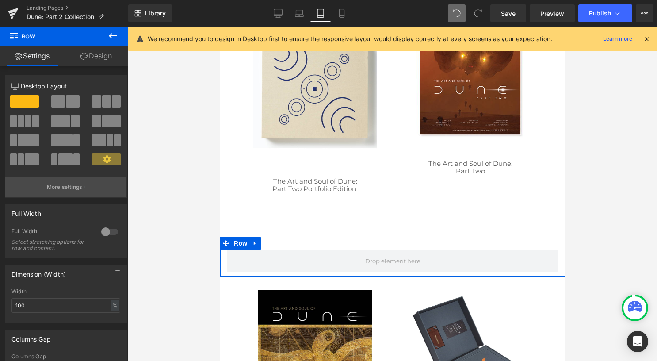
click at [50, 186] on p "More settings" at bounding box center [64, 187] width 35 height 8
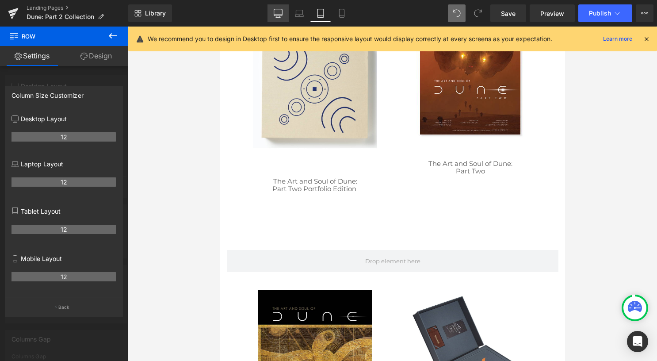
click at [277, 11] on icon at bounding box center [278, 13] width 9 height 9
type input "1200"
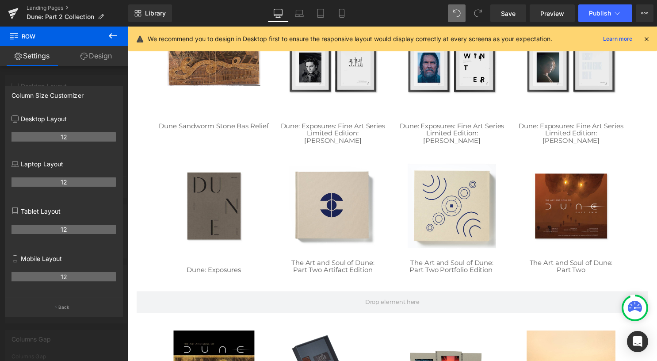
scroll to position [349, 0]
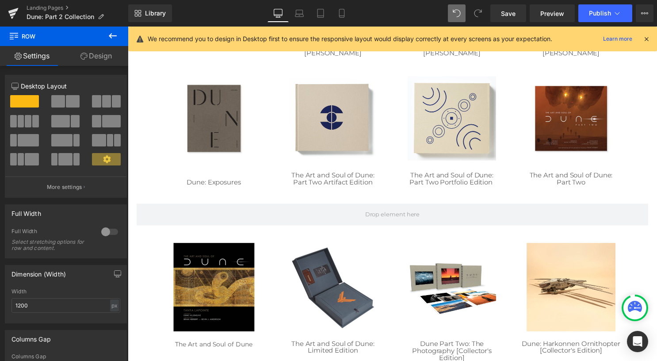
click at [376, 222] on body "All Department Browse IncrediBuilds & IncrediBots Insight Collectibles Insight …" at bounding box center [395, 274] width 535 height 1194
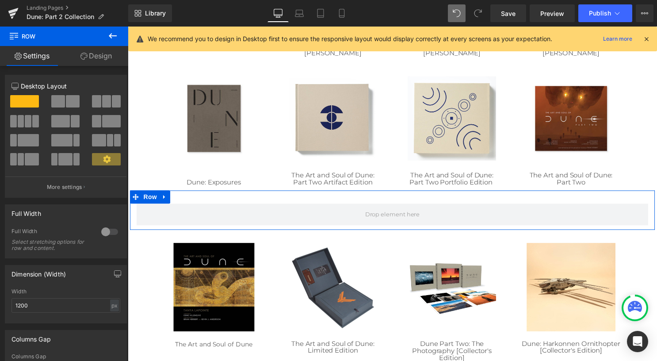
click at [18, 125] on span at bounding box center [21, 121] width 7 height 12
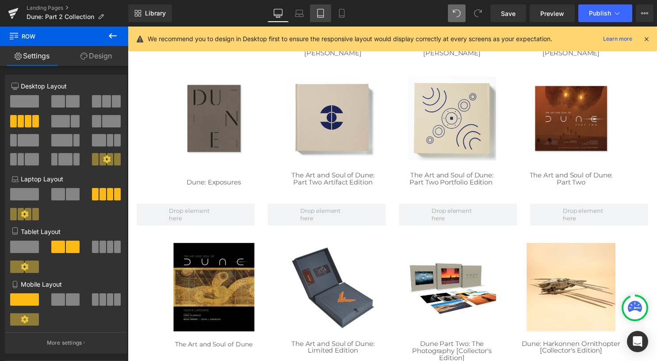
click at [325, 12] on icon at bounding box center [320, 13] width 9 height 9
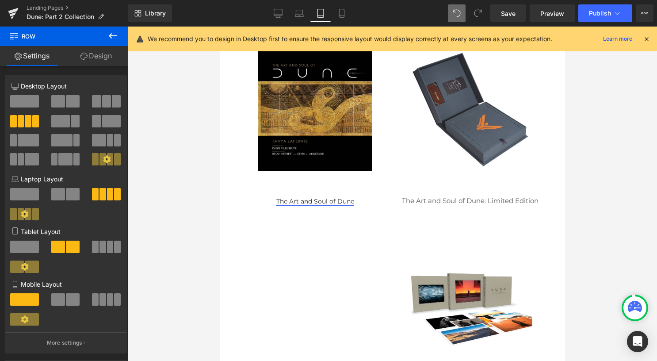
scroll to position [1017, 0]
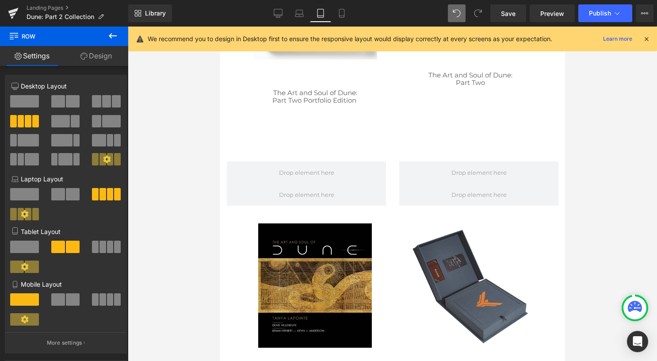
click at [114, 34] on icon at bounding box center [112, 36] width 11 height 11
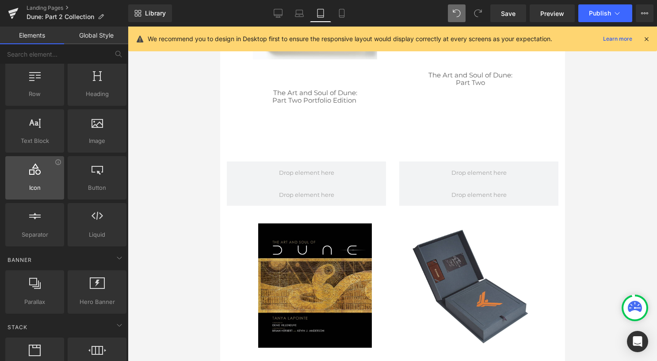
scroll to position [0, 0]
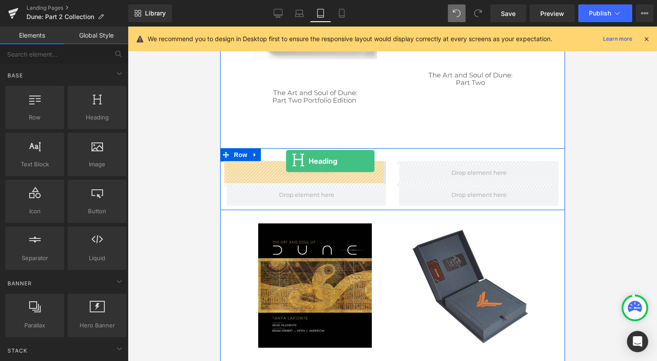
drag, startPoint x: 317, startPoint y: 132, endPoint x: 286, endPoint y: 162, distance: 43.8
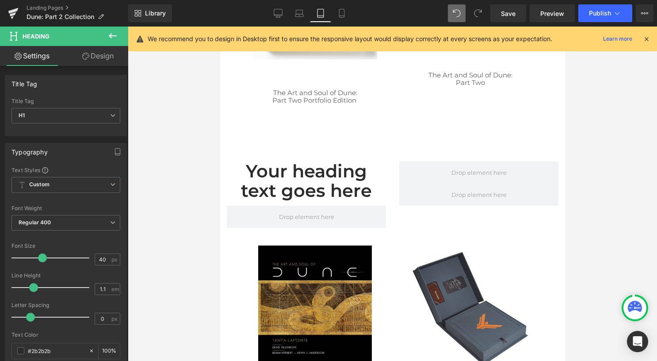
click at [112, 35] on icon at bounding box center [113, 35] width 8 height 5
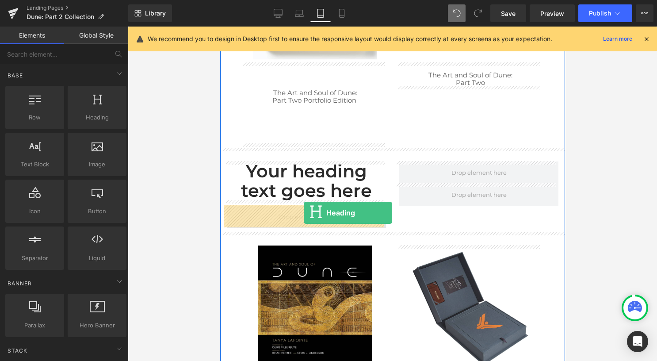
drag, startPoint x: 318, startPoint y: 137, endPoint x: 303, endPoint y: 213, distance: 77.5
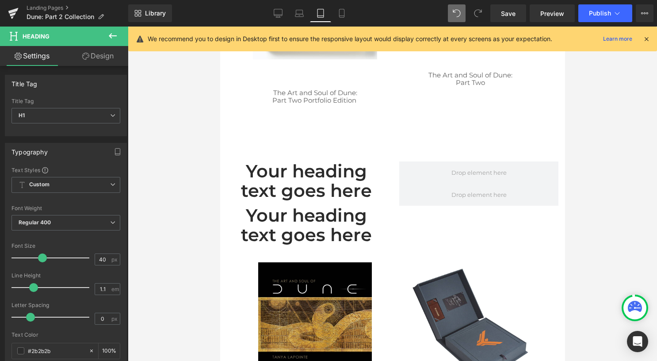
drag, startPoint x: 114, startPoint y: 37, endPoint x: 103, endPoint y: 86, distance: 49.8
click at [114, 38] on icon at bounding box center [112, 36] width 11 height 11
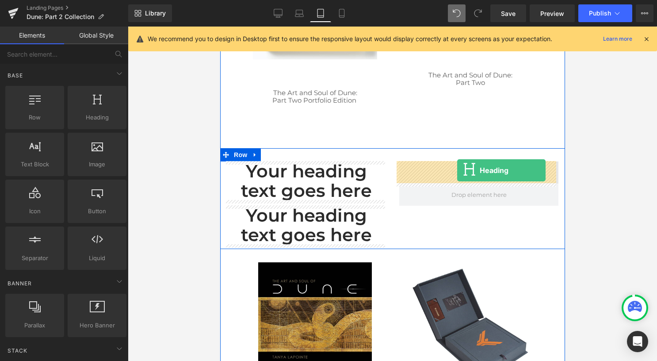
drag, startPoint x: 312, startPoint y: 140, endPoint x: 457, endPoint y: 171, distance: 148.3
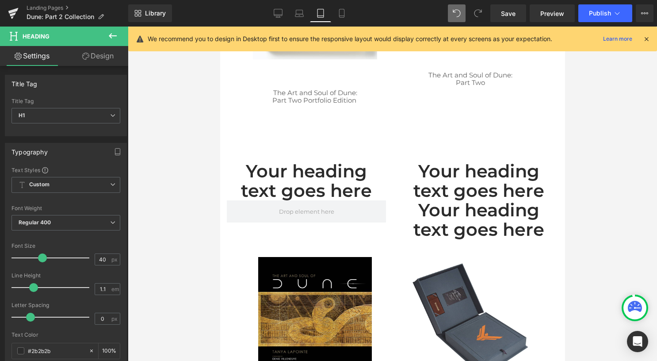
click at [113, 35] on icon at bounding box center [113, 35] width 8 height 5
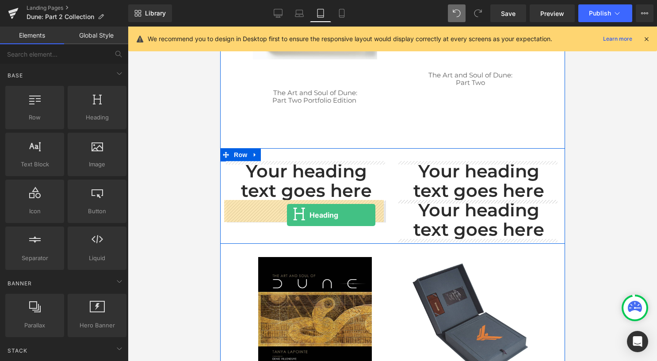
drag, startPoint x: 319, startPoint y: 135, endPoint x: 287, endPoint y: 215, distance: 86.5
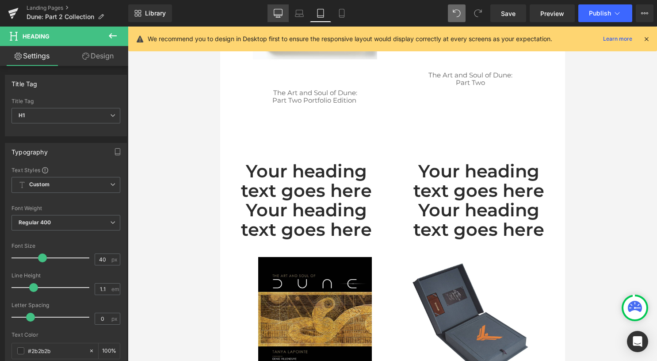
click at [281, 16] on icon at bounding box center [278, 12] width 8 height 7
type input "100"
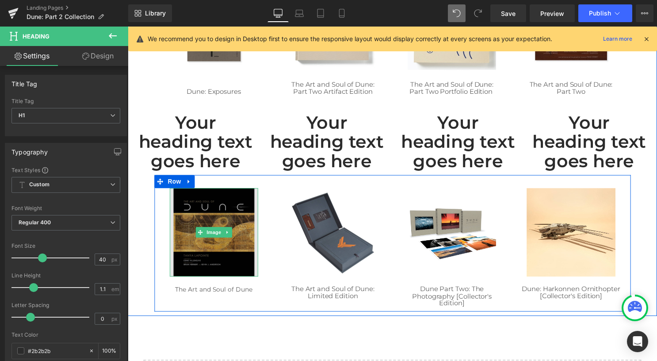
scroll to position [443, 0]
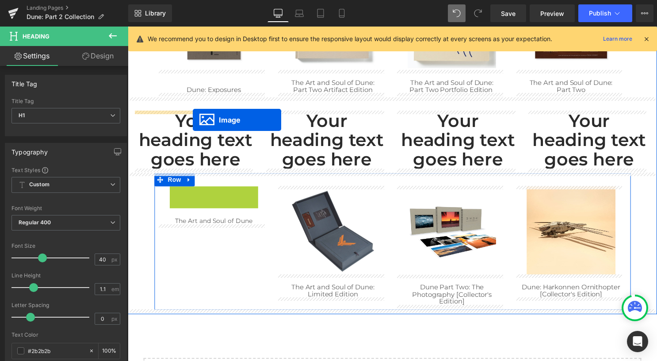
drag, startPoint x: 212, startPoint y: 232, endPoint x: 194, endPoint y: 121, distance: 112.5
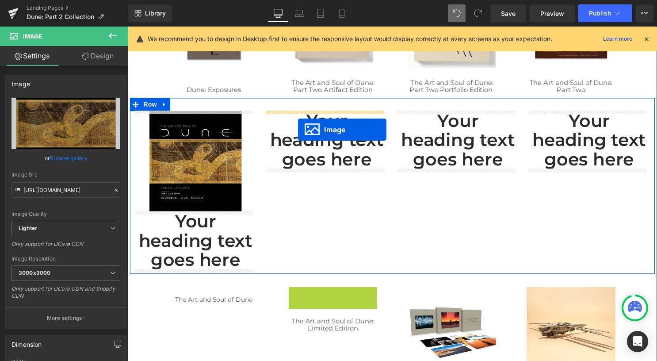
drag, startPoint x: 333, startPoint y: 334, endPoint x: 300, endPoint y: 131, distance: 206.0
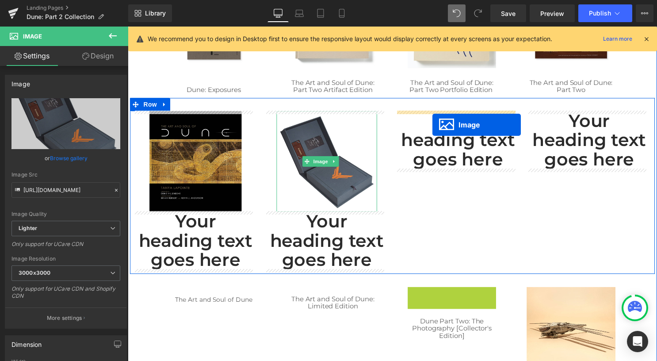
drag, startPoint x: 447, startPoint y: 336, endPoint x: 436, endPoint y: 126, distance: 210.8
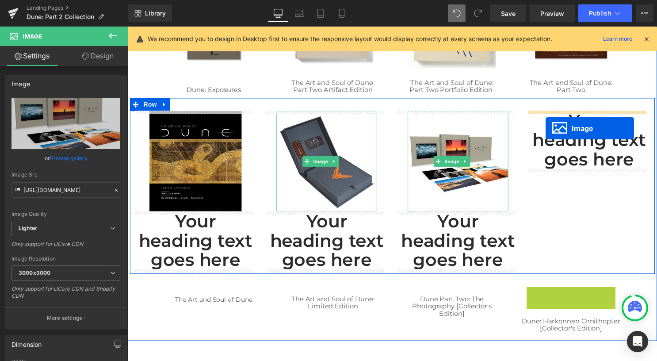
drag, startPoint x: 572, startPoint y: 336, endPoint x: 550, endPoint y: 130, distance: 207.7
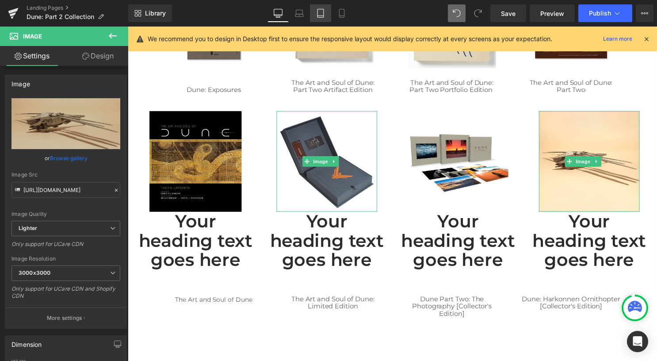
click at [320, 14] on icon at bounding box center [320, 13] width 9 height 9
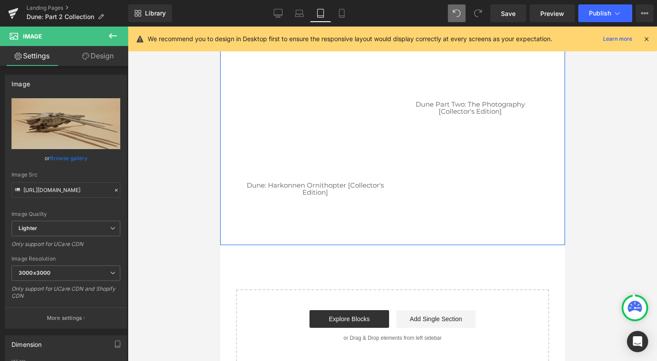
scroll to position [1424, 0]
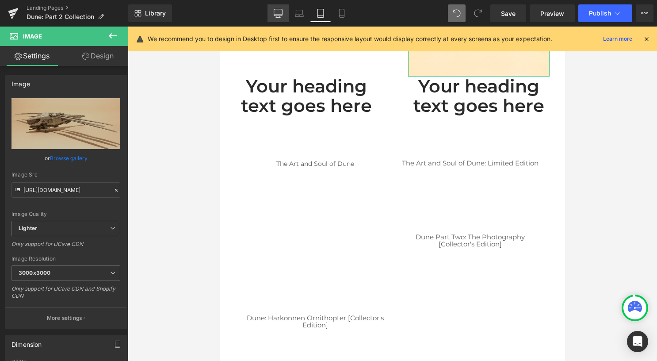
click at [282, 12] on icon at bounding box center [278, 13] width 9 height 9
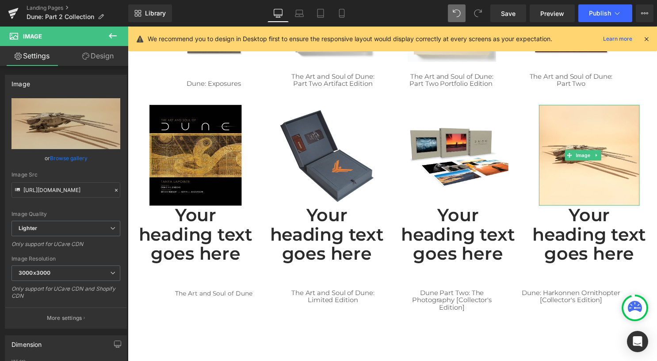
scroll to position [504, 0]
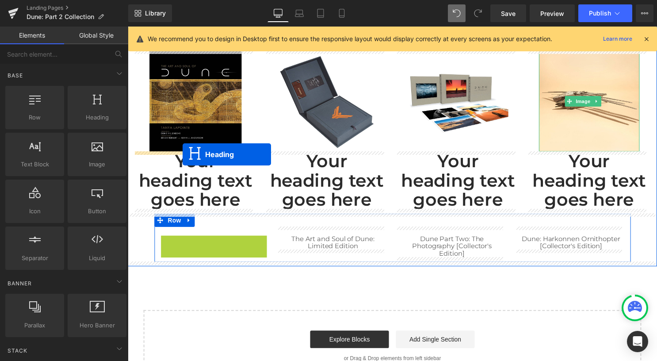
drag, startPoint x: 212, startPoint y: 241, endPoint x: 183, endPoint y: 155, distance: 90.9
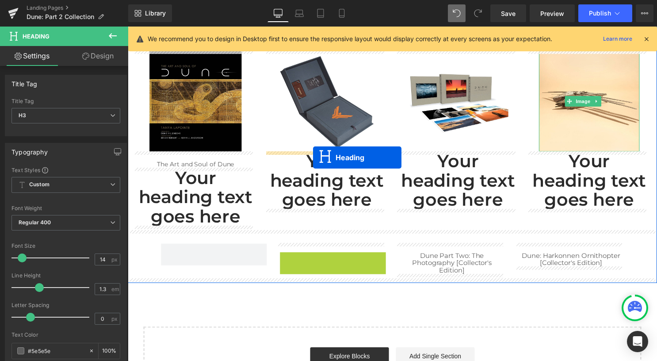
drag, startPoint x: 331, startPoint y: 261, endPoint x: 315, endPoint y: 159, distance: 103.4
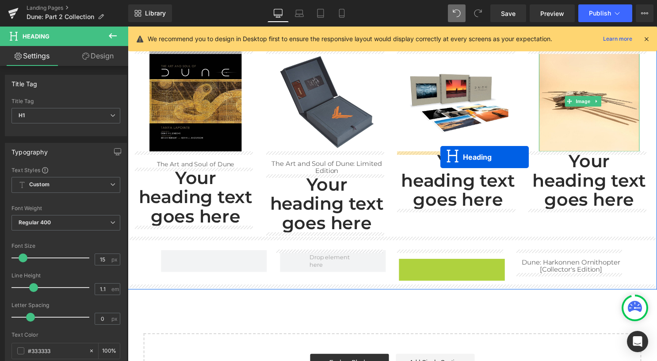
drag, startPoint x: 452, startPoint y: 273, endPoint x: 444, endPoint y: 159, distance: 114.3
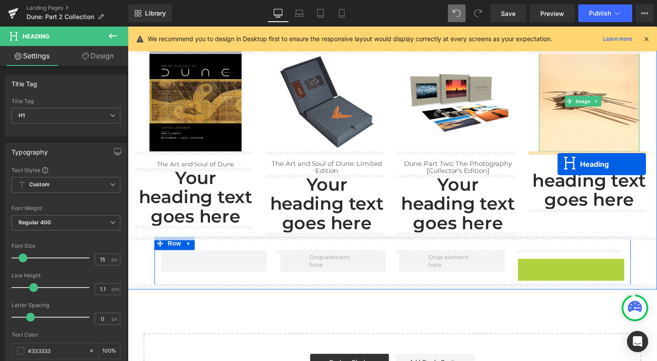
drag, startPoint x: 571, startPoint y: 269, endPoint x: 563, endPoint y: 165, distance: 104.3
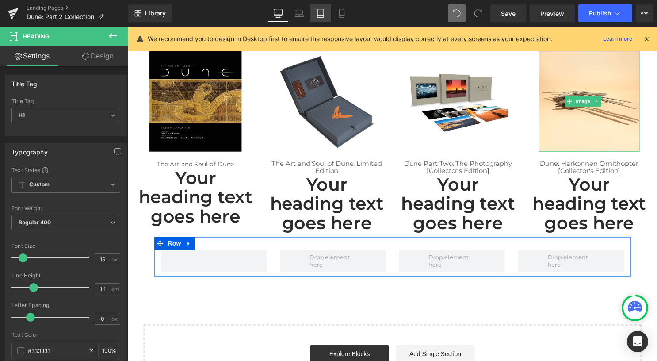
click at [319, 16] on icon at bounding box center [320, 13] width 9 height 9
type input "100"
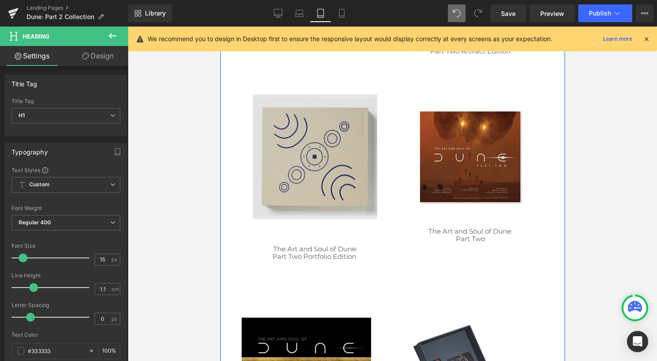
scroll to position [860, 0]
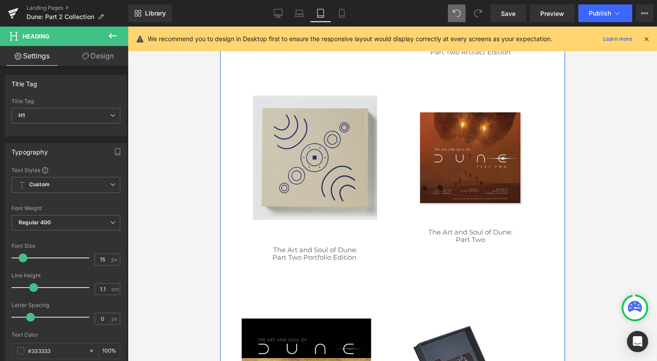
click at [311, 157] on div "Image" at bounding box center [315, 158] width 124 height 124
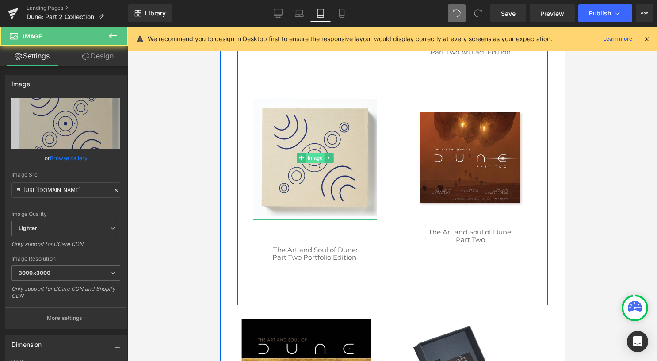
click at [310, 159] on span "Image" at bounding box center [315, 158] width 19 height 11
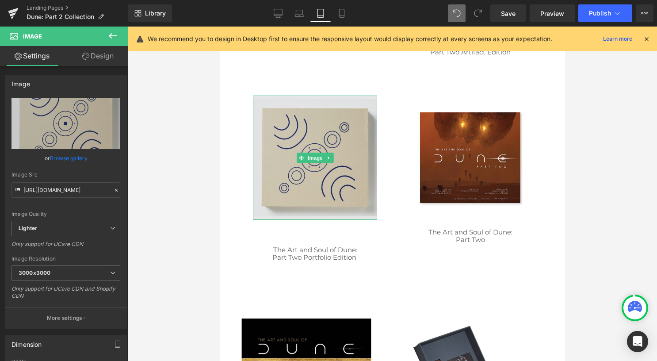
drag, startPoint x: 539, startPoint y: 237, endPoint x: 318, endPoint y: 210, distance: 221.8
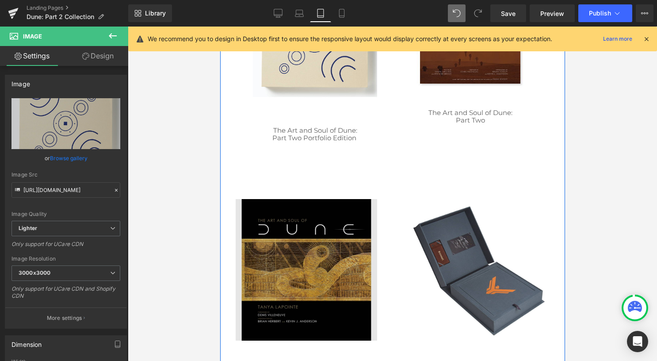
scroll to position [993, 0]
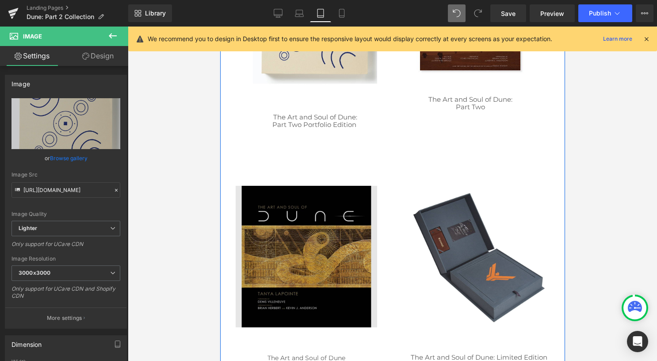
click at [301, 252] on div "Image" at bounding box center [306, 257] width 142 height 142
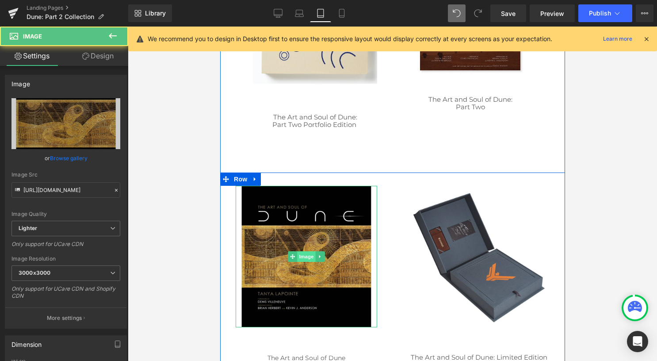
click at [301, 256] on span "Image" at bounding box center [306, 256] width 19 height 11
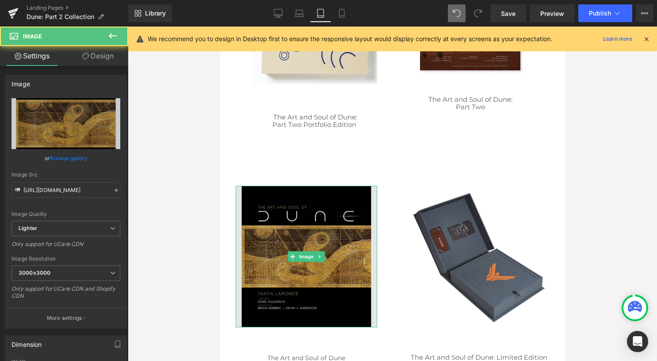
drag, startPoint x: 518, startPoint y: 295, endPoint x: 298, endPoint y: 268, distance: 221.4
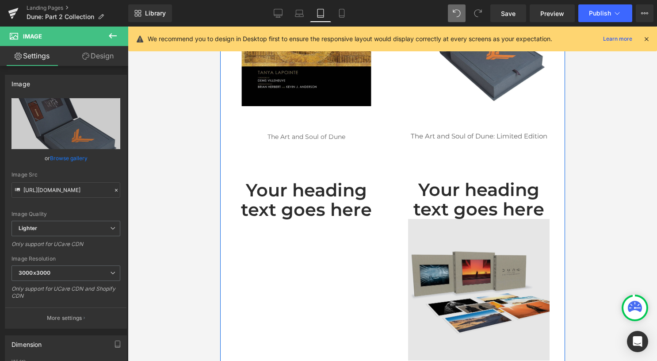
scroll to position [1302, 0]
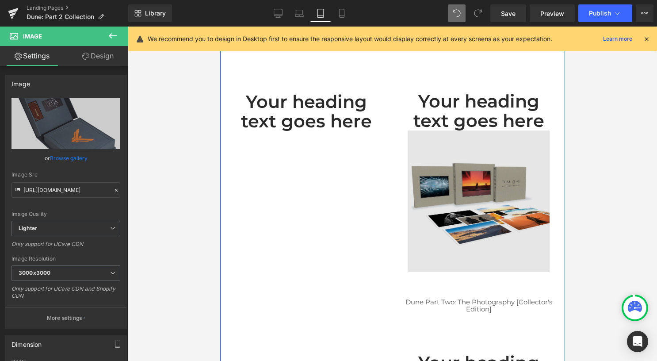
click at [471, 208] on img at bounding box center [479, 201] width 142 height 142
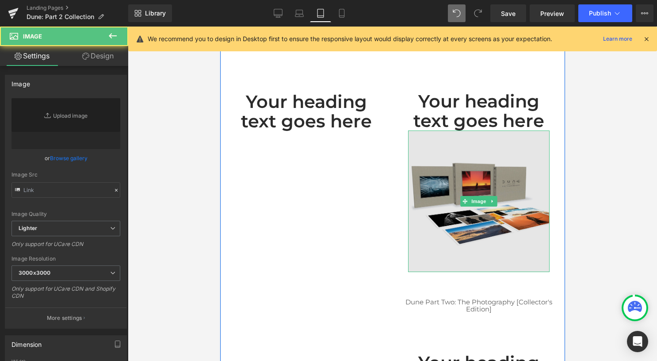
type input "[URL][DOMAIN_NAME]"
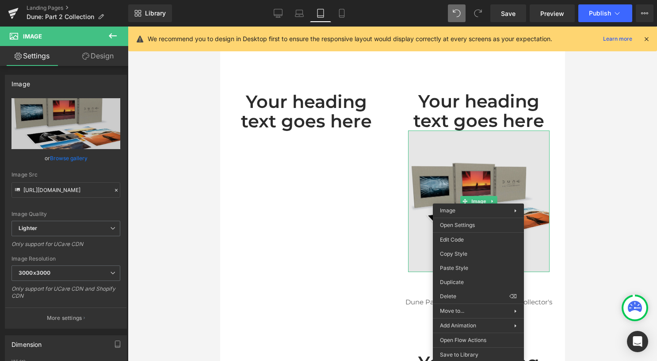
drag, startPoint x: 690, startPoint y: 295, endPoint x: 471, endPoint y: 268, distance: 221.4
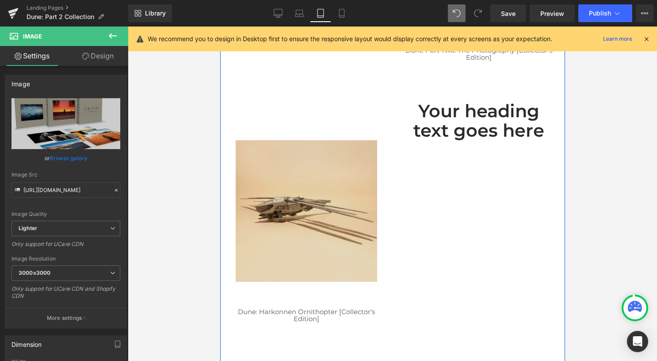
scroll to position [1568, 0]
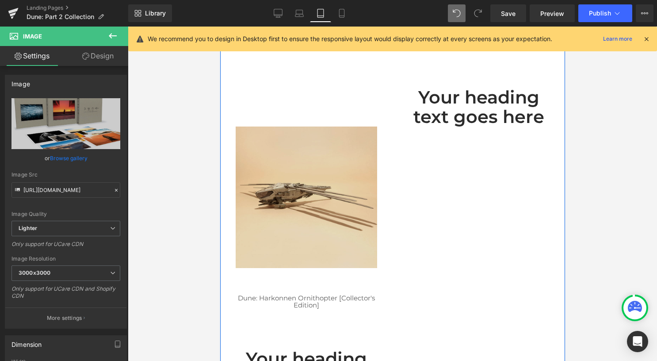
click at [318, 182] on img at bounding box center [306, 197] width 142 height 142
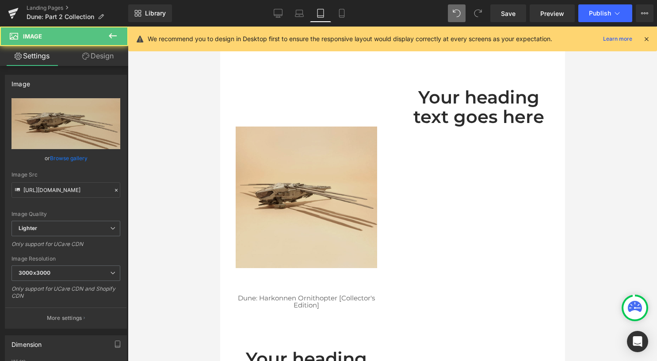
drag, startPoint x: 517, startPoint y: 292, endPoint x: 297, endPoint y: 266, distance: 221.8
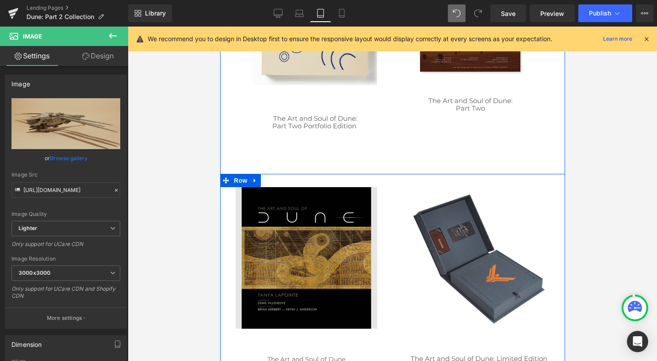
scroll to position [904, 0]
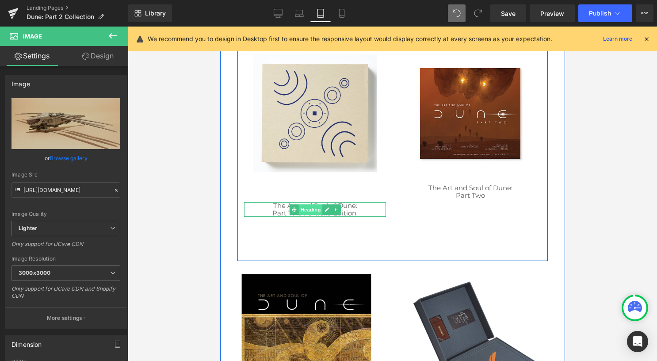
click at [310, 209] on span "Heading" at bounding box center [310, 209] width 24 height 11
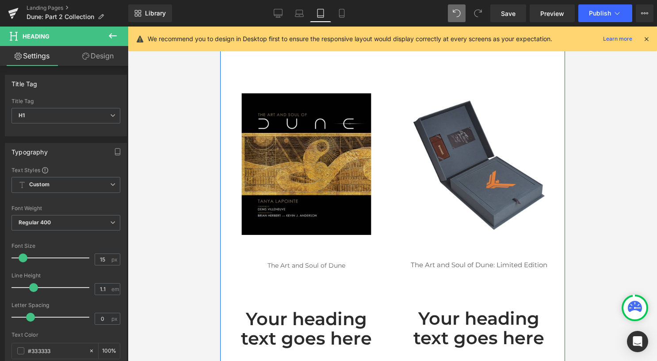
scroll to position [1125, 0]
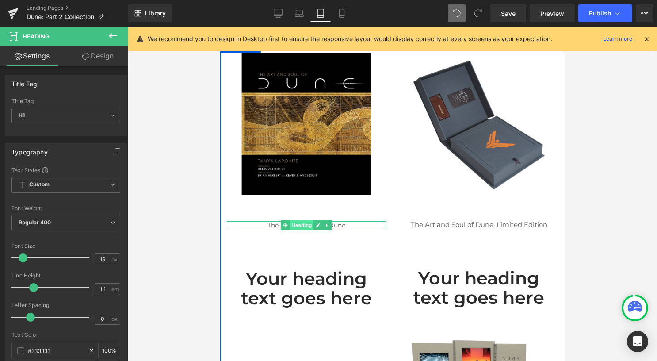
click at [299, 223] on span "Heading" at bounding box center [302, 225] width 24 height 11
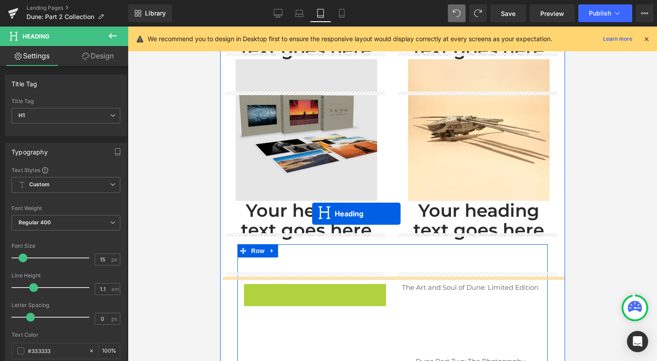
scroll to position [1267, 0]
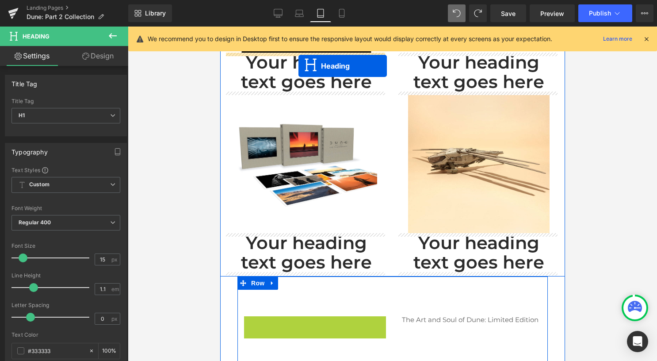
drag, startPoint x: 307, startPoint y: 233, endPoint x: 298, endPoint y: 65, distance: 167.4
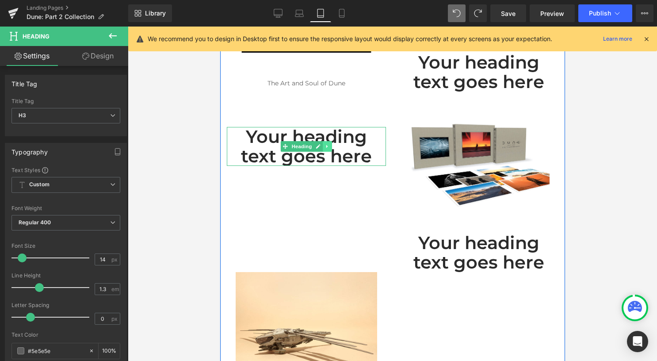
click at [325, 148] on icon at bounding box center [327, 146] width 5 height 5
click at [329, 149] on icon at bounding box center [331, 146] width 5 height 5
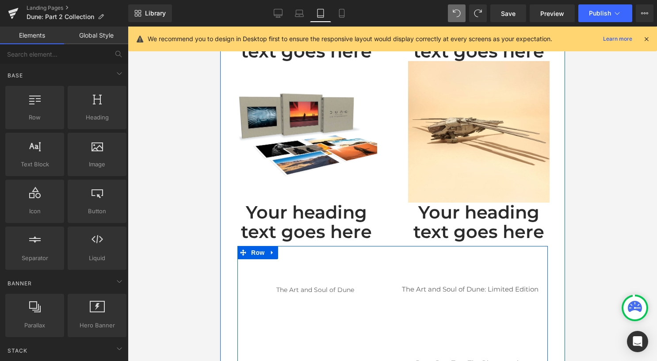
scroll to position [1312, 0]
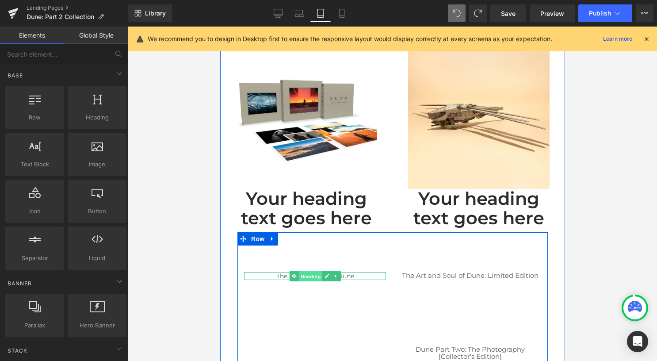
click at [310, 277] on span "Heading" at bounding box center [310, 276] width 24 height 11
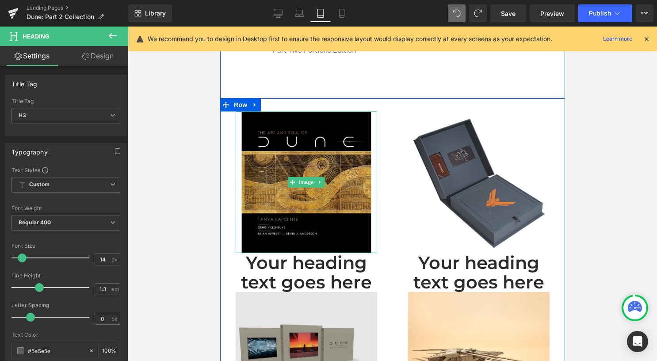
scroll to position [1135, 0]
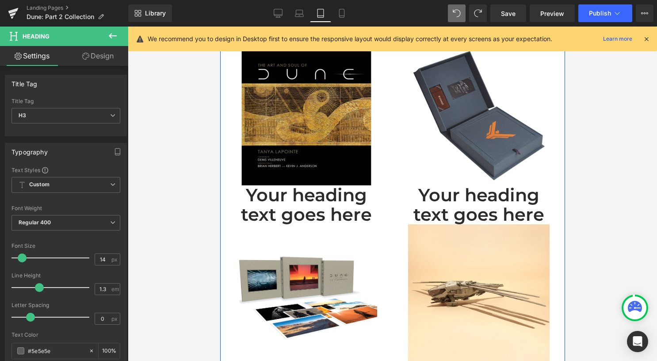
click at [289, 202] on div "Your heading text goes here Heading" at bounding box center [305, 204] width 159 height 39
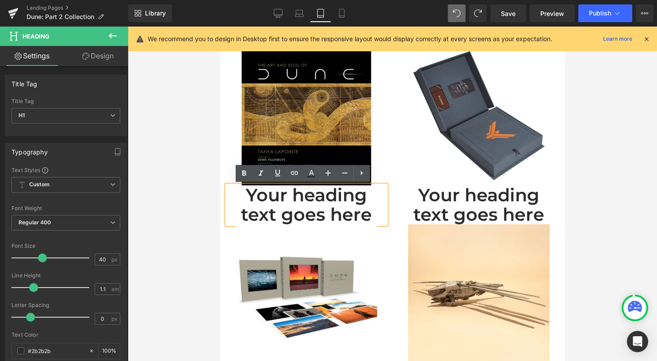
click at [206, 205] on div at bounding box center [392, 194] width 529 height 334
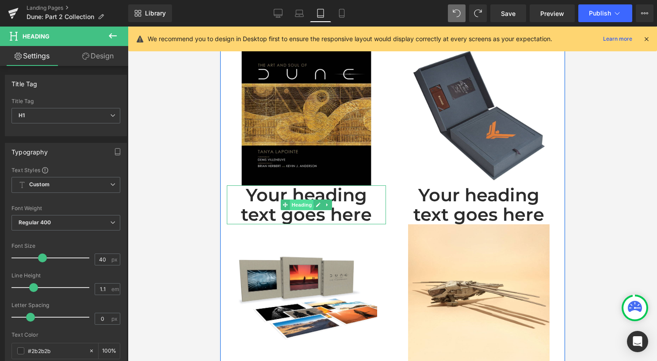
click at [295, 205] on span "Heading" at bounding box center [302, 204] width 24 height 11
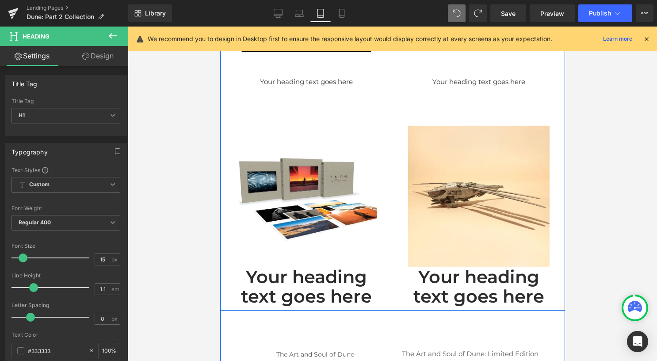
scroll to position [1312, 0]
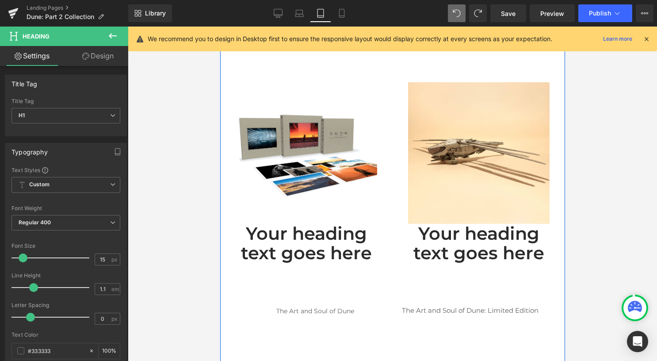
click at [293, 238] on div "Your heading text goes here Heading" at bounding box center [305, 243] width 159 height 39
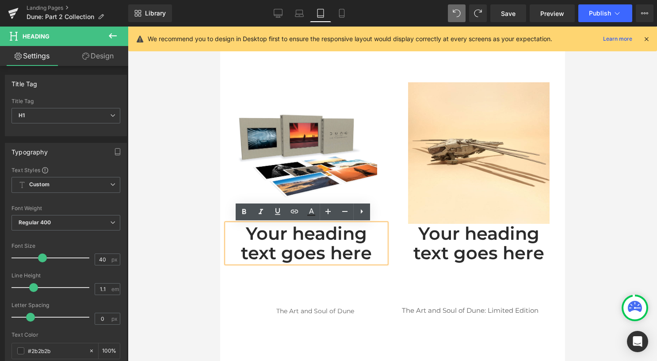
click at [283, 281] on div "The Art and Soul of Dune Heading" at bounding box center [314, 317] width 155 height 74
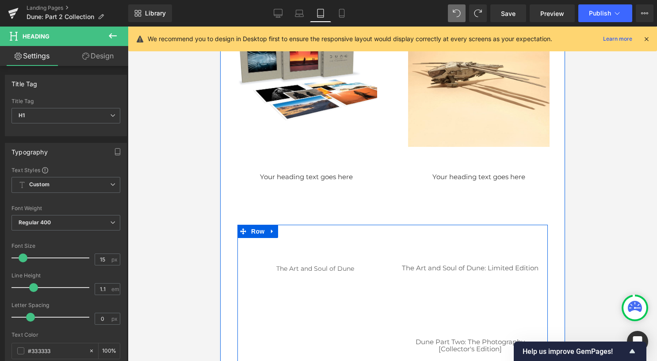
scroll to position [1533, 0]
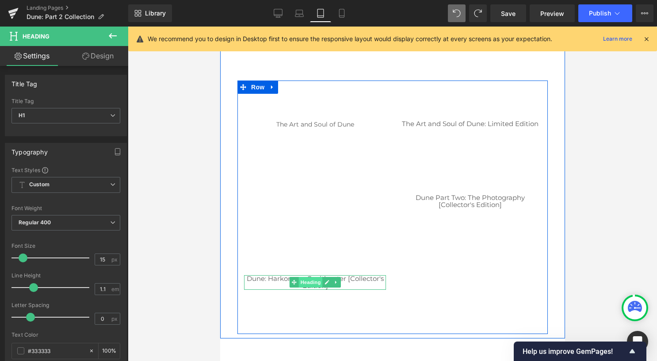
click at [308, 282] on span "Heading" at bounding box center [310, 282] width 24 height 11
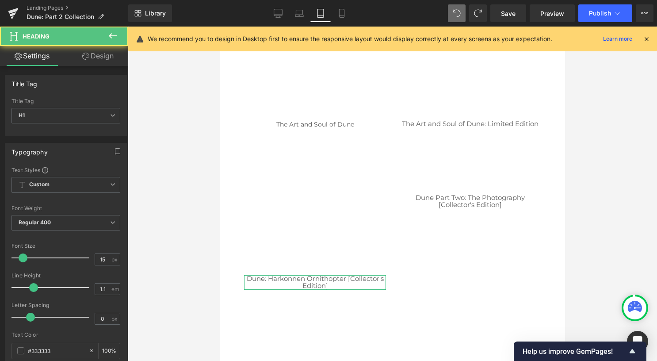
click at [96, 51] on link "Design" at bounding box center [98, 56] width 64 height 20
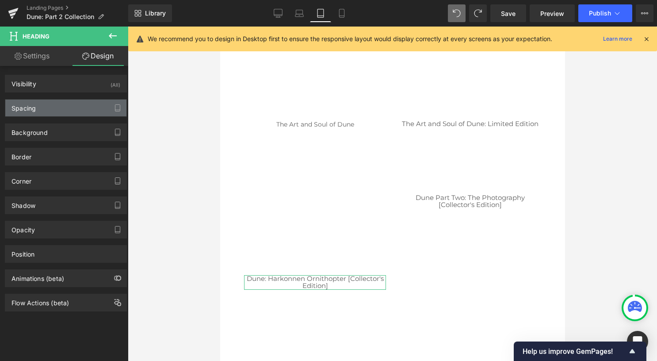
click at [86, 106] on div "Spacing" at bounding box center [65, 108] width 121 height 17
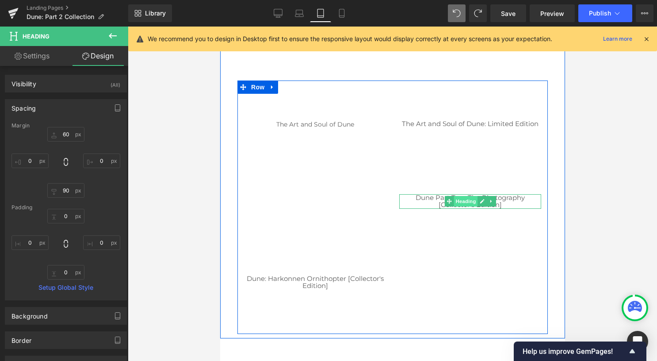
click at [462, 200] on span "Heading" at bounding box center [465, 201] width 24 height 11
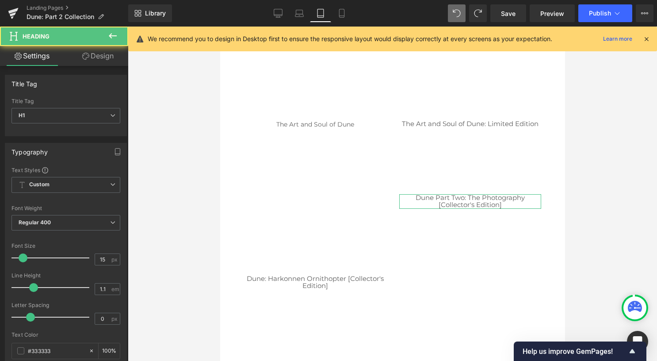
click at [101, 60] on link "Design" at bounding box center [98, 56] width 64 height 20
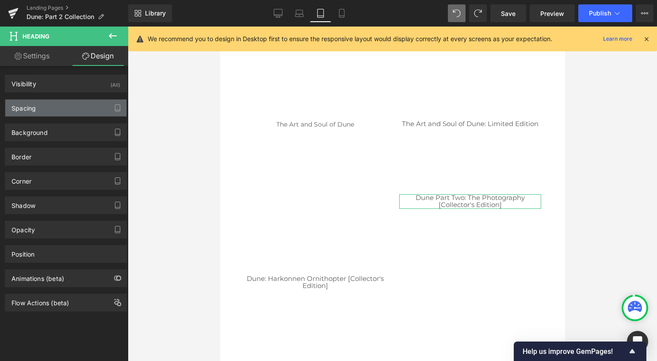
click at [67, 111] on div "Spacing" at bounding box center [65, 108] width 121 height 17
type input "60"
type input "0"
type input "90"
type input "0"
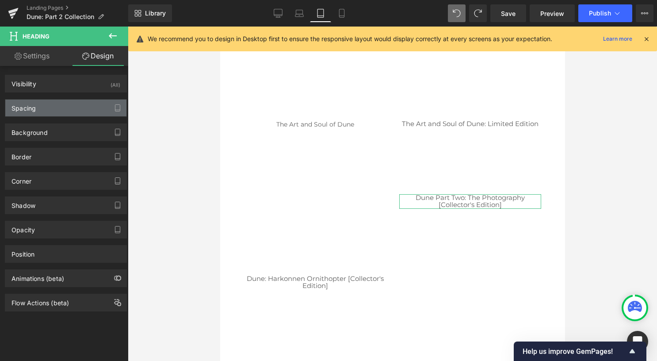
type input "0"
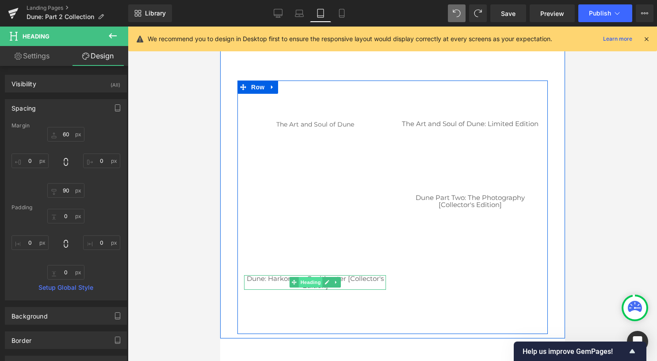
click at [303, 282] on span "Heading" at bounding box center [310, 282] width 24 height 11
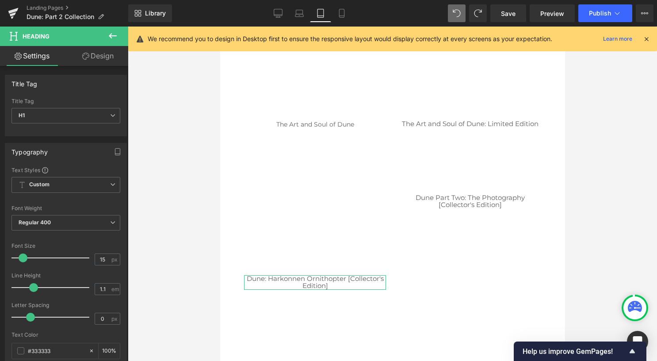
click at [104, 61] on link "Design" at bounding box center [98, 56] width 64 height 20
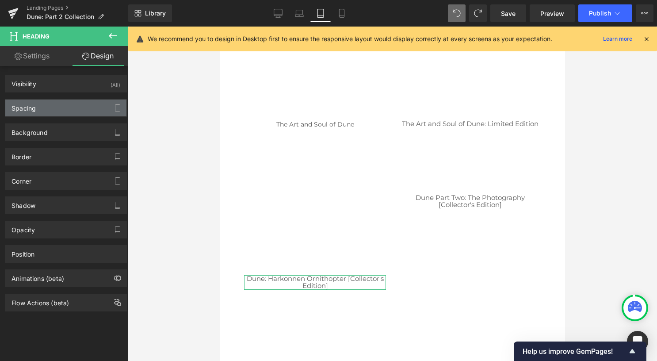
type input "60"
type input "0"
type input "90"
type input "0"
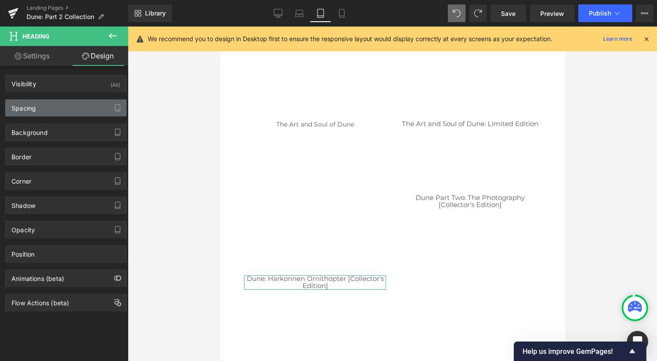
type input "0"
click at [66, 111] on div "Spacing" at bounding box center [65, 108] width 121 height 17
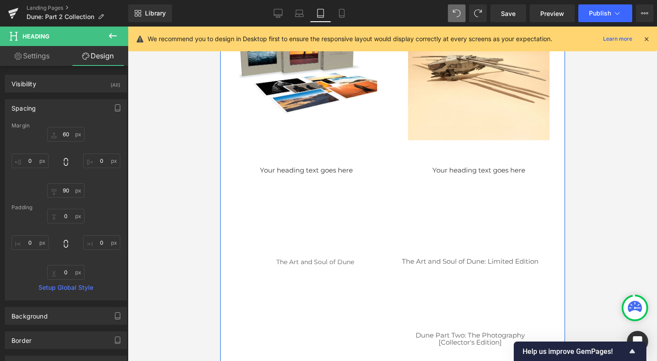
scroll to position [1356, 0]
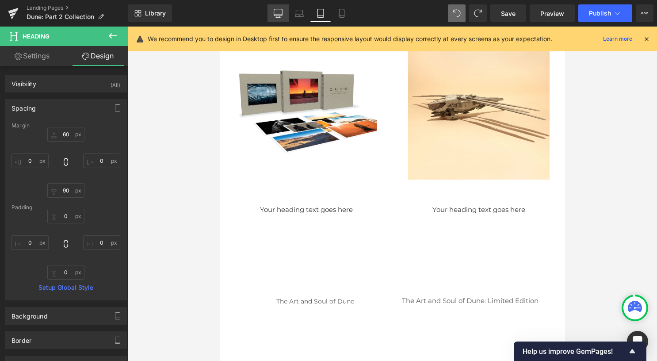
click at [279, 16] on icon at bounding box center [278, 12] width 8 height 7
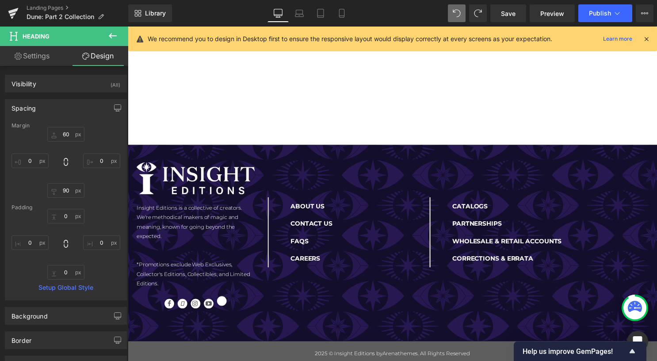
type input "20"
type input "0"
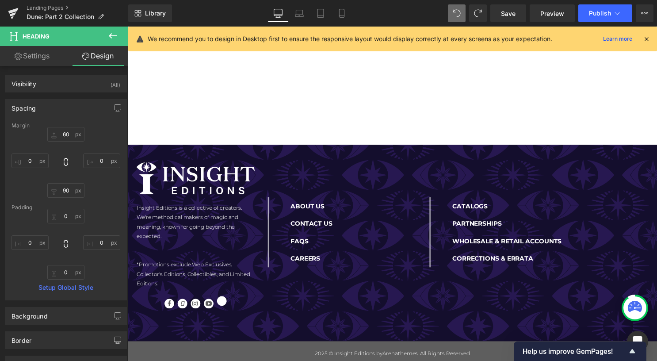
type input "0"
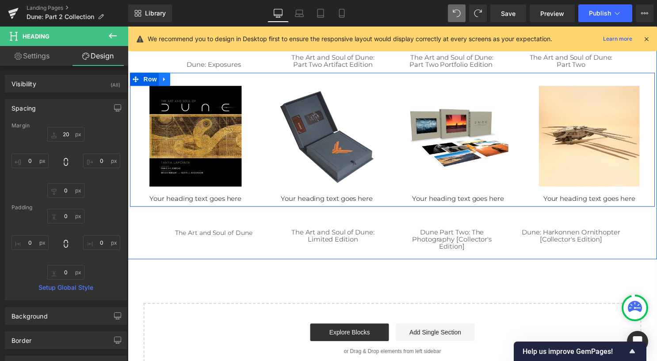
scroll to position [424, 0]
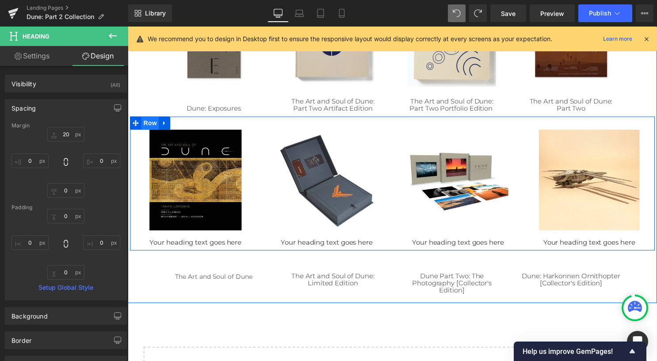
click at [151, 124] on span "Row" at bounding box center [151, 124] width 18 height 13
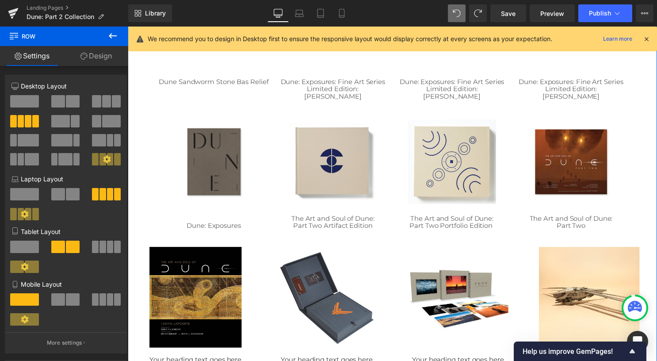
scroll to position [291, 0]
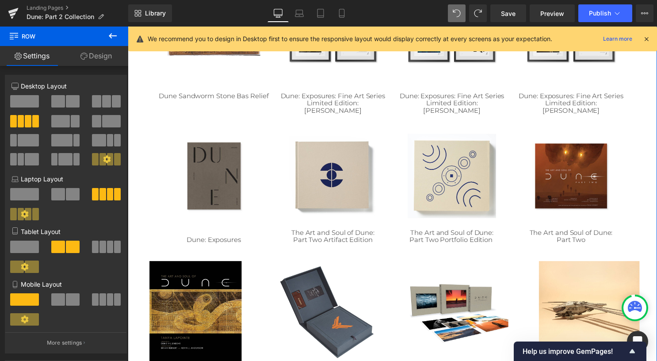
click at [209, 130] on div "Image Dune: Exposures Heading Image The Art and Soul of Dune: Part Two Artifact…" at bounding box center [396, 184] width 482 height 130
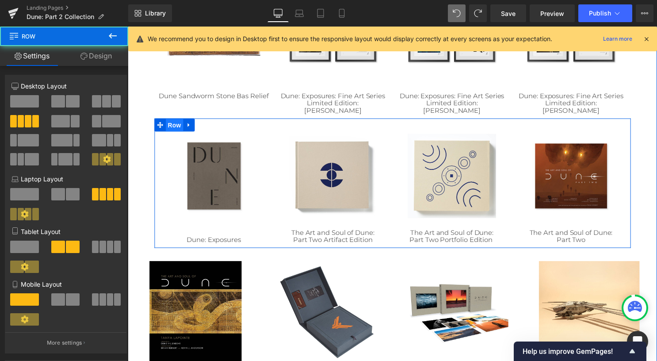
click at [175, 127] on span "Row" at bounding box center [175, 126] width 18 height 13
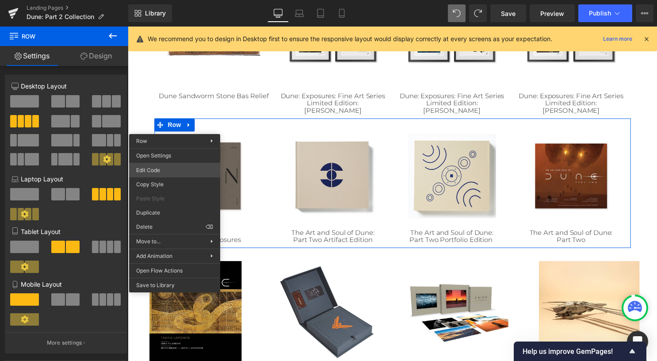
click at [174, 0] on div "Row You are previewing how the will restyle your page. You can not edit Element…" at bounding box center [328, 0] width 657 height 0
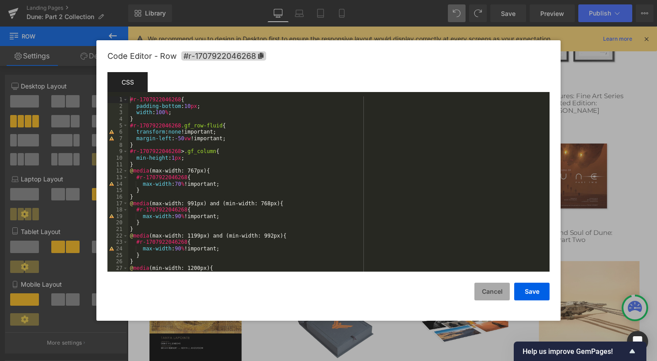
click at [500, 289] on button "Cancel" at bounding box center [492, 292] width 35 height 18
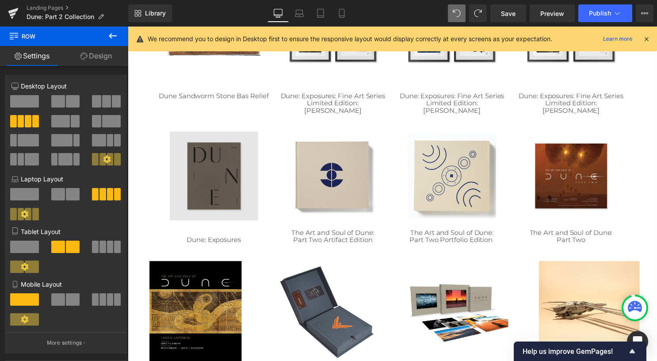
drag, startPoint x: 297, startPoint y: 214, endPoint x: 169, endPoint y: 189, distance: 129.8
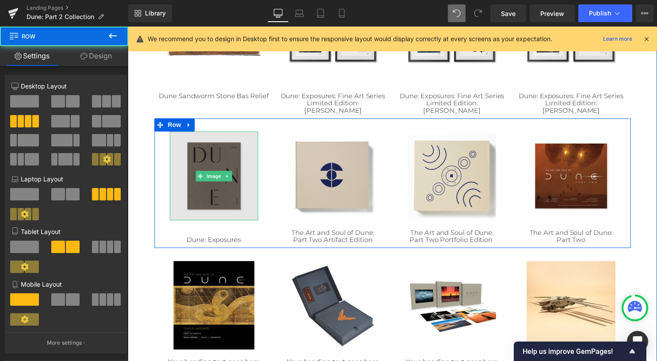
scroll to position [380, 0]
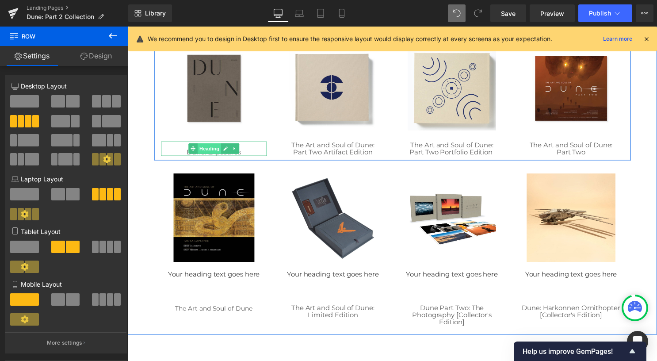
click at [208, 150] on span "Heading" at bounding box center [210, 150] width 24 height 11
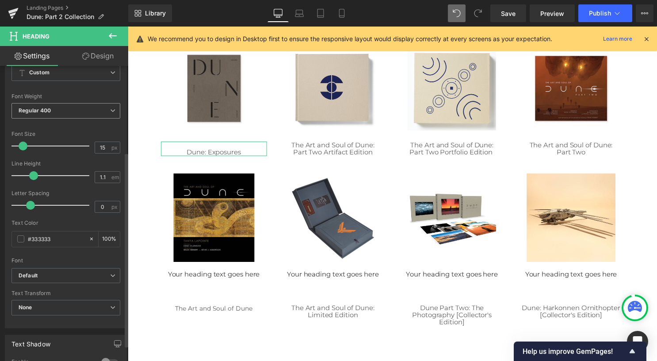
scroll to position [133, 0]
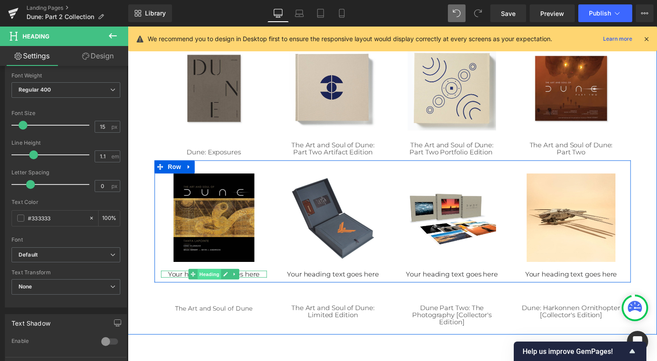
click at [204, 276] on span "Heading" at bounding box center [210, 277] width 24 height 11
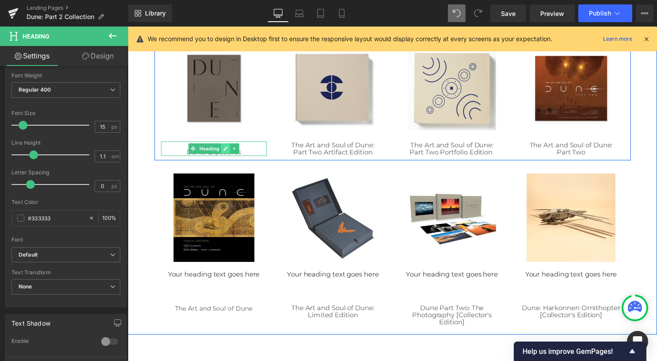
click at [226, 152] on link at bounding box center [226, 150] width 9 height 11
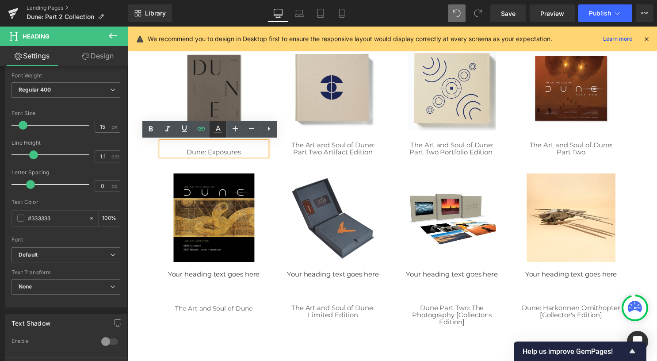
click at [216, 132] on icon at bounding box center [218, 129] width 11 height 11
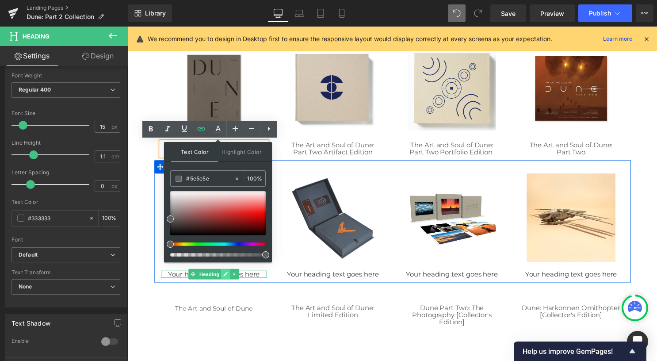
click at [222, 277] on link at bounding box center [226, 277] width 9 height 11
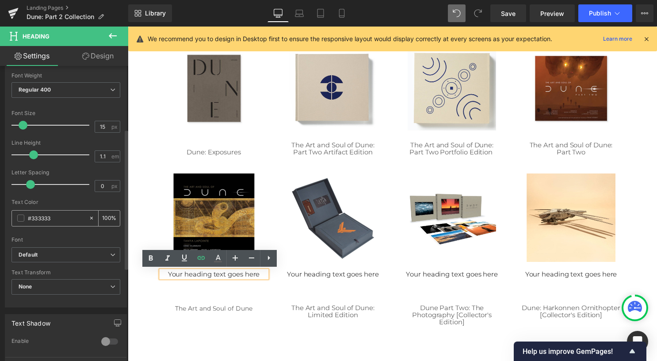
drag, startPoint x: 58, startPoint y: 215, endPoint x: 32, endPoint y: 214, distance: 26.6
click at [32, 214] on input "#333333" at bounding box center [56, 218] width 57 height 10
type input "#5e"
type input "0"
type input "#5e5e"
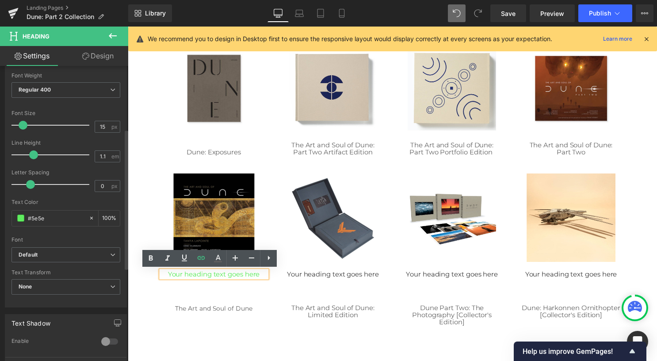
type input "93"
type input "#5e5e5e"
type input "100"
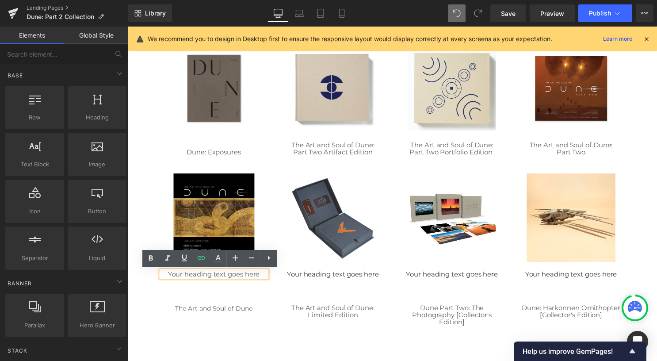
click at [214, 343] on div "Image Row Image Row Image Row Image Dune Sandworm Stone Bas Relief Heading Imag…" at bounding box center [395, 93] width 517 height 724
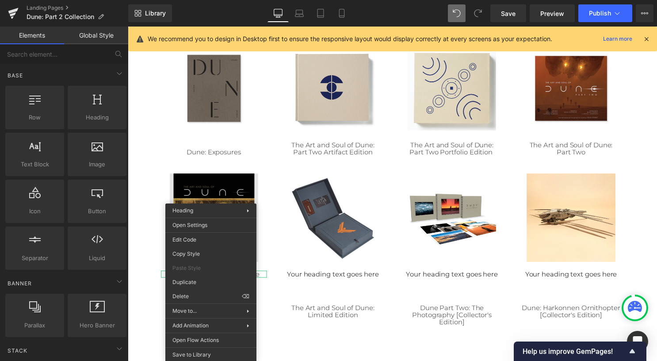
drag, startPoint x: 337, startPoint y: 283, endPoint x: 210, endPoint y: 258, distance: 129.2
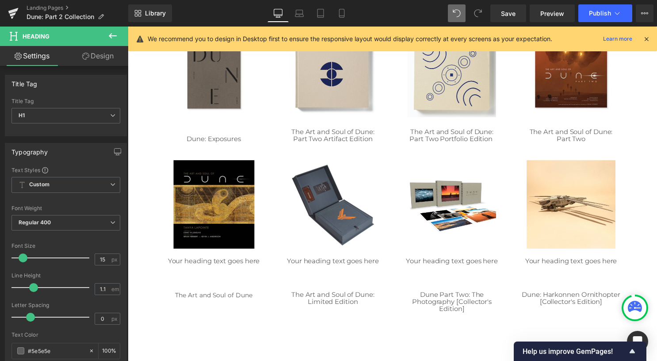
scroll to position [380, 0]
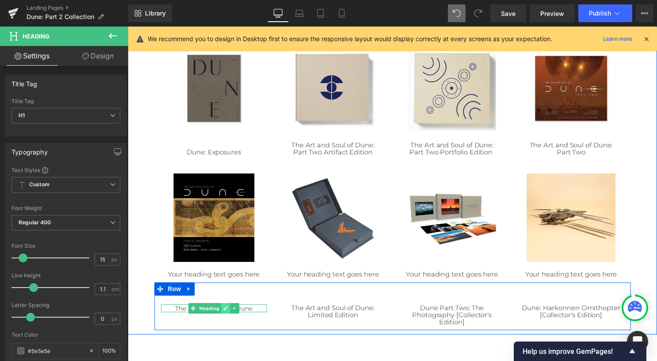
click at [226, 311] on link at bounding box center [226, 311] width 9 height 11
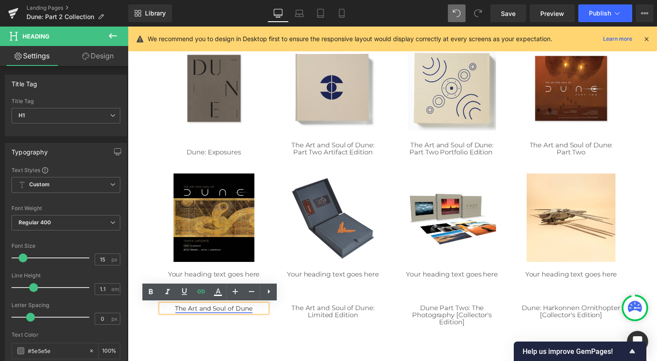
click at [246, 310] on link "The Art and Soul of Dune" at bounding box center [215, 311] width 78 height 8
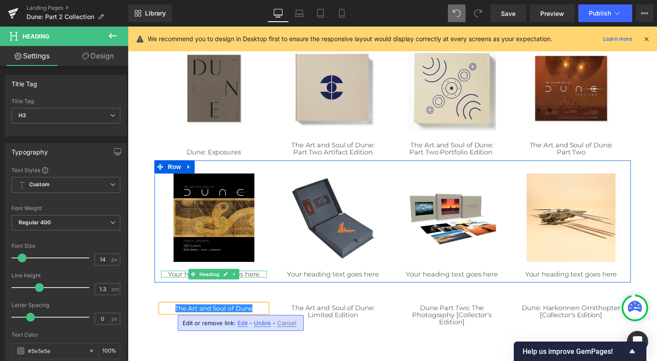
click at [254, 276] on h1 "Your heading text goes here" at bounding box center [214, 277] width 107 height 8
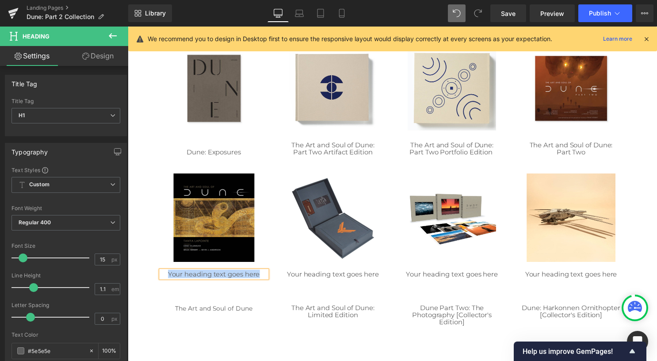
paste div
click at [256, 278] on h1 "Your heading text goes here" at bounding box center [214, 277] width 107 height 8
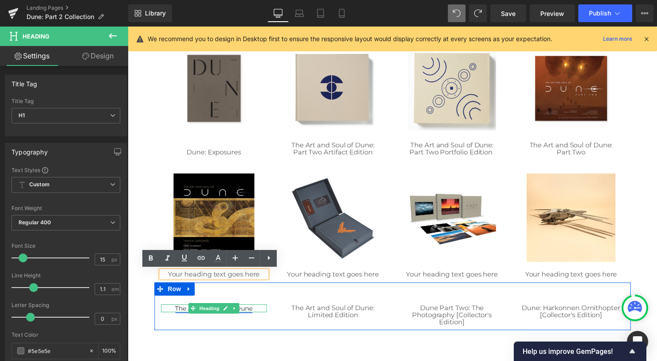
click at [235, 309] on link at bounding box center [235, 311] width 9 height 11
click at [211, 311] on icon at bounding box center [213, 311] width 5 height 5
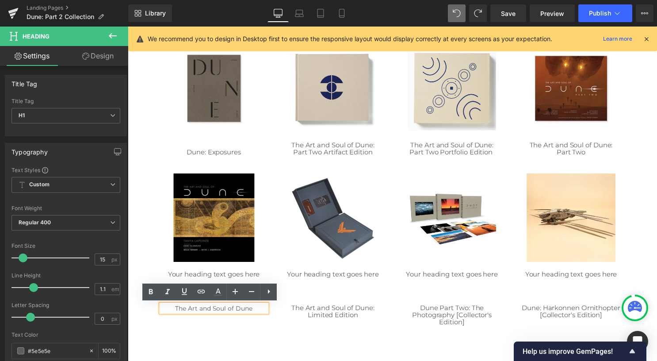
click at [213, 311] on link "The Art and Soul of Dune" at bounding box center [215, 311] width 78 height 8
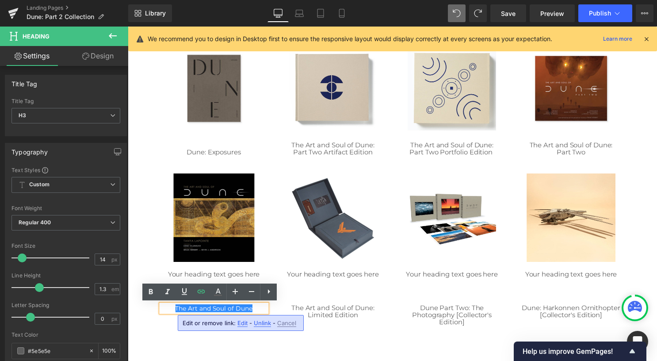
click at [256, 321] on span "Unlink" at bounding box center [262, 323] width 17 height 8
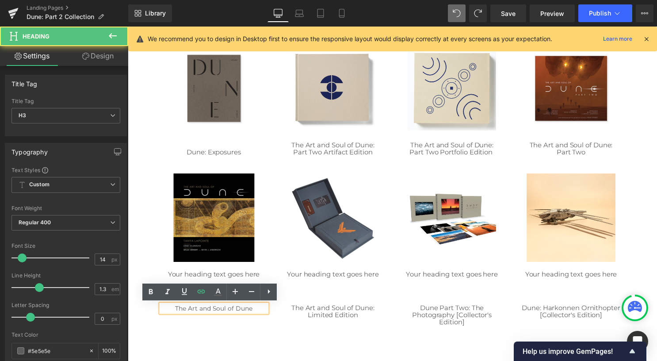
click at [255, 312] on div "The Art and Soul of Dune" at bounding box center [214, 311] width 107 height 8
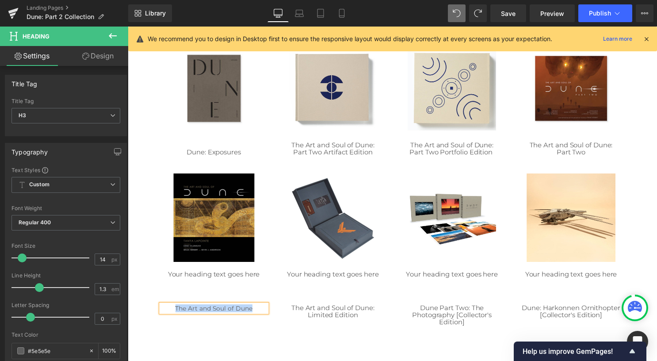
copy div "The Art and Soul of Dune"
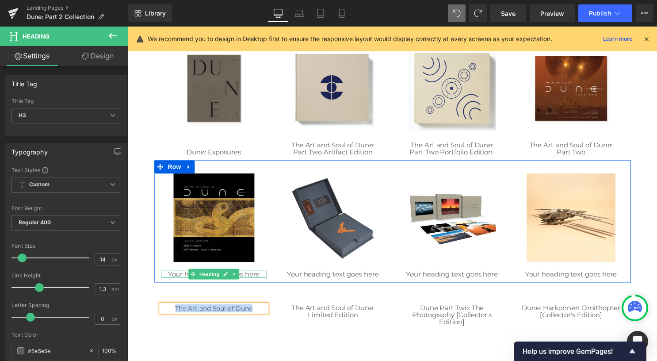
click at [248, 276] on h1 "Your heading text goes here" at bounding box center [214, 277] width 107 height 8
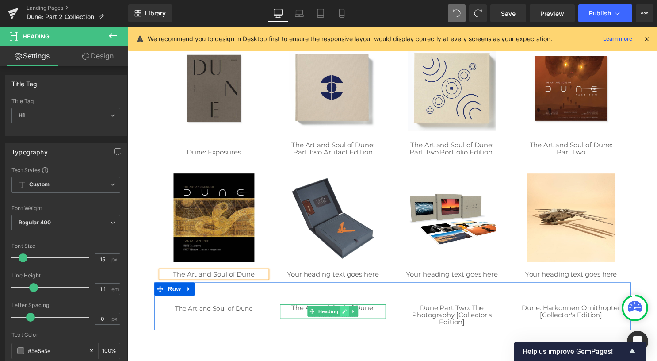
click at [344, 313] on icon at bounding box center [346, 314] width 5 height 5
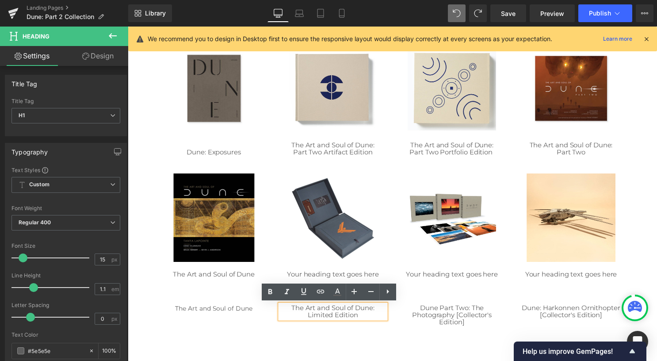
click at [342, 313] on link "The Art and Soul of Dune: Limited Edition" at bounding box center [335, 314] width 84 height 16
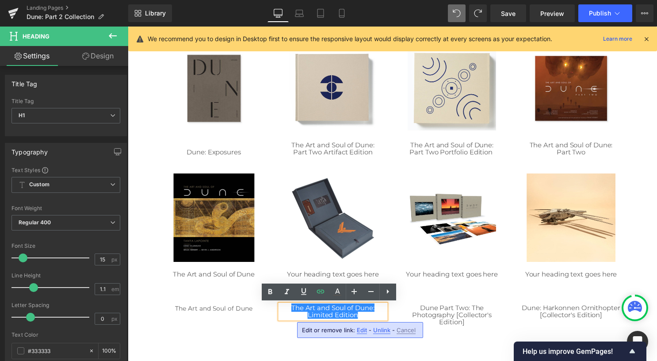
click at [379, 329] on span "Unlink" at bounding box center [381, 330] width 17 height 8
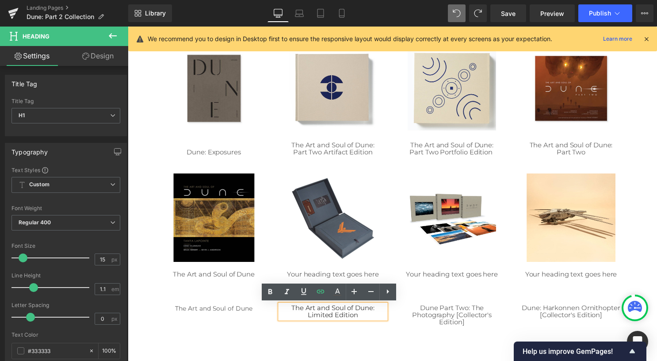
click at [369, 319] on h1 "The Art and Soul of Dune: Limited Edition" at bounding box center [335, 314] width 107 height 15
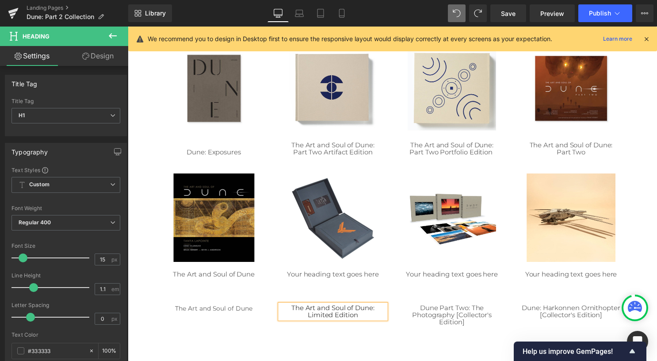
copy span "The Art and Soul of Dune: Limited Edition"
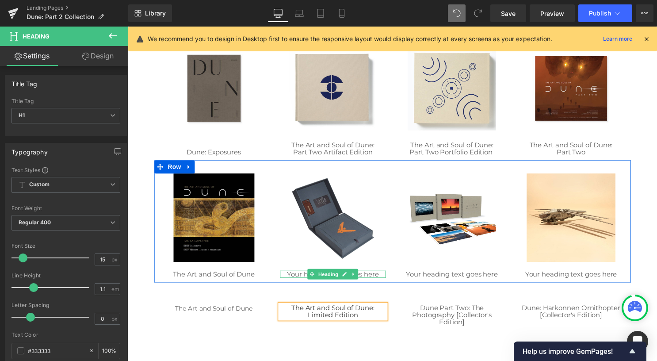
click at [345, 277] on icon at bounding box center [347, 277] width 4 height 4
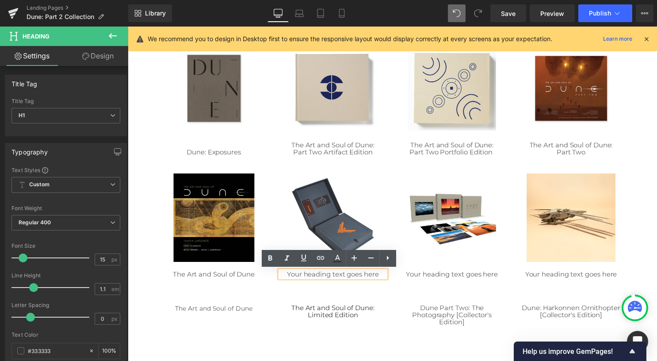
click at [344, 277] on h1 "Your heading text goes here" at bounding box center [335, 277] width 107 height 8
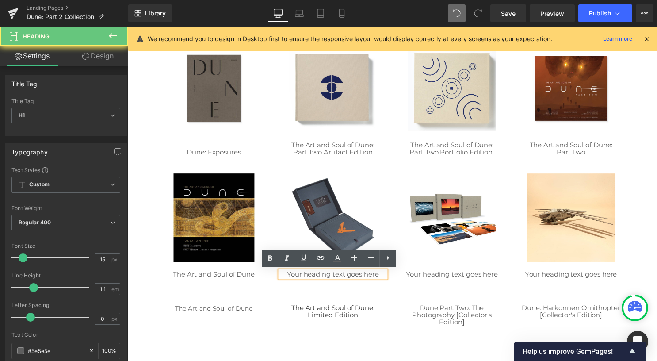
click at [344, 277] on h1 "Your heading text goes here" at bounding box center [335, 277] width 107 height 8
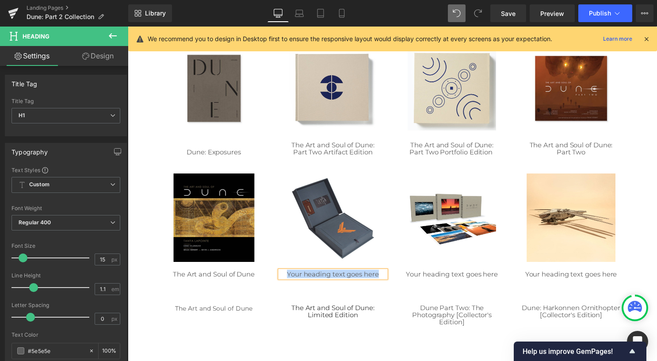
paste div
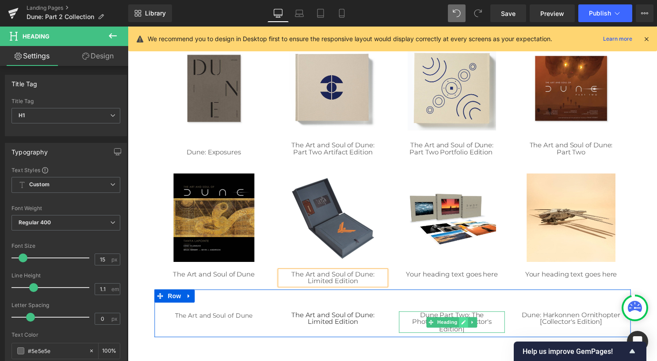
click at [463, 325] on link at bounding box center [467, 325] width 9 height 11
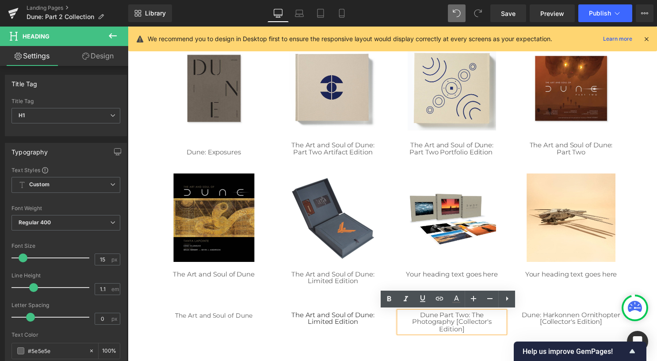
click at [468, 329] on link "Dune Part Two: The Photography [Collector's Edition]" at bounding box center [455, 325] width 80 height 23
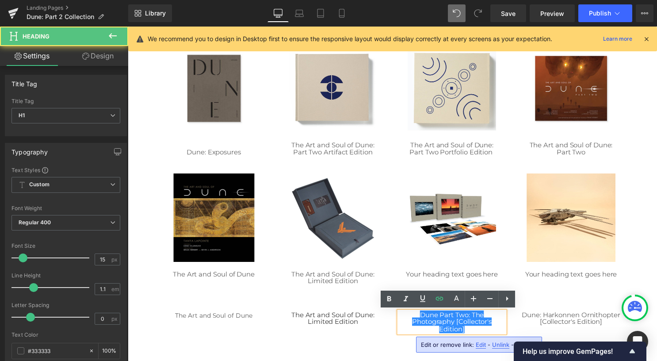
click at [470, 334] on h1 "Dune Part Two: The Photography [Collector's Edition]" at bounding box center [455, 325] width 107 height 22
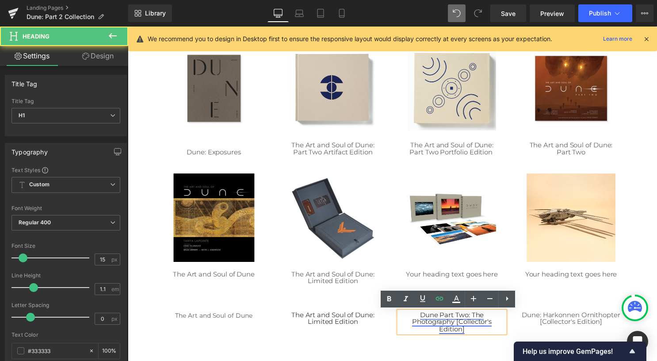
click at [466, 324] on link "Dune Part Two: The Photography [Collector's Edition]" at bounding box center [455, 325] width 80 height 23
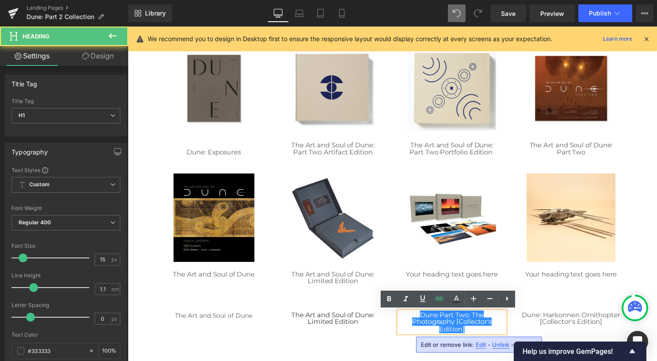
click at [496, 341] on span "Unlink" at bounding box center [500, 345] width 17 height 8
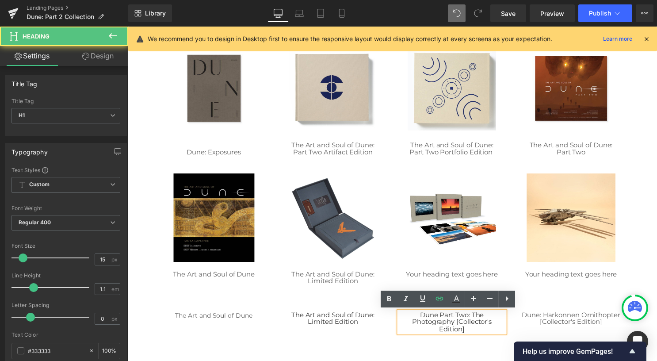
click at [485, 333] on h1 "Dune Part Two: The Photography [Collector's Edition]" at bounding box center [455, 325] width 107 height 22
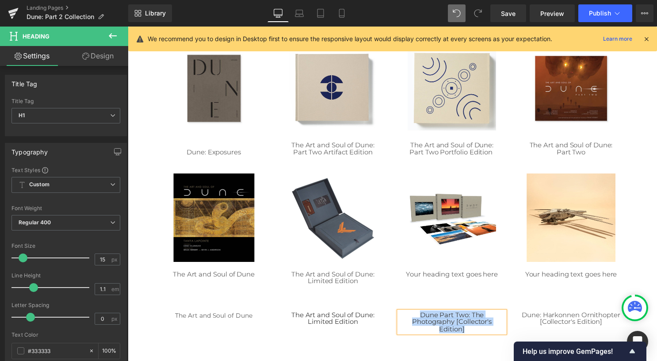
copy h1 "Dune Part Two: The Photography [Collector's Edition]"
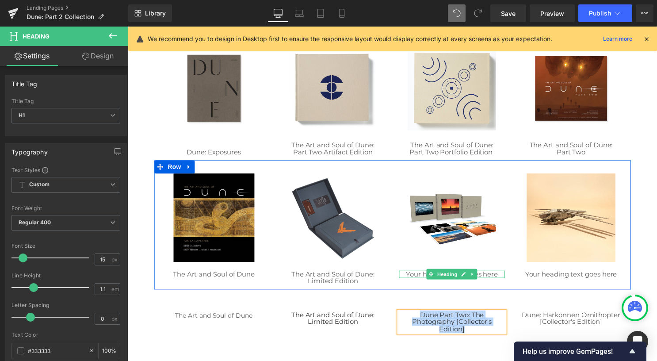
click at [472, 278] on link at bounding box center [476, 277] width 9 height 11
click at [452, 275] on icon at bounding box center [454, 277] width 4 height 4
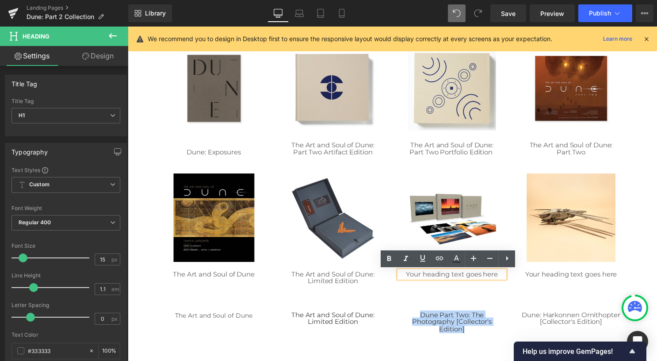
click at [452, 276] on h1 "Your heading text goes here" at bounding box center [455, 277] width 107 height 8
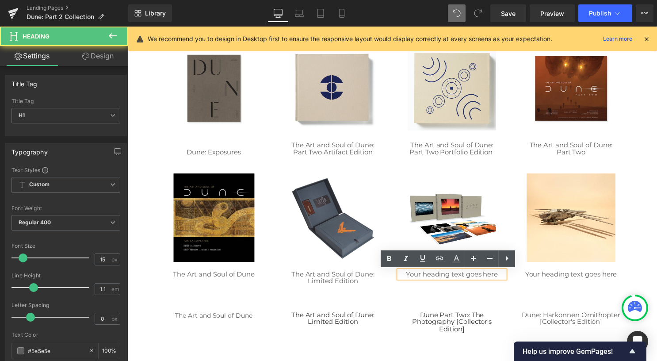
click at [452, 278] on h1 "Your heading text goes here" at bounding box center [455, 277] width 107 height 8
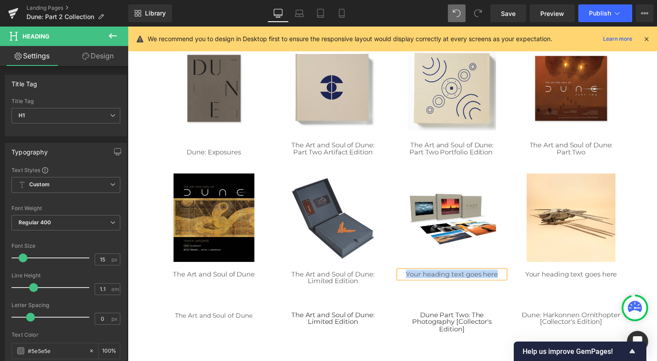
paste div
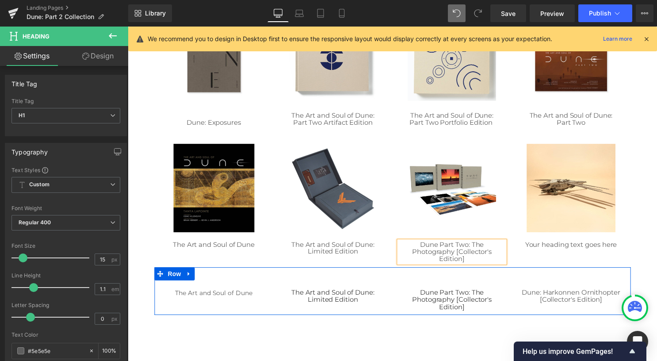
scroll to position [424, 0]
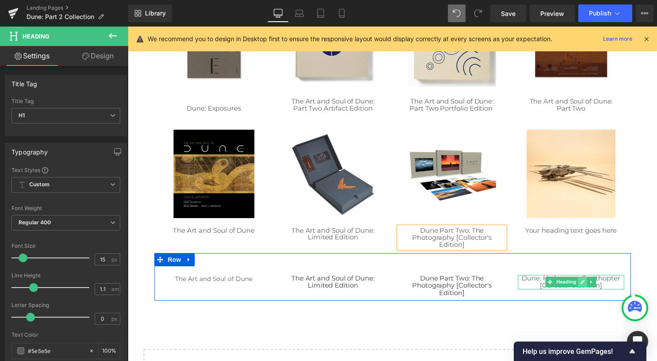
click at [586, 282] on icon at bounding box center [588, 284] width 5 height 5
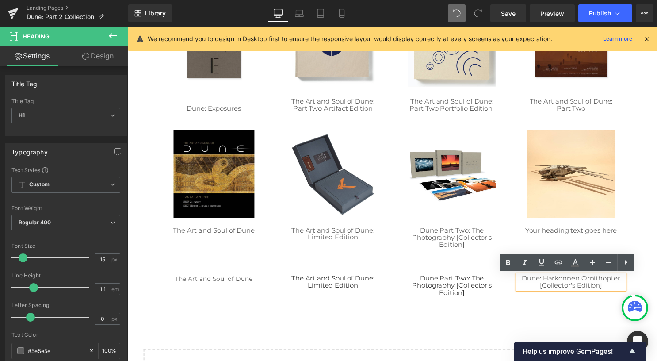
click at [613, 288] on h1 "Dune: Harkonnen Ornithopter [Collector's Edition]" at bounding box center [575, 285] width 107 height 15
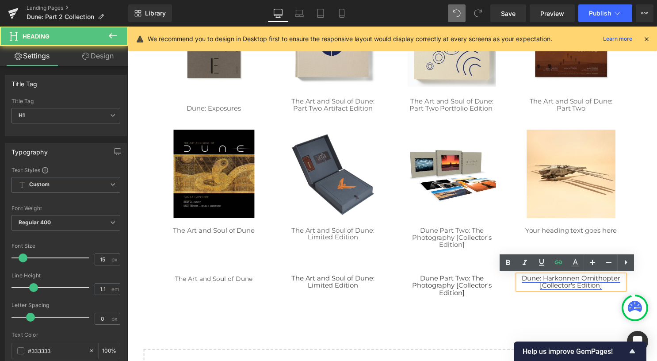
click at [601, 288] on link "Dune: Harkonnen Ornithopter [Collector's Edition]" at bounding box center [576, 285] width 100 height 16
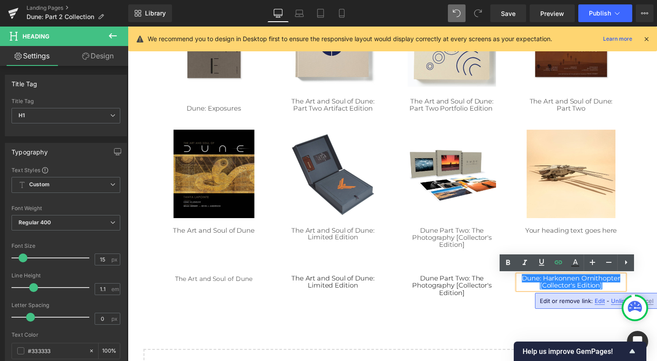
click at [615, 300] on span "Unlink" at bounding box center [619, 301] width 17 height 8
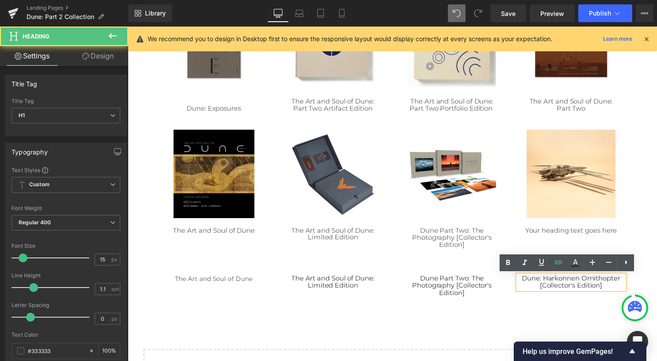
click at [612, 287] on h1 "Dune: Harkonnen Ornithopter [Collector's Edition]" at bounding box center [575, 285] width 107 height 15
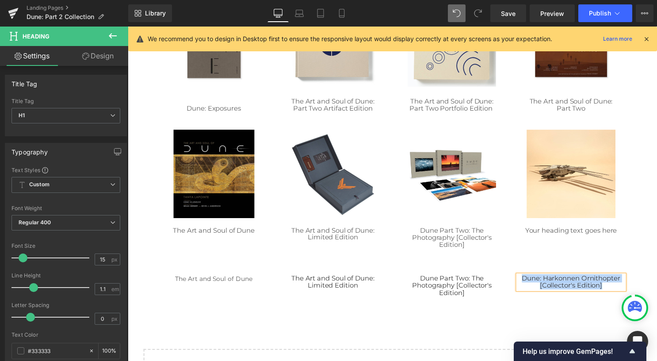
copy h1 "Dune: Harkonnen Ornithopter [Collector's Edition]"
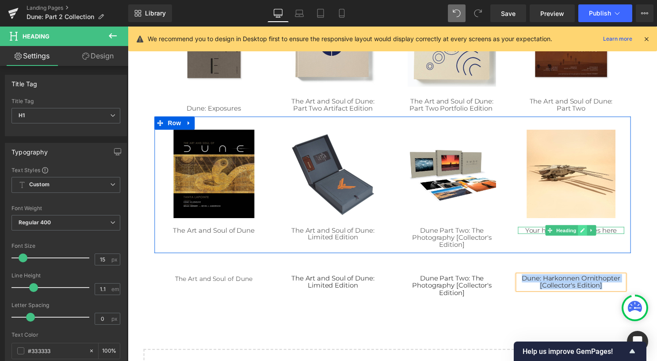
click at [586, 234] on icon at bounding box center [588, 232] width 4 height 4
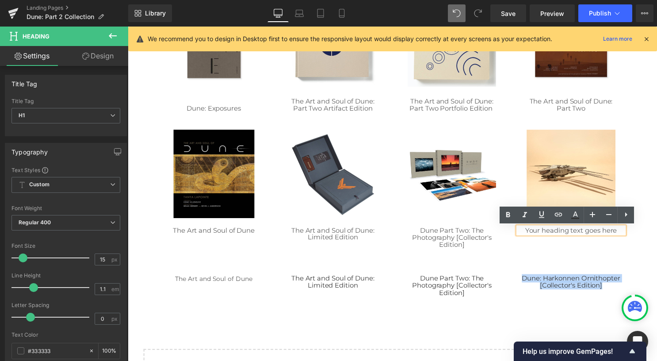
click at [582, 234] on h1 "Your heading text goes here" at bounding box center [575, 233] width 107 height 8
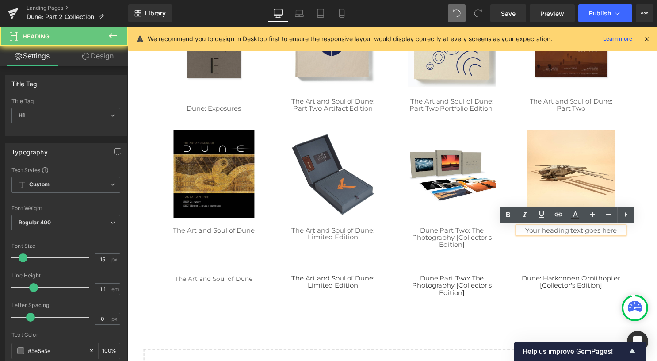
click at [582, 234] on h1 "Your heading text goes here" at bounding box center [575, 233] width 107 height 8
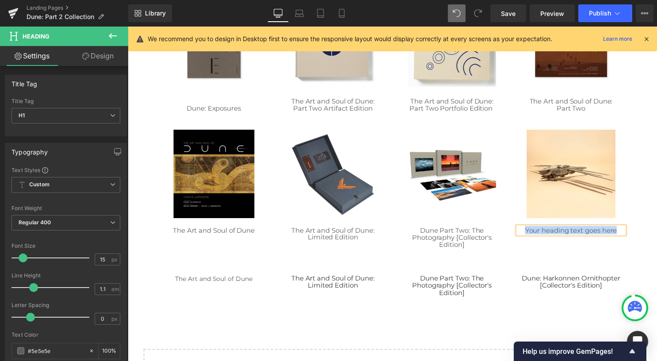
paste div
drag, startPoint x: 320, startPoint y: 17, endPoint x: 105, endPoint y: 95, distance: 229.1
click at [320, 17] on icon at bounding box center [320, 13] width 9 height 9
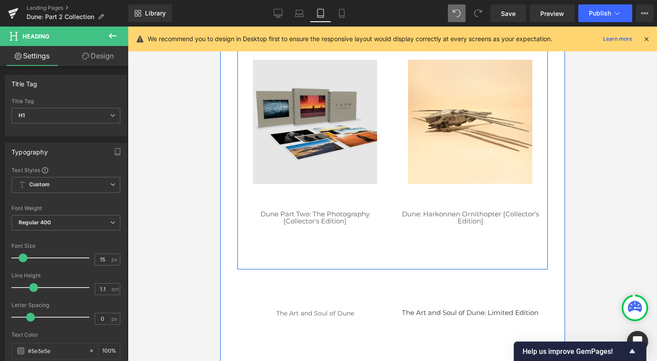
scroll to position [1298, 0]
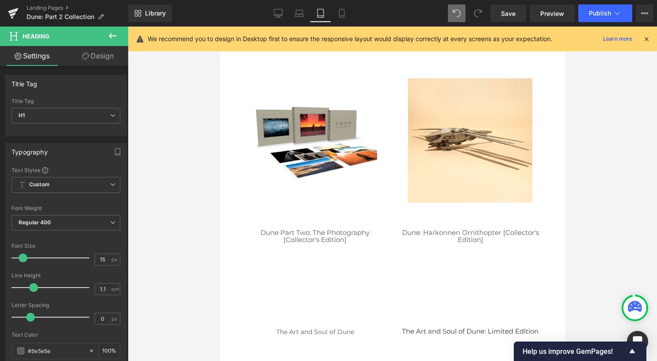
drag, startPoint x: 276, startPoint y: 11, endPoint x: 286, endPoint y: 40, distance: 29.8
click at [276, 11] on icon at bounding box center [278, 13] width 9 height 9
type input "100"
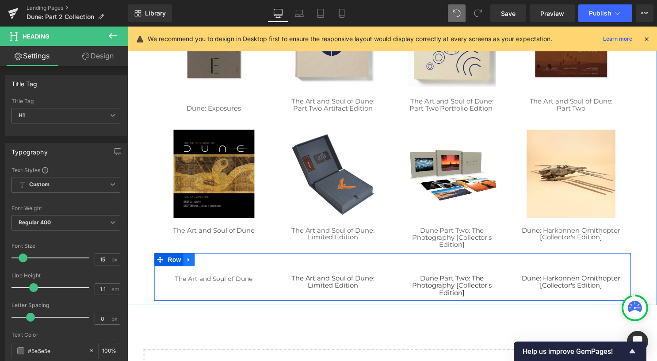
click at [185, 266] on link at bounding box center [189, 262] width 11 height 13
click at [210, 263] on icon at bounding box center [213, 262] width 6 height 6
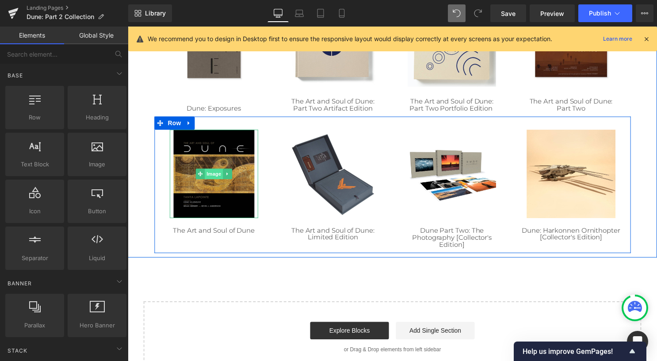
click at [208, 179] on span "Image" at bounding box center [215, 175] width 19 height 11
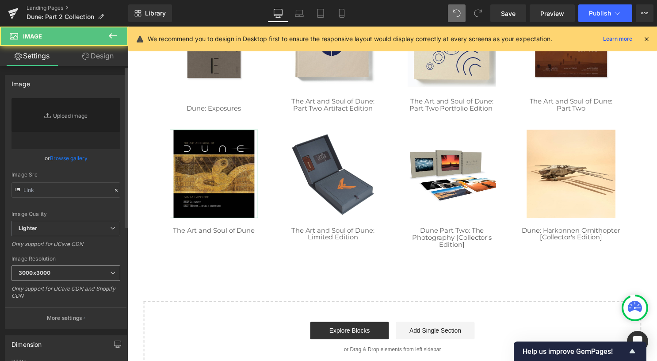
type input "[URL][DOMAIN_NAME]"
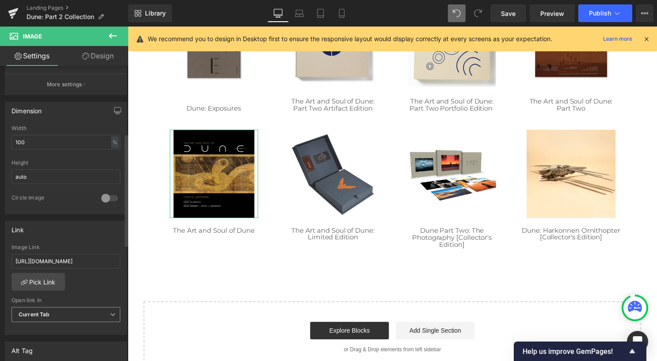
scroll to position [265, 0]
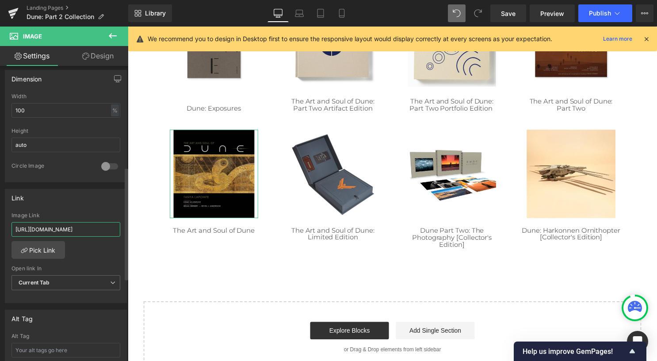
click at [85, 228] on input "[URL][DOMAIN_NAME]" at bounding box center [65, 229] width 109 height 15
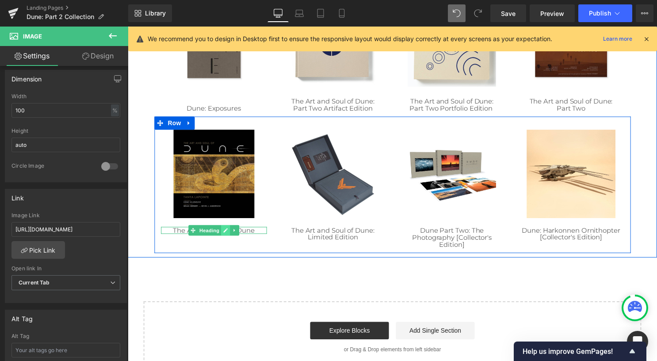
click at [224, 233] on icon at bounding box center [226, 232] width 5 height 5
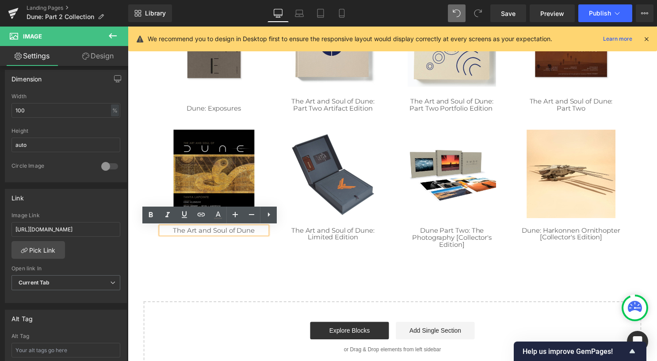
click at [243, 234] on h1 "The Art and Soul of Dune" at bounding box center [214, 233] width 107 height 8
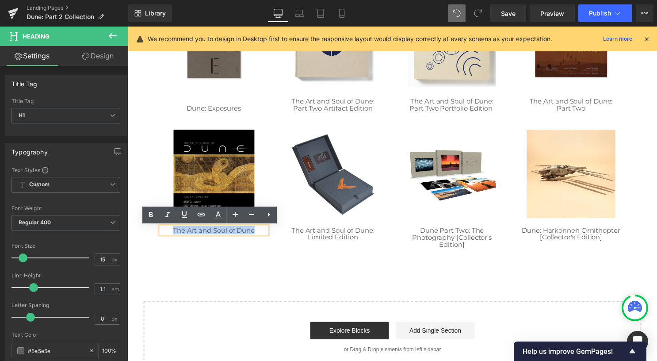
drag, startPoint x: 255, startPoint y: 235, endPoint x: 167, endPoint y: 233, distance: 88.0
click at [167, 233] on h1 "The Art and Soul of Dune" at bounding box center [214, 233] width 107 height 8
click at [201, 216] on icon at bounding box center [201, 214] width 11 height 11
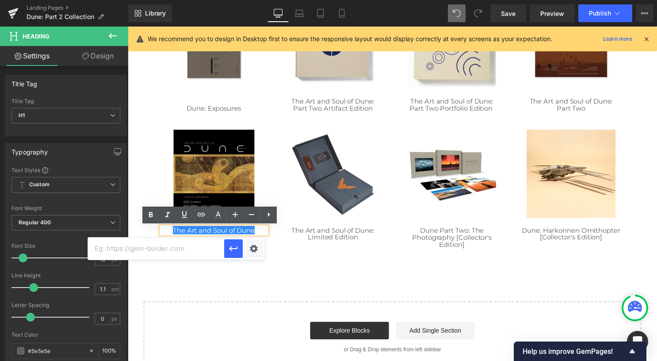
click at [203, 250] on input "text" at bounding box center [156, 248] width 136 height 22
paste input "[URL][DOMAIN_NAME]"
click at [235, 254] on icon "button" at bounding box center [233, 248] width 11 height 11
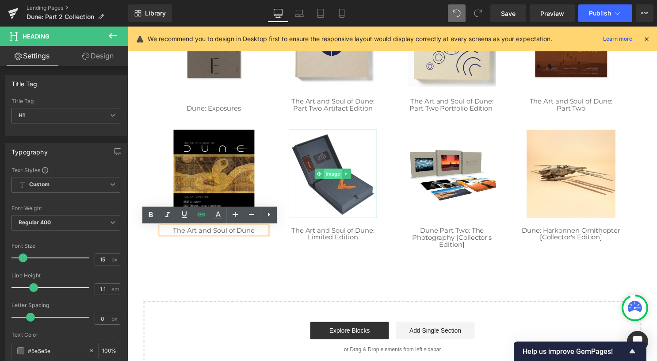
click at [335, 178] on span "Image" at bounding box center [335, 175] width 19 height 11
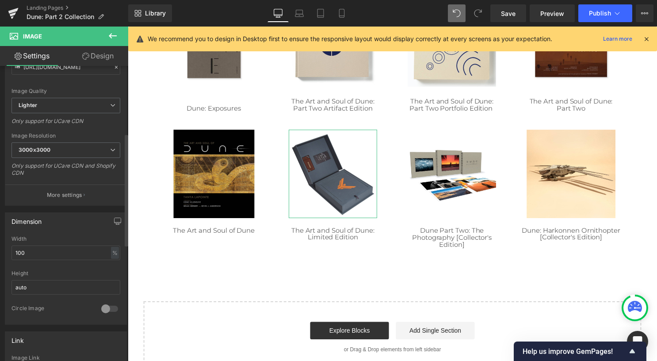
scroll to position [177, 0]
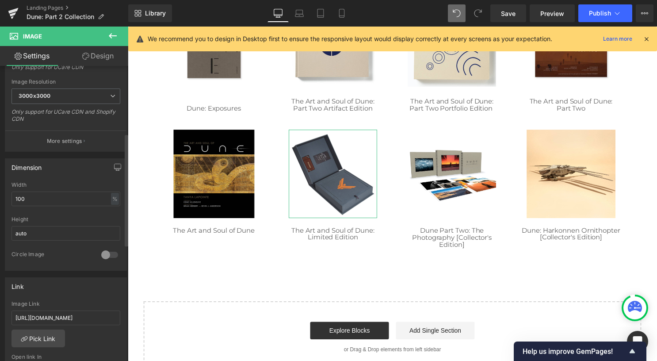
click at [75, 321] on div "Image Link [URL][DOMAIN_NAME]" at bounding box center [65, 315] width 109 height 29
click at [72, 315] on input "[URL][DOMAIN_NAME]" at bounding box center [65, 317] width 109 height 15
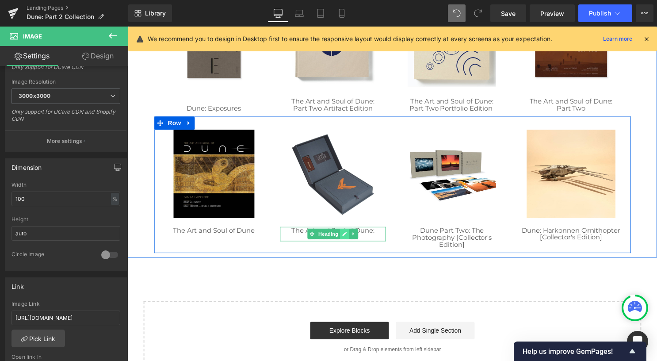
click at [342, 237] on link at bounding box center [346, 236] width 9 height 11
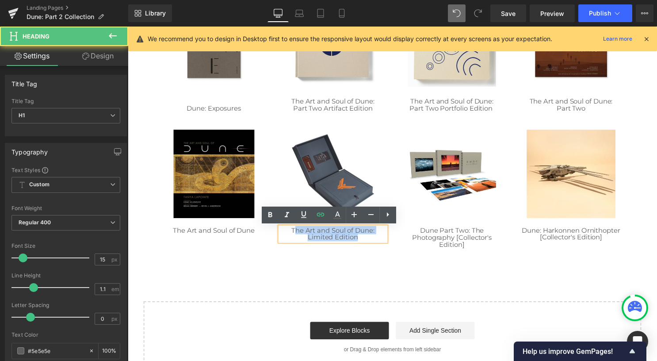
drag, startPoint x: 366, startPoint y: 240, endPoint x: 293, endPoint y: 232, distance: 73.4
click at [293, 232] on h1 "The Art and Soul of Dune: Limited Edition" at bounding box center [335, 236] width 107 height 15
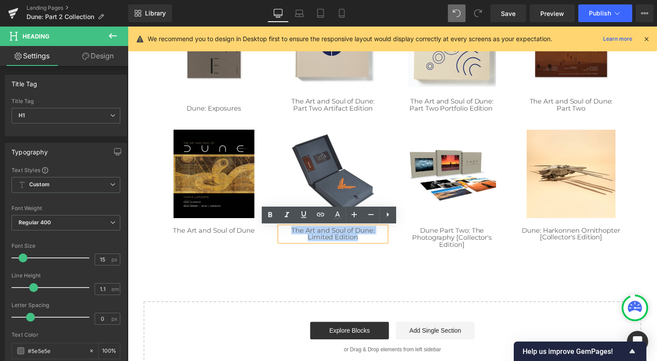
drag, startPoint x: 289, startPoint y: 232, endPoint x: 363, endPoint y: 243, distance: 74.7
click at [363, 243] on h1 "The Art and Soul of Dune: Limited Edition" at bounding box center [335, 236] width 107 height 15
click at [325, 215] on icon at bounding box center [320, 214] width 11 height 11
click at [324, 254] on input "text" at bounding box center [276, 256] width 136 height 22
paste input "[URL][DOMAIN_NAME]"
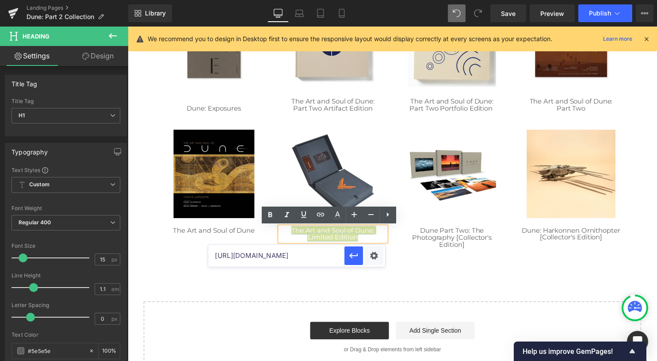
scroll to position [0, 91]
type input "[URL][DOMAIN_NAME]"
click at [348, 257] on button "button" at bounding box center [353, 255] width 19 height 19
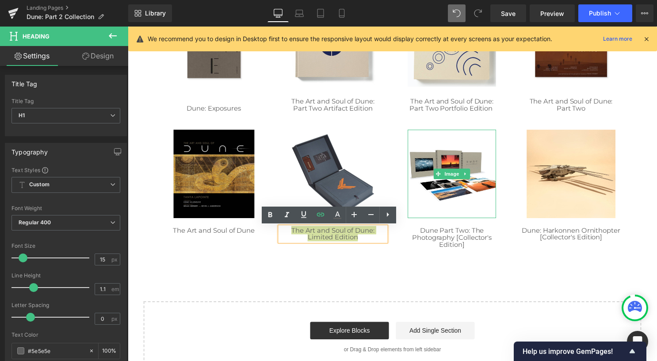
click at [453, 176] on span "Image" at bounding box center [455, 175] width 19 height 11
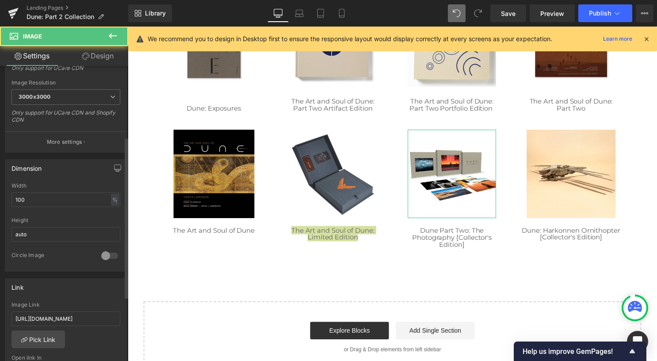
scroll to position [177, 0]
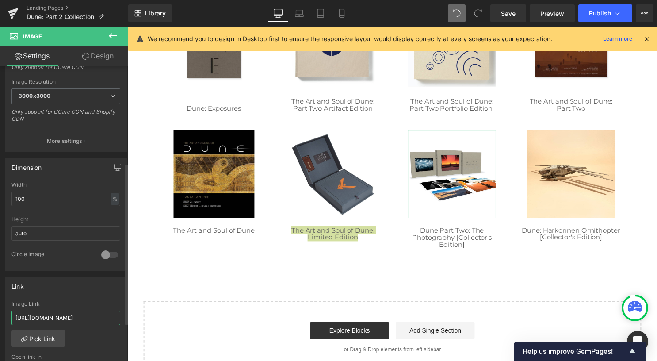
click at [78, 316] on input "[URL][DOMAIN_NAME]" at bounding box center [65, 317] width 109 height 15
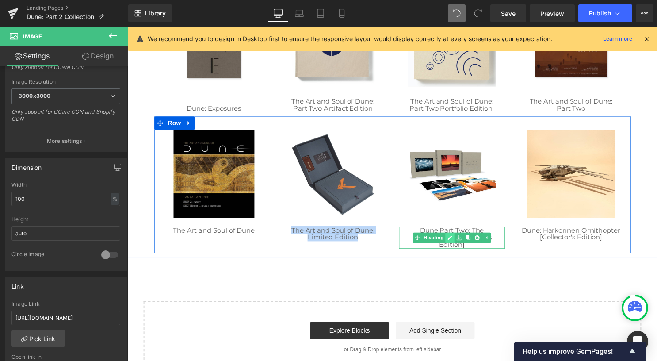
click at [451, 239] on icon at bounding box center [453, 239] width 5 height 5
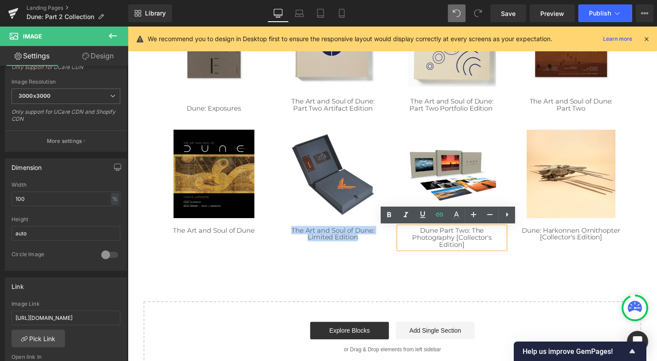
click at [478, 250] on h1 "Dune Part Two: The Photography [Collector's Edition]" at bounding box center [455, 240] width 107 height 22
click at [475, 247] on h1 "Dune Part Two: The Photography [Collector's Edition]" at bounding box center [455, 240] width 107 height 22
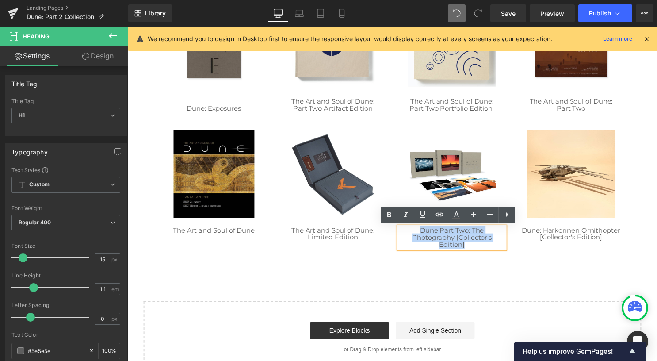
drag, startPoint x: 475, startPoint y: 247, endPoint x: 410, endPoint y: 230, distance: 66.8
click at [410, 230] on h1 "Dune Part Two: The Photography [Collector's Edition]" at bounding box center [455, 240] width 107 height 22
click at [446, 215] on link at bounding box center [439, 215] width 17 height 17
click at [434, 264] on input "text" at bounding box center [397, 263] width 136 height 22
paste input "[URL][DOMAIN_NAME]"
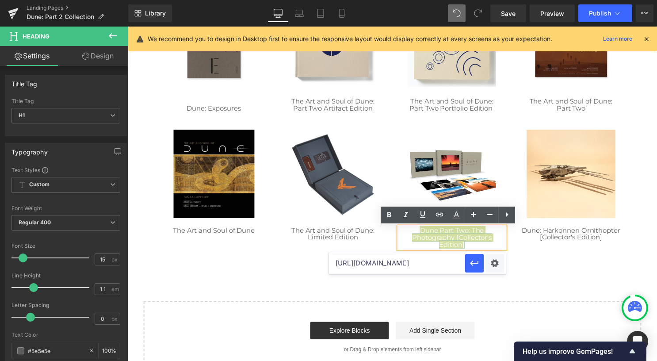
scroll to position [0, 289]
type input "[URL][DOMAIN_NAME]"
click at [471, 264] on icon "button" at bounding box center [474, 262] width 8 height 5
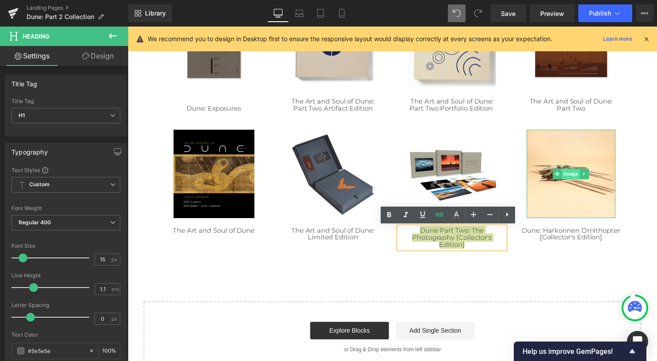
click at [567, 175] on span "Image" at bounding box center [576, 175] width 19 height 11
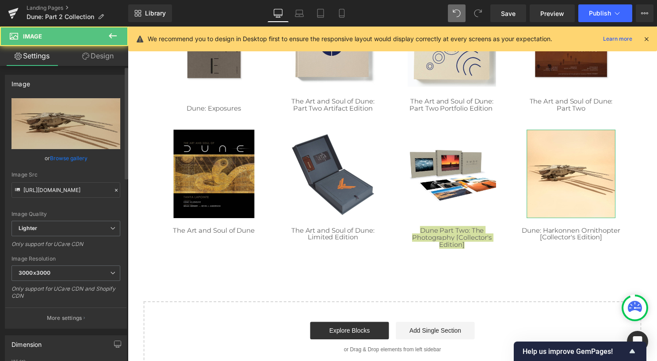
scroll to position [221, 0]
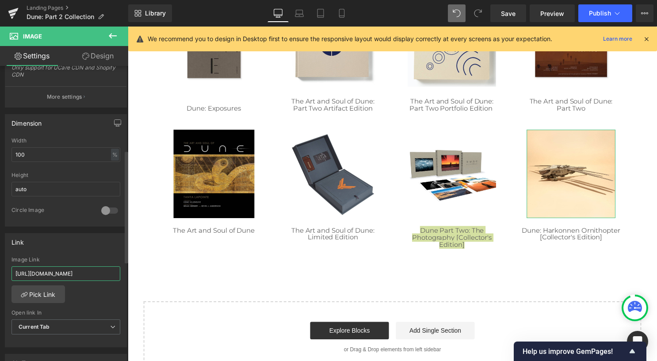
click at [81, 268] on input "[URL][DOMAIN_NAME]" at bounding box center [65, 273] width 109 height 15
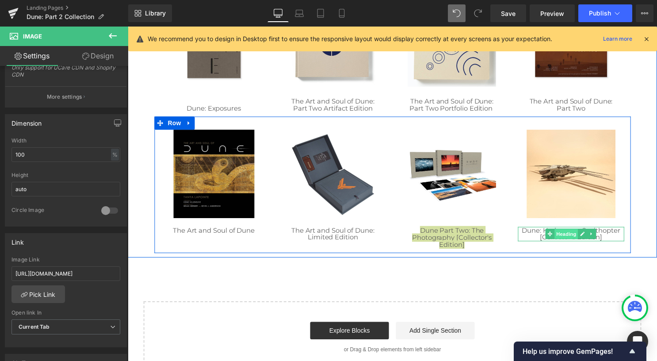
click at [572, 237] on span "Heading" at bounding box center [571, 236] width 24 height 11
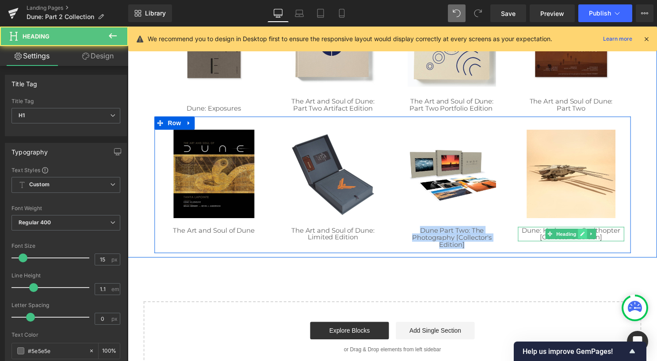
click at [586, 238] on icon at bounding box center [588, 236] width 4 height 4
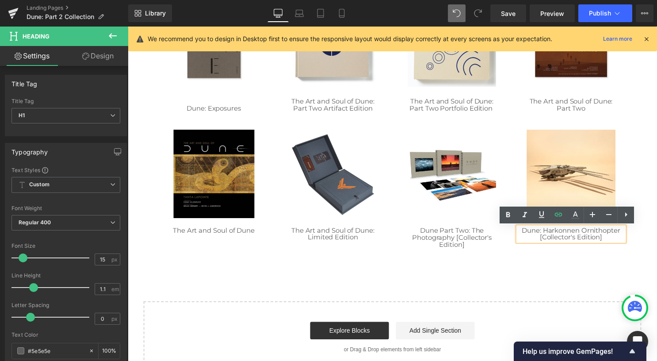
click at [601, 239] on h1 "Dune: Harkonnen Ornithopter [Collector's Edition]" at bounding box center [575, 236] width 107 height 15
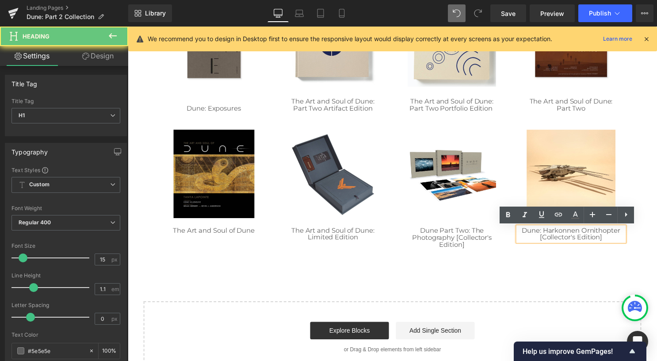
drag, startPoint x: 606, startPoint y: 240, endPoint x: 518, endPoint y: 231, distance: 88.5
click at [522, 231] on div "Dune: Harkonnen Ornithopter [Collector's Edition]" at bounding box center [575, 236] width 107 height 15
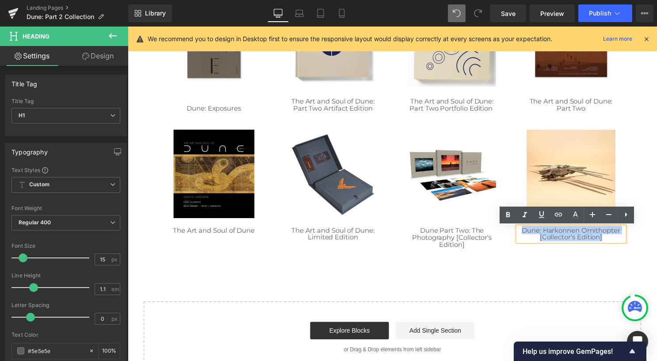
drag, startPoint x: 524, startPoint y: 232, endPoint x: 610, endPoint y: 241, distance: 86.7
click at [610, 241] on h1 "Dune: Harkonnen Ornithopter [Collector's Edition]" at bounding box center [575, 236] width 107 height 15
click at [562, 214] on icon at bounding box center [558, 214] width 11 height 11
click at [555, 251] on input "text" at bounding box center [517, 256] width 136 height 22
paste input "[URL][DOMAIN_NAME]"
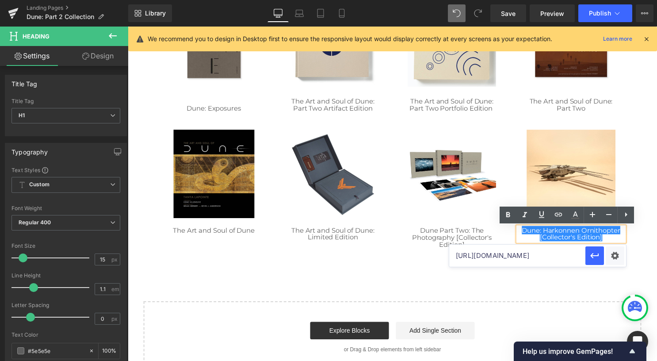
scroll to position [0, 179]
type input "[URL][DOMAIN_NAME]"
click at [595, 256] on icon "button" at bounding box center [594, 255] width 11 height 11
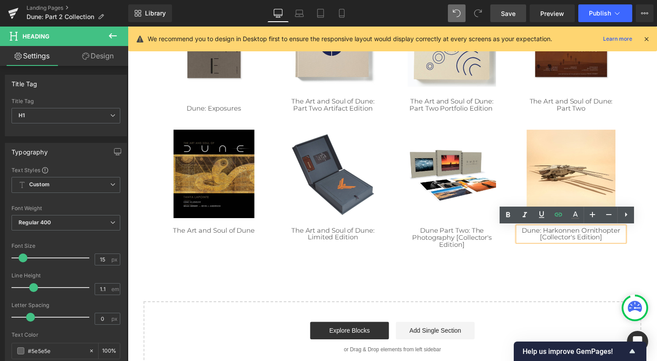
click at [504, 11] on span "Save" at bounding box center [508, 13] width 15 height 9
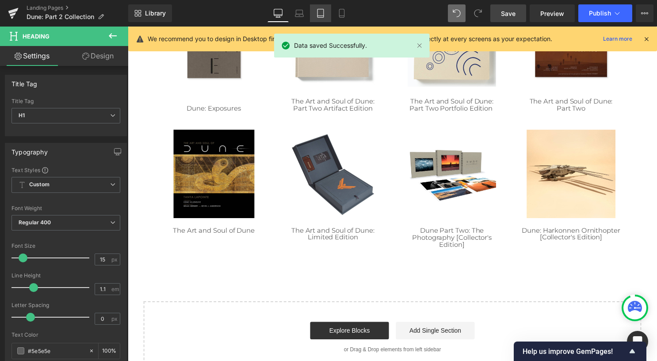
click at [315, 17] on link "Tablet" at bounding box center [320, 13] width 21 height 18
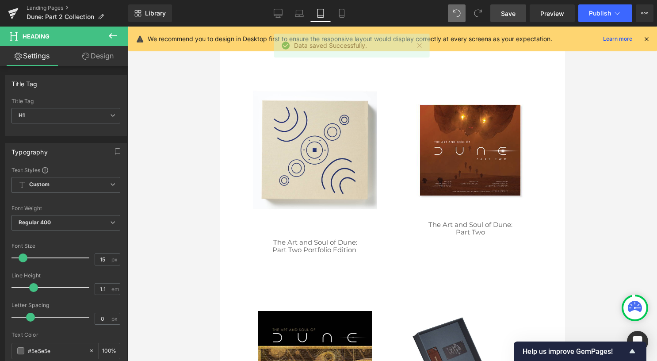
scroll to position [768, 0]
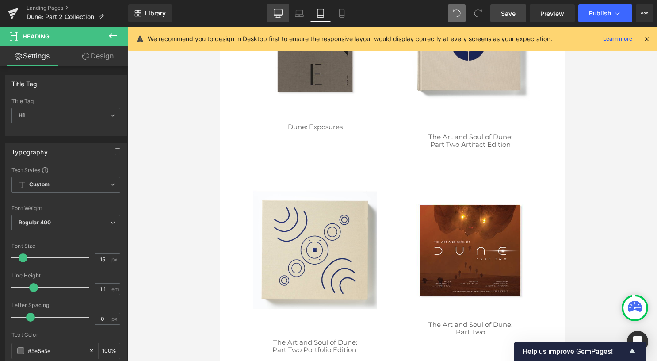
click at [280, 15] on icon at bounding box center [278, 13] width 9 height 9
type input "100"
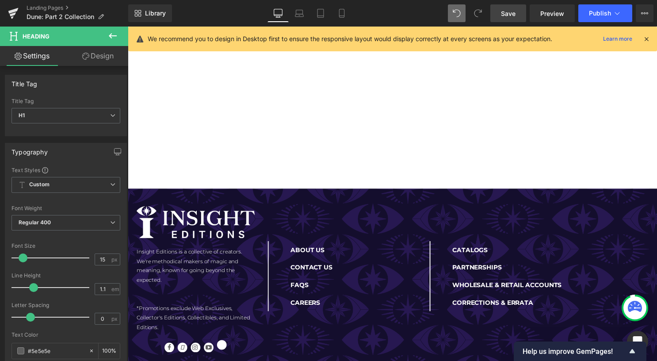
scroll to position [0, 0]
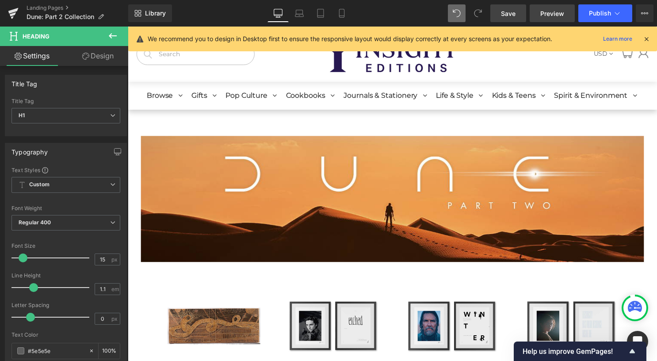
click at [558, 13] on span "Preview" at bounding box center [552, 13] width 24 height 9
